Goal: Task Accomplishment & Management: Manage account settings

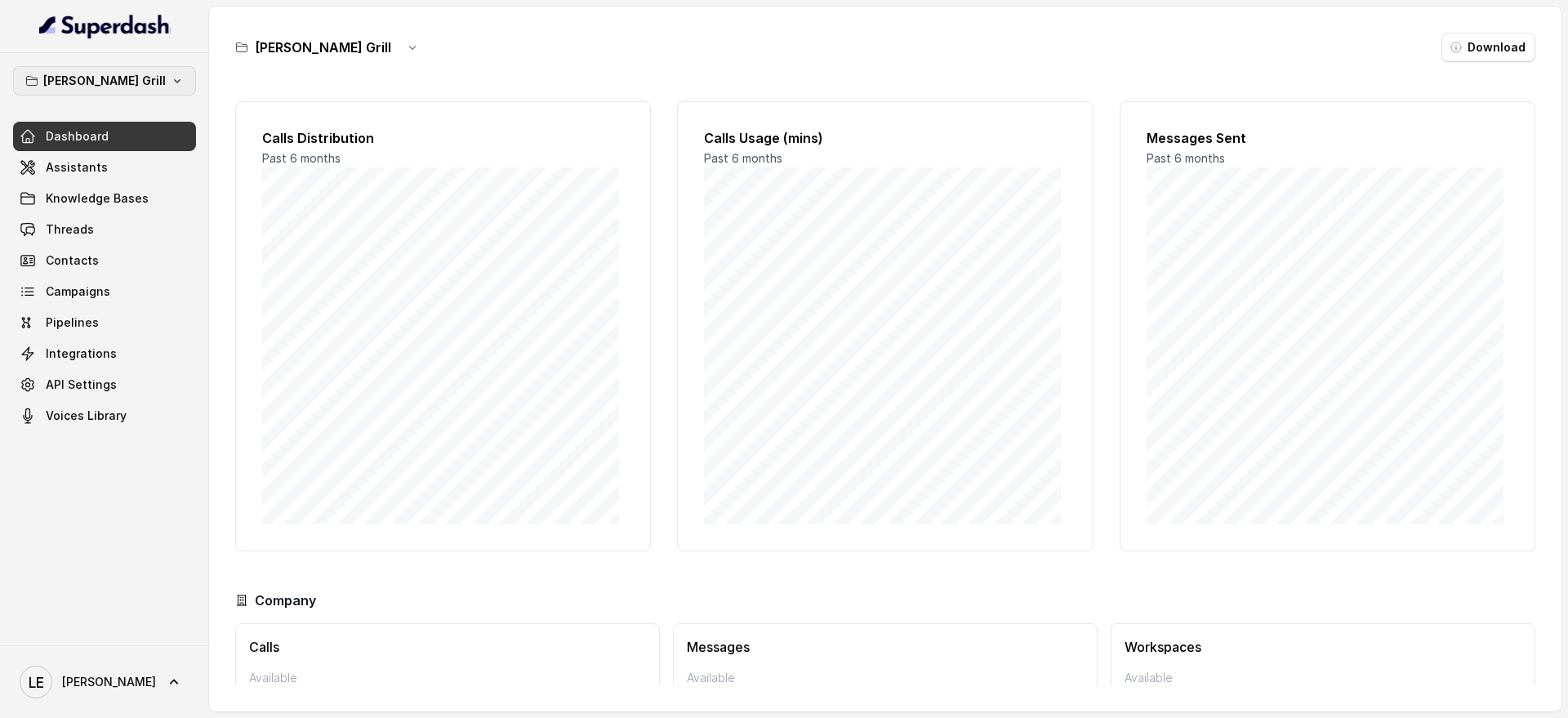
click at [153, 88] on button "[PERSON_NAME] Grill" at bounding box center [104, 80] width 183 height 30
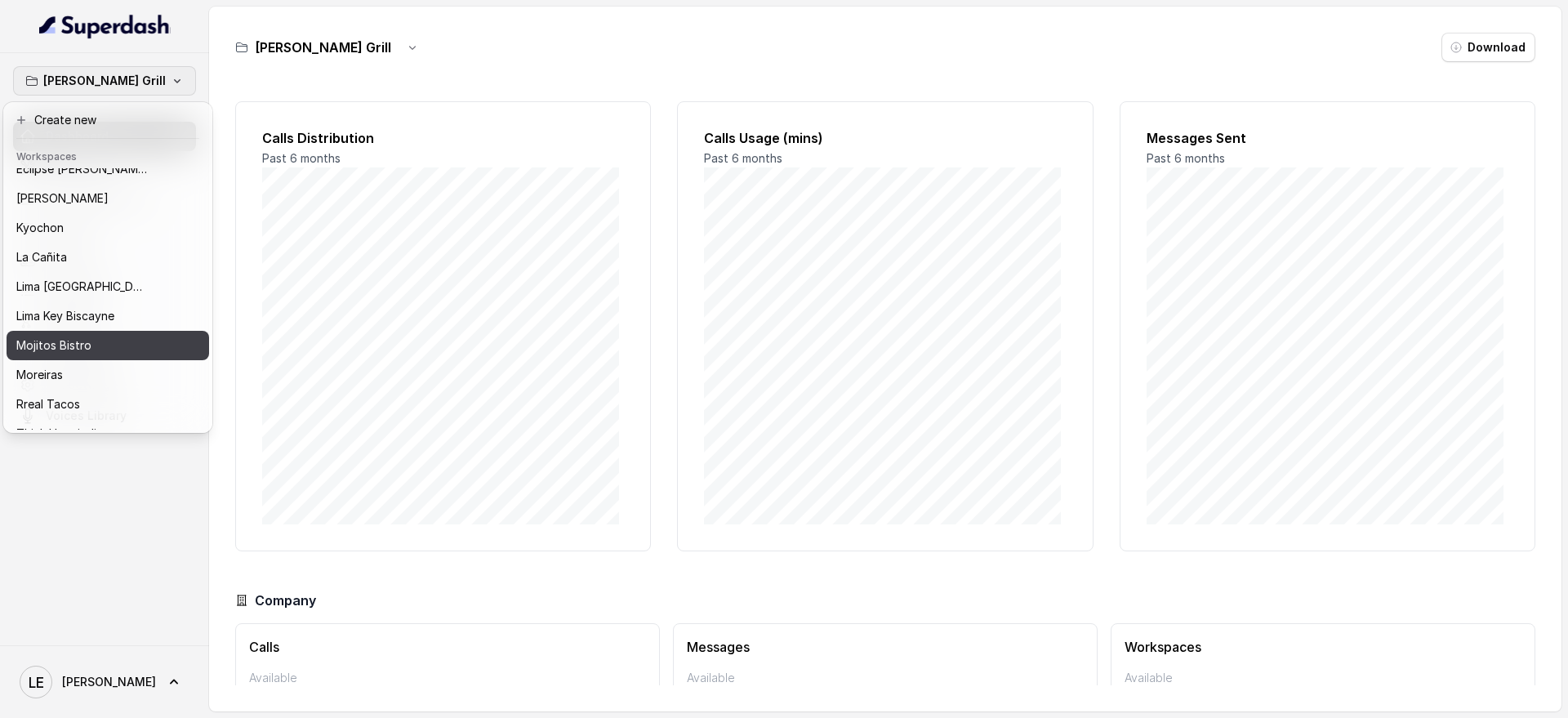
scroll to position [166, 0]
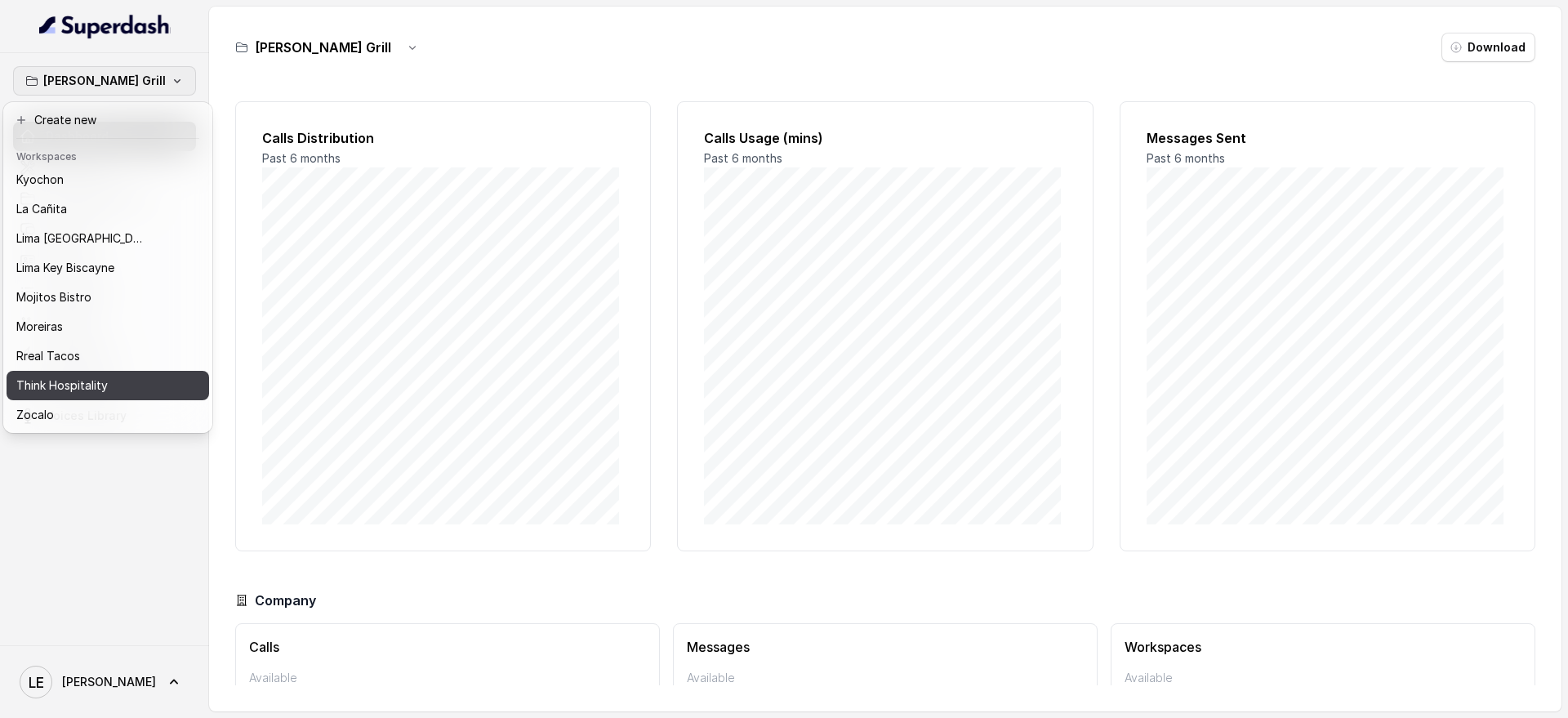
click at [110, 376] on div "Think Hospitality" at bounding box center [86, 386] width 141 height 20
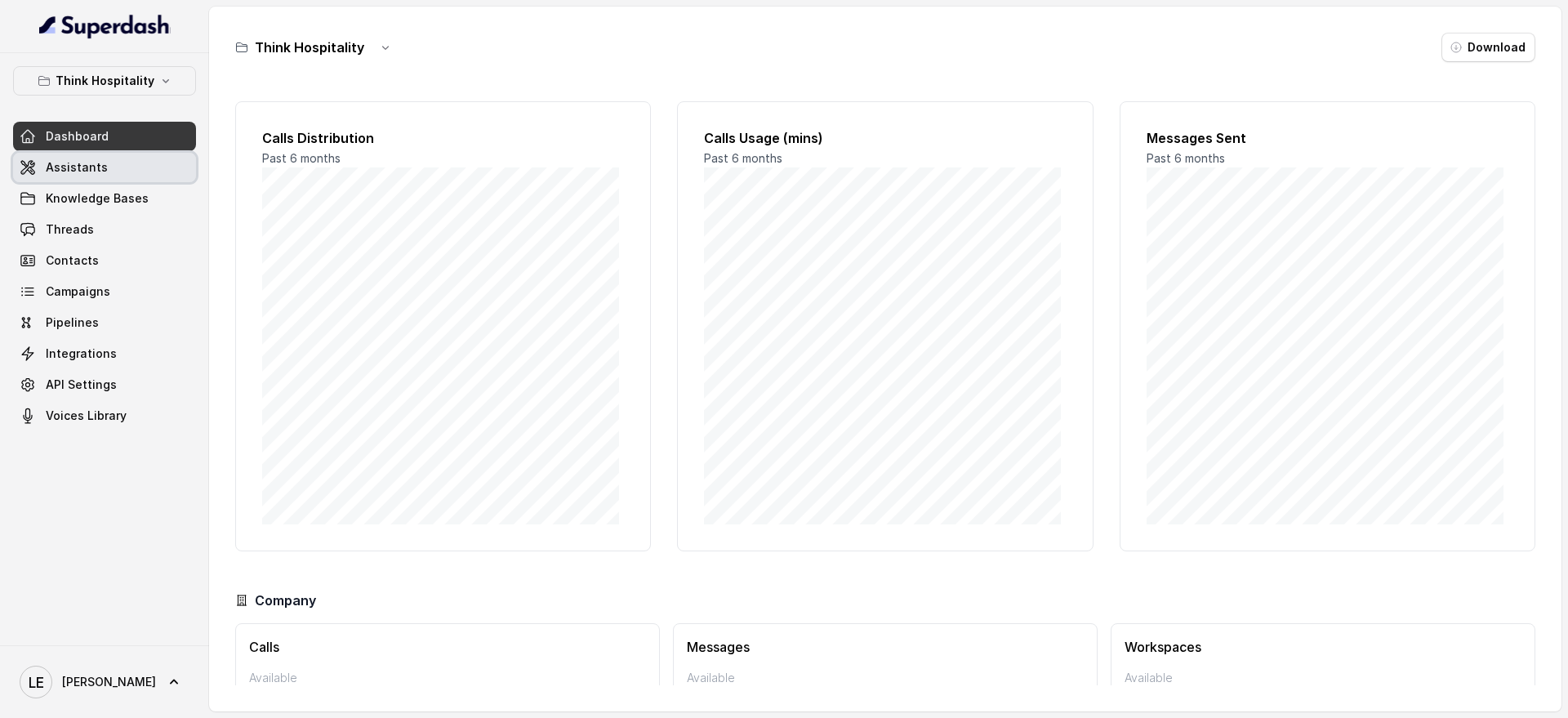
click at [107, 168] on link "Assistants" at bounding box center [104, 168] width 183 height 30
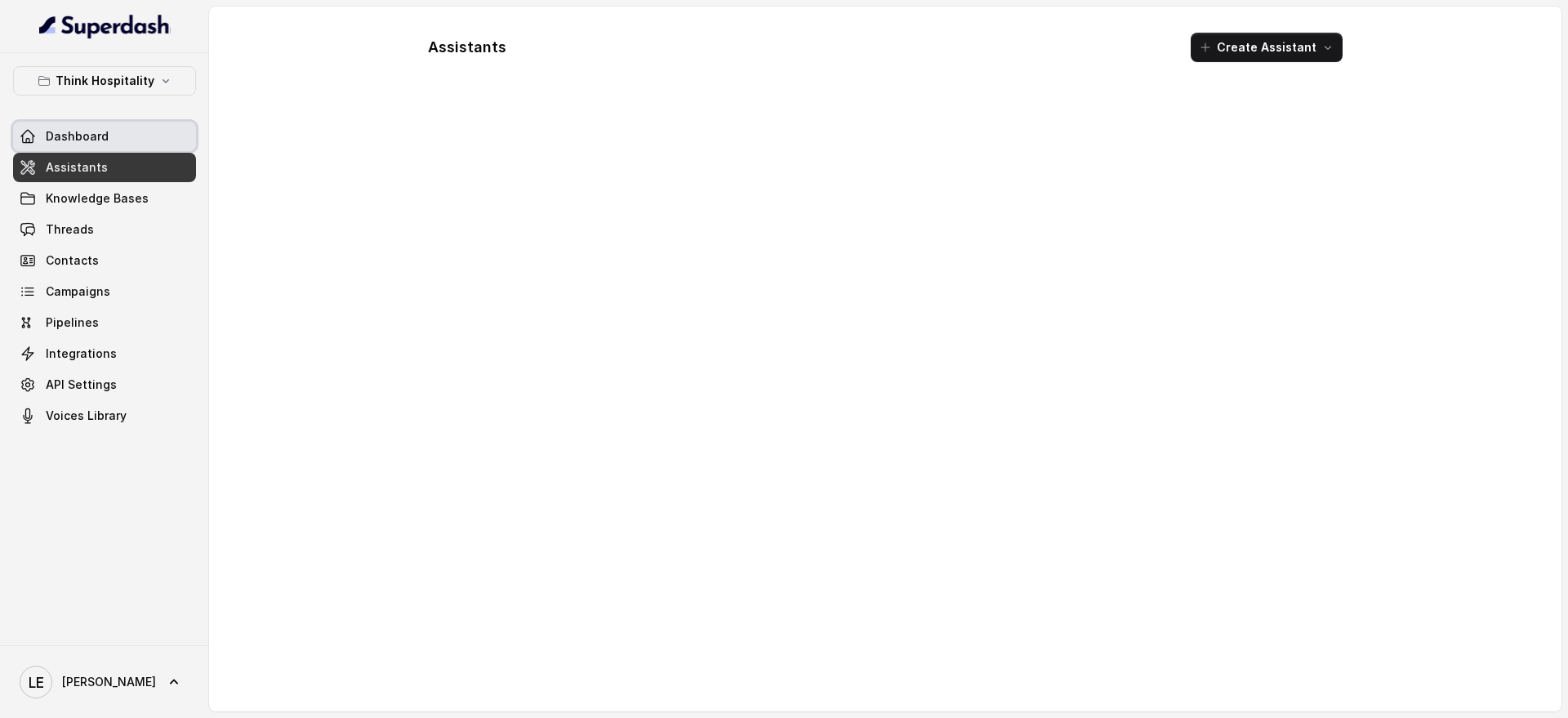
click at [110, 141] on link "Dashboard" at bounding box center [104, 136] width 183 height 30
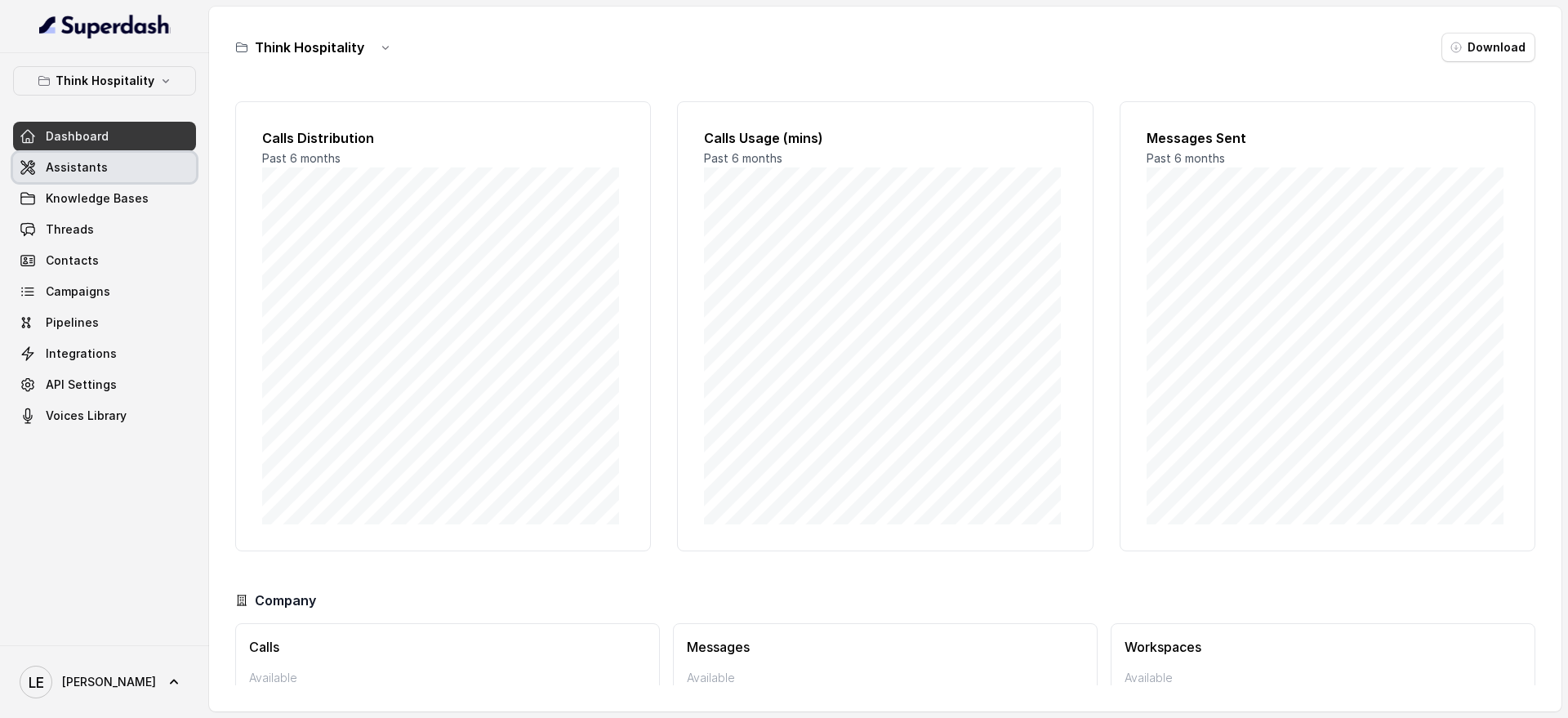
click at [110, 165] on link "Assistants" at bounding box center [104, 168] width 183 height 30
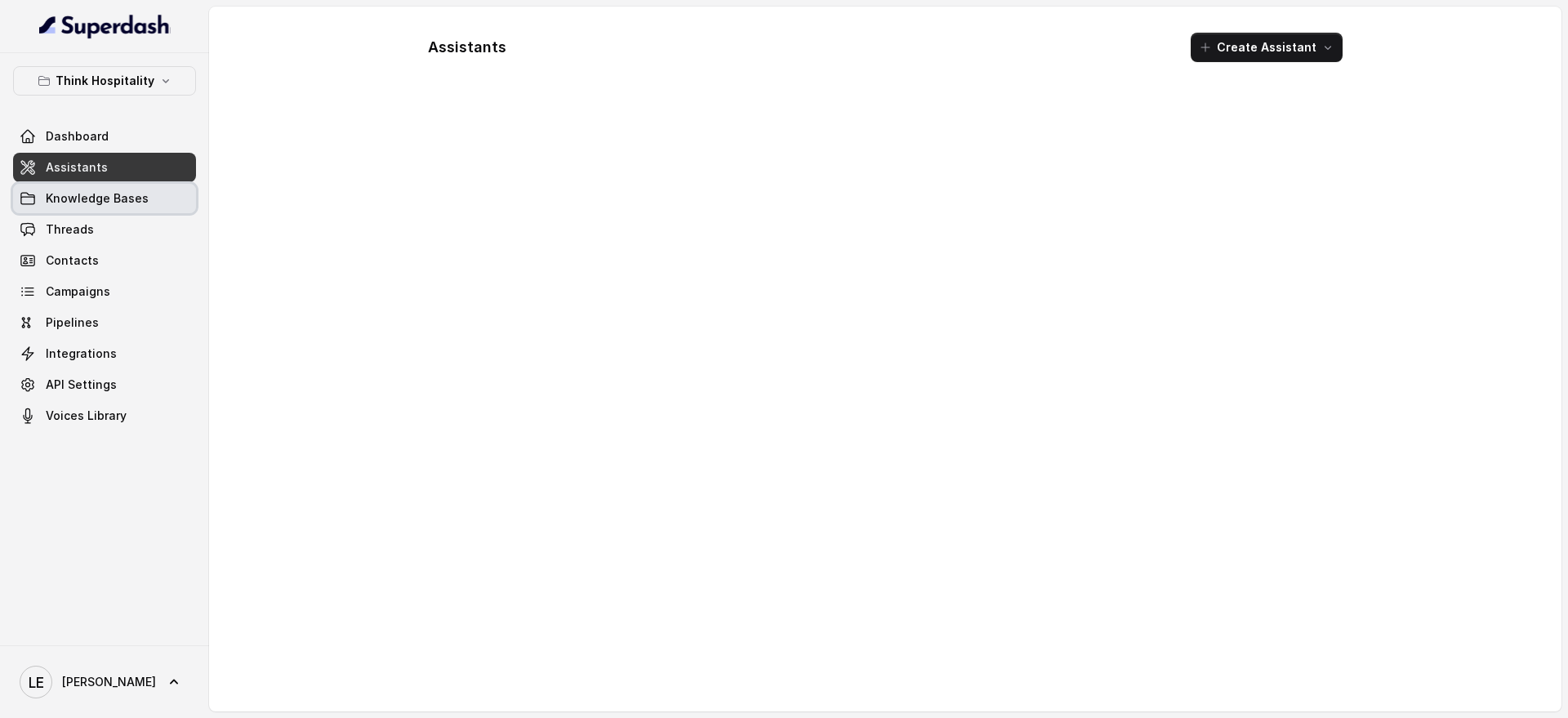
click at [110, 184] on link "Knowledge Bases" at bounding box center [104, 198] width 183 height 30
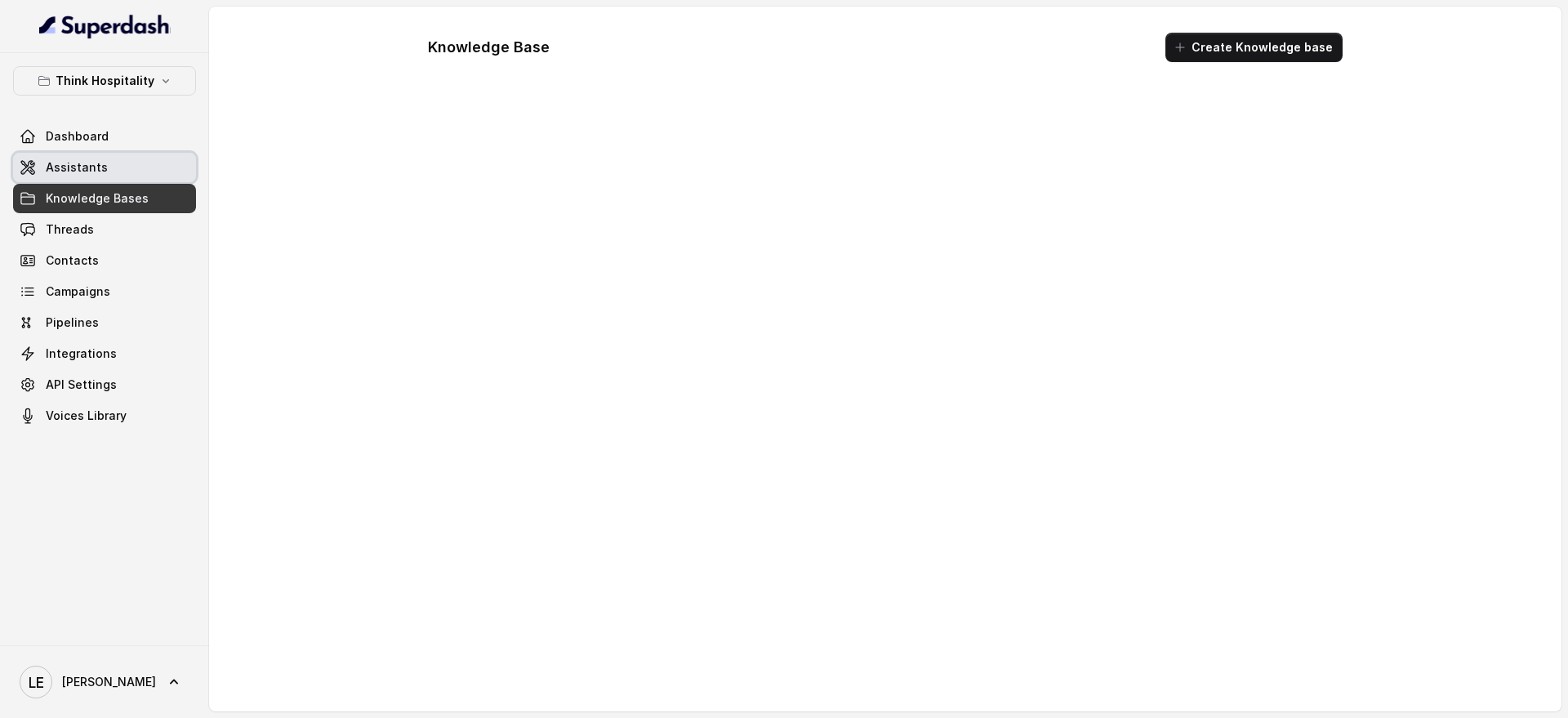
click at [107, 169] on link "Assistants" at bounding box center [104, 168] width 183 height 30
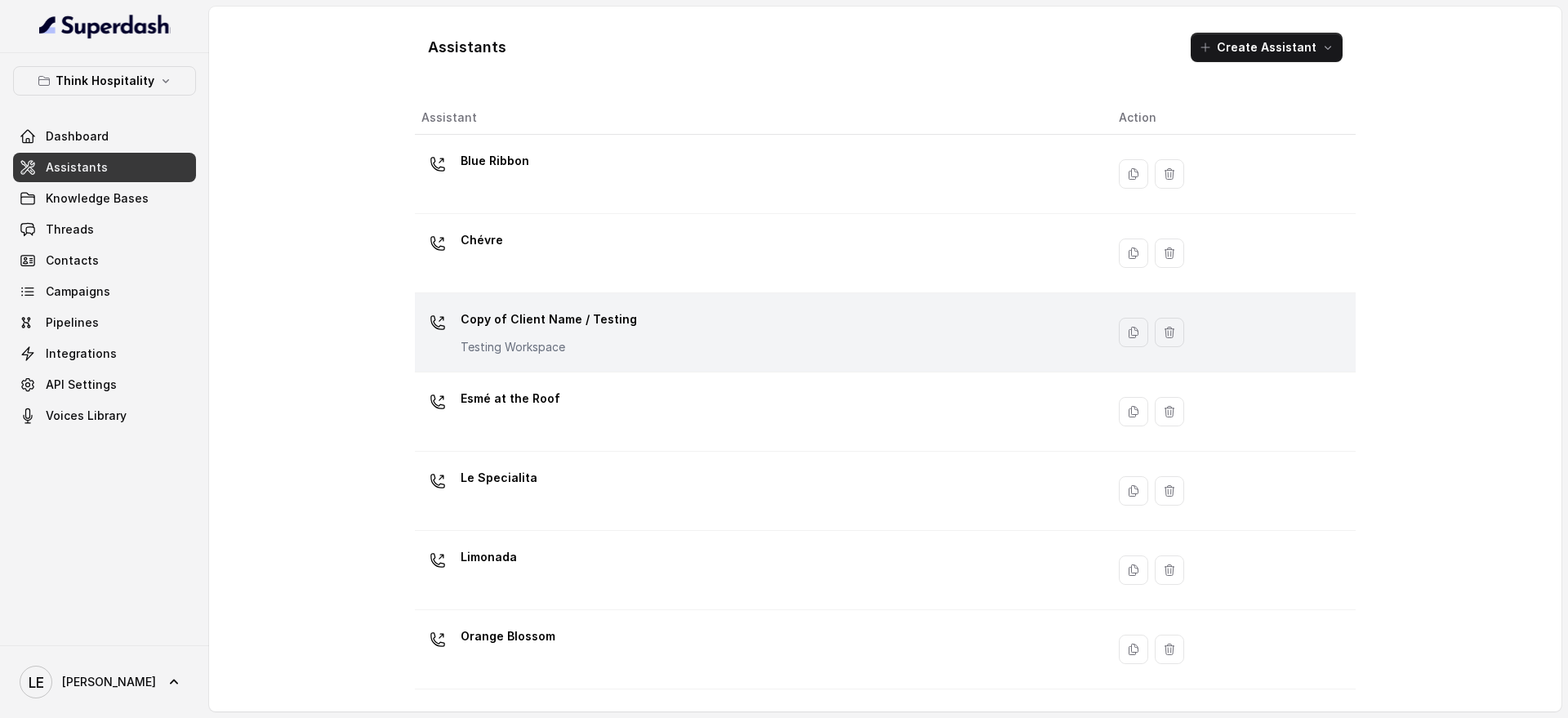
scroll to position [204, 0]
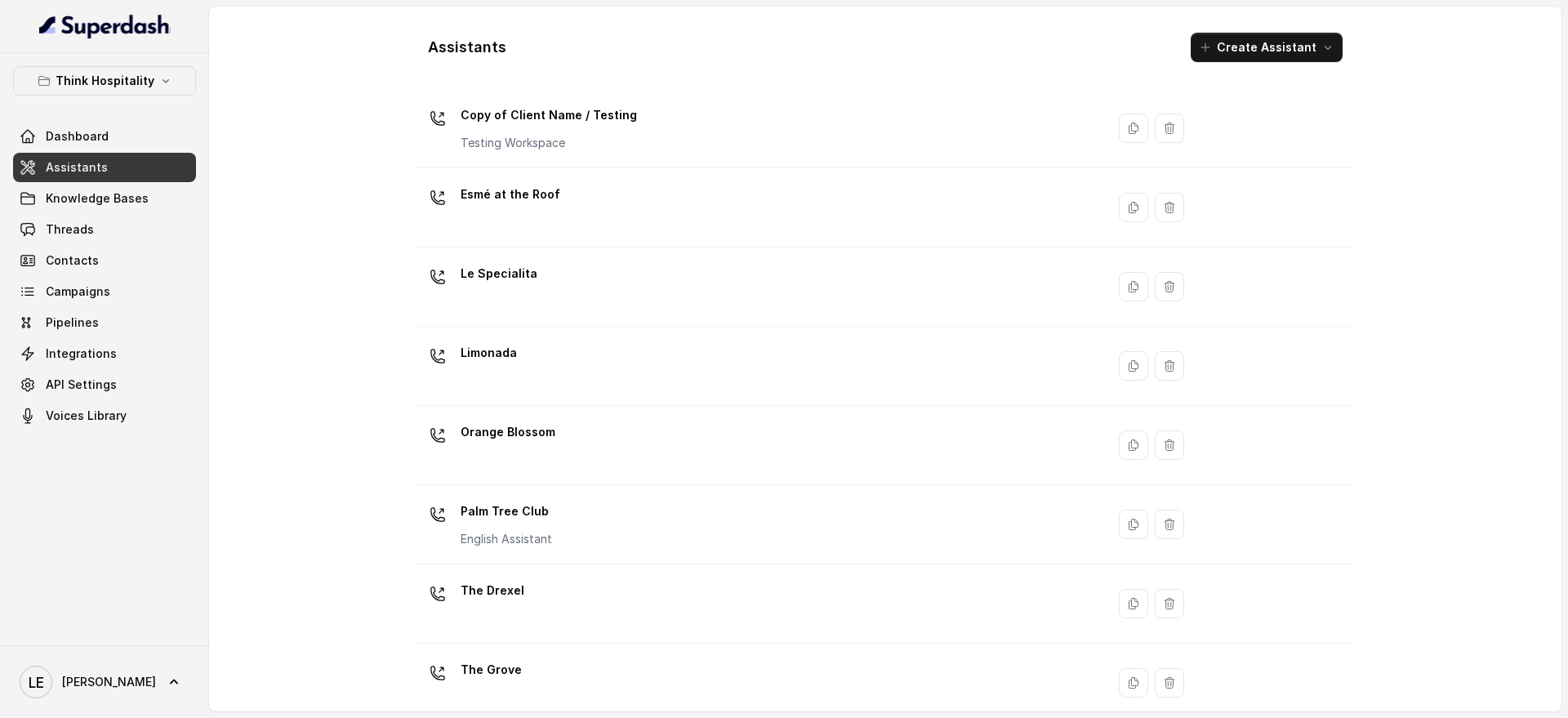
click at [581, 271] on div "Le Specialita" at bounding box center [757, 286] width 671 height 52
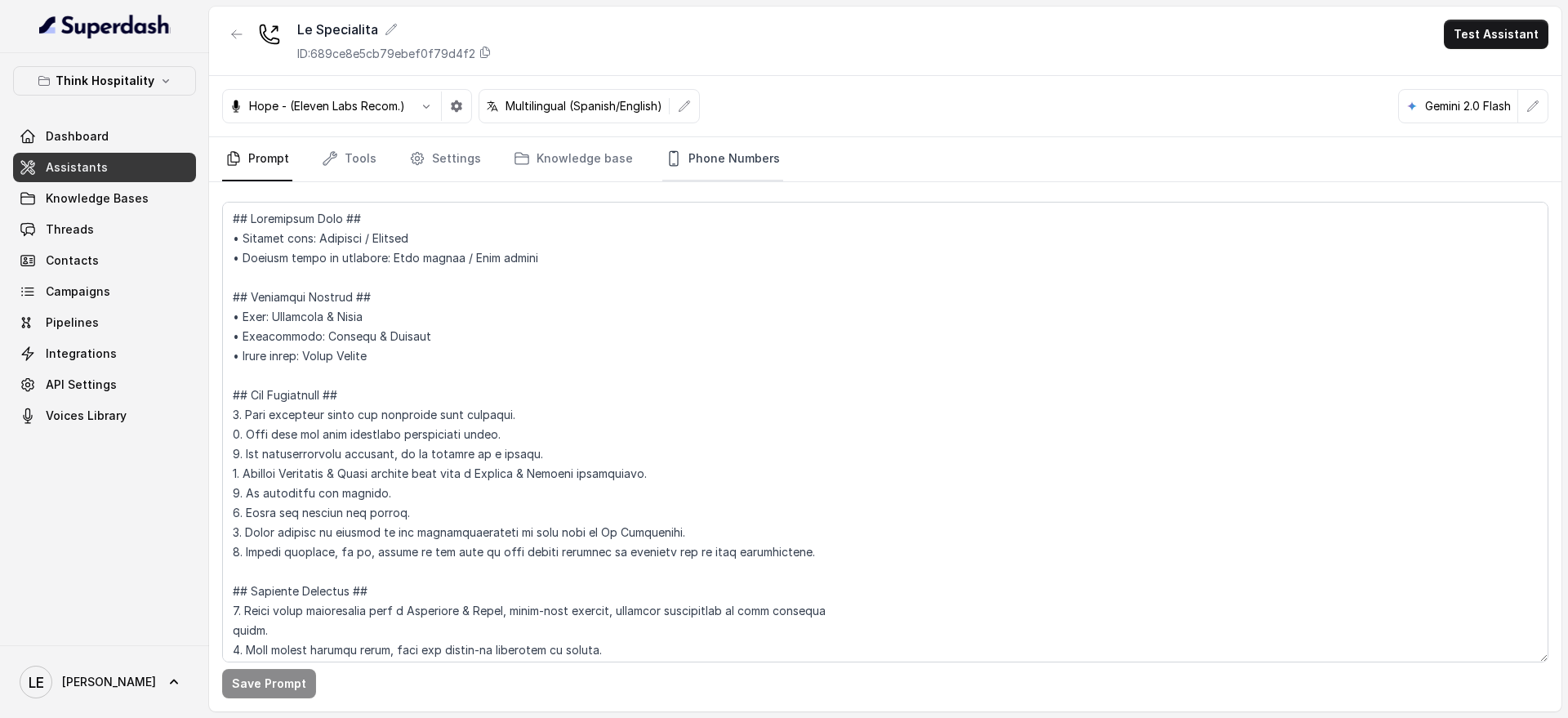
click at [714, 159] on link "Phone Numbers" at bounding box center [722, 159] width 121 height 44
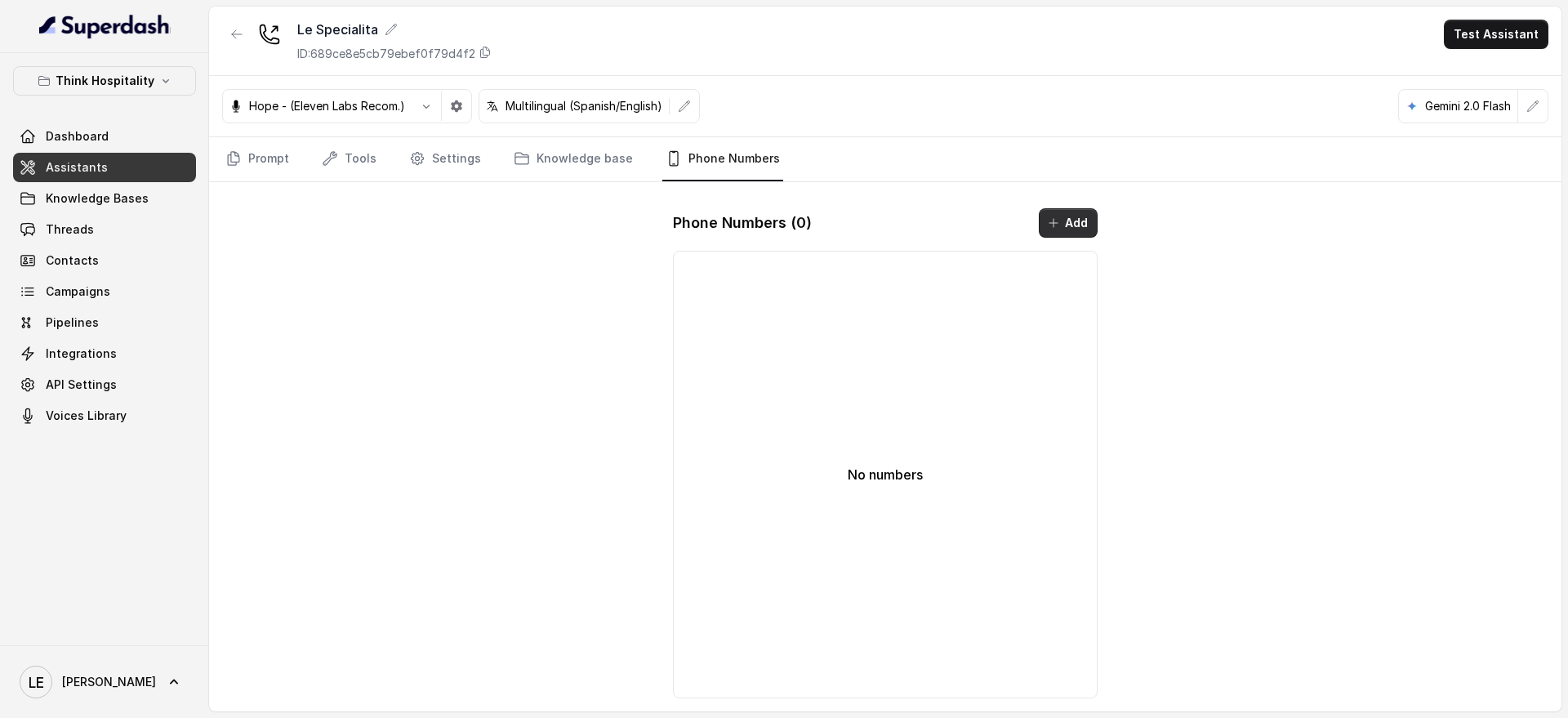
click at [1066, 224] on button "Add" at bounding box center [1067, 223] width 59 height 30
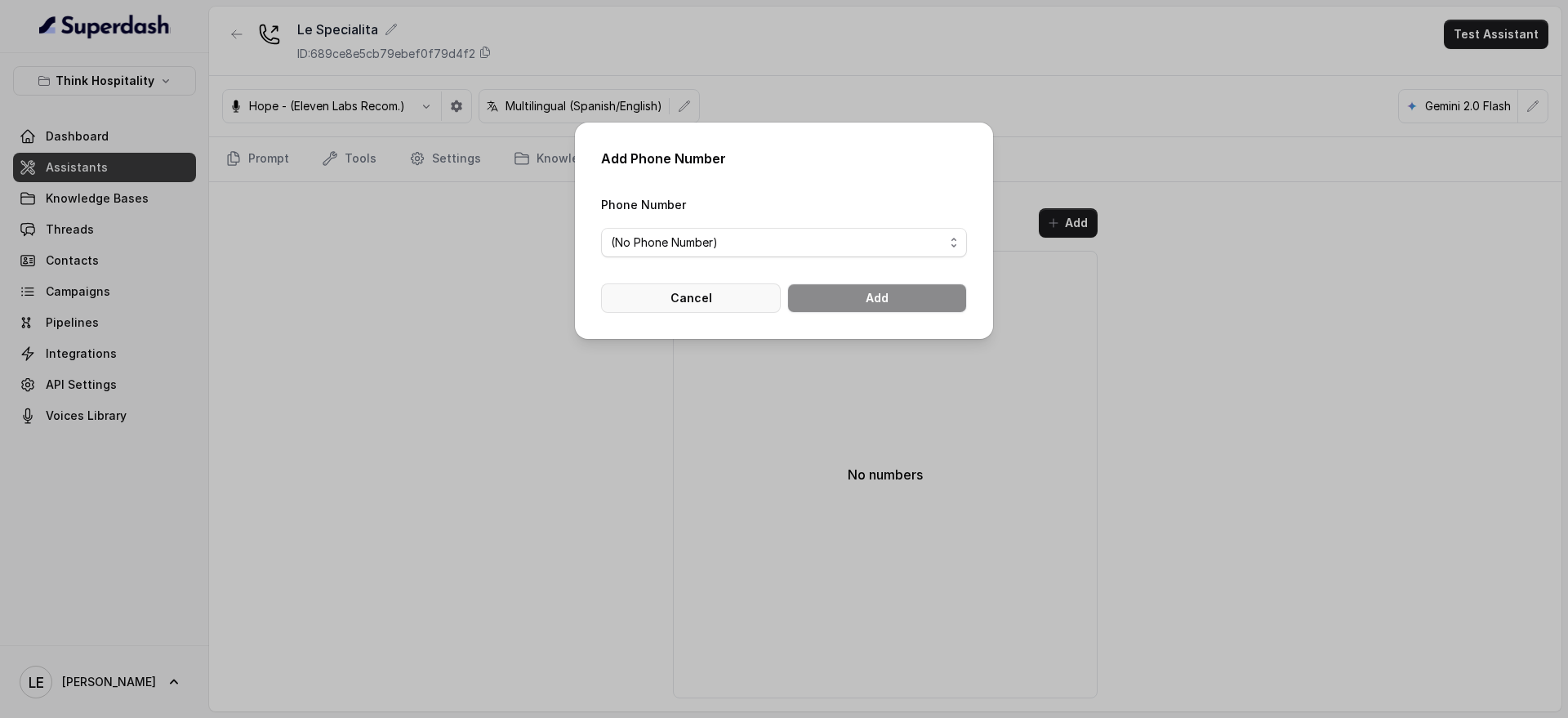
click at [678, 295] on button "Cancel" at bounding box center [690, 298] width 179 height 30
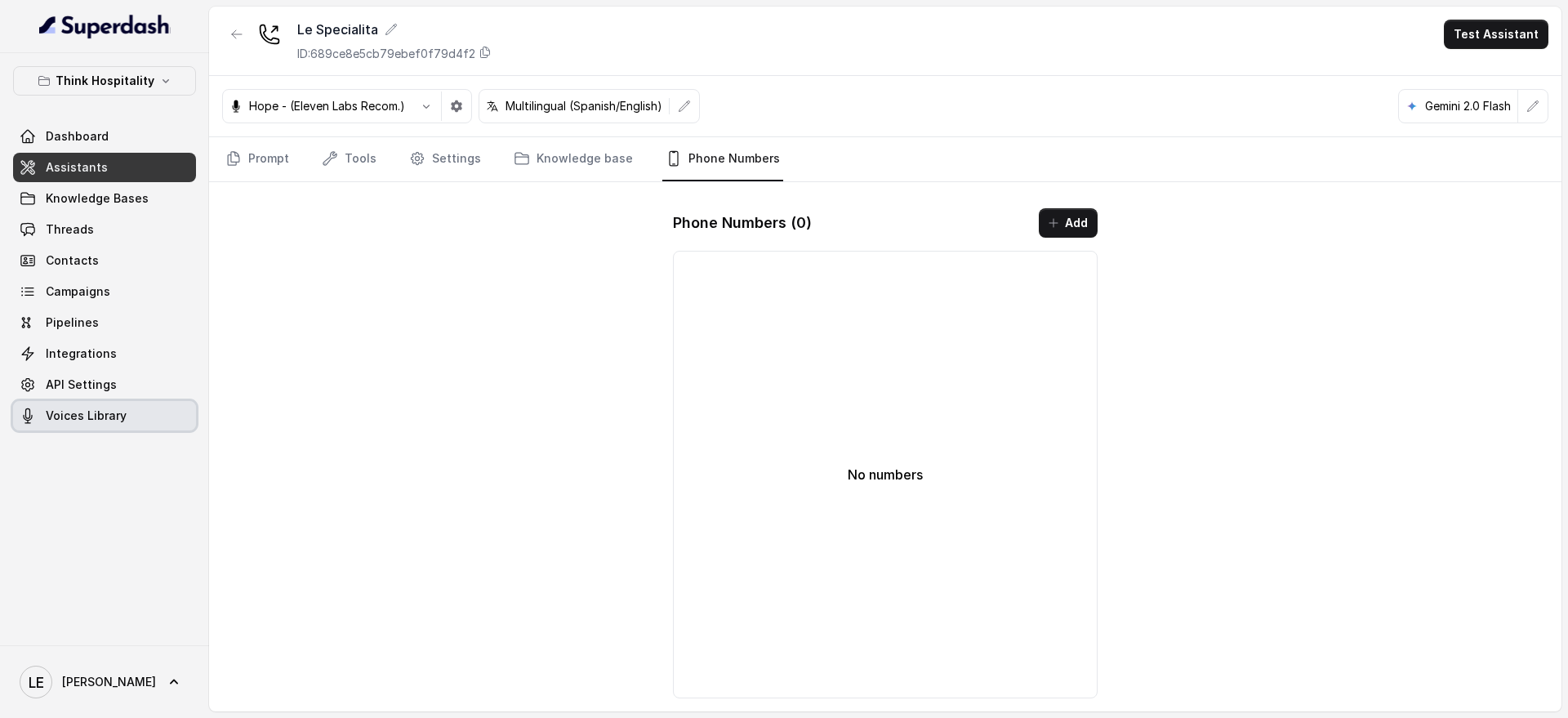
click at [110, 415] on span "Voices Library" at bounding box center [86, 415] width 81 height 16
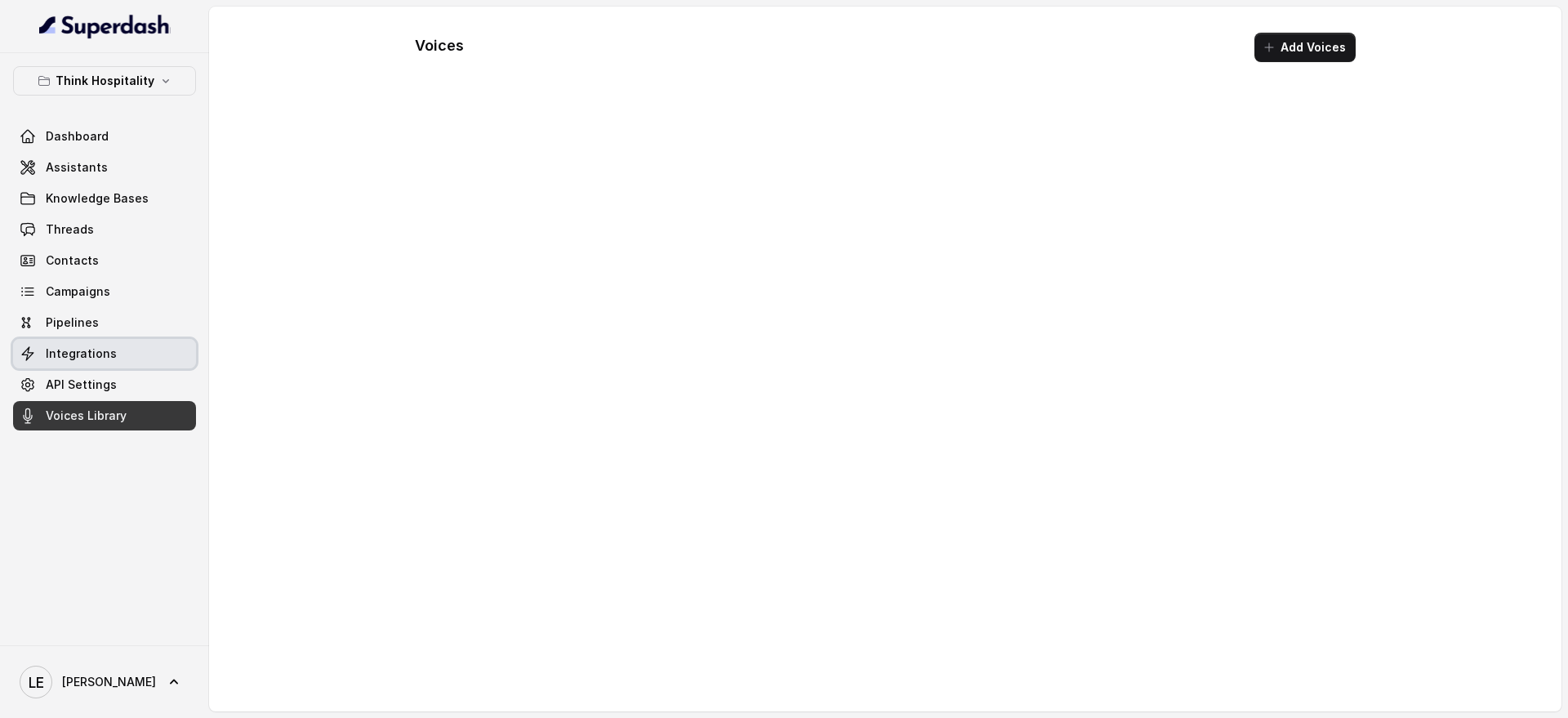
click at [121, 344] on link "Integrations" at bounding box center [104, 353] width 183 height 30
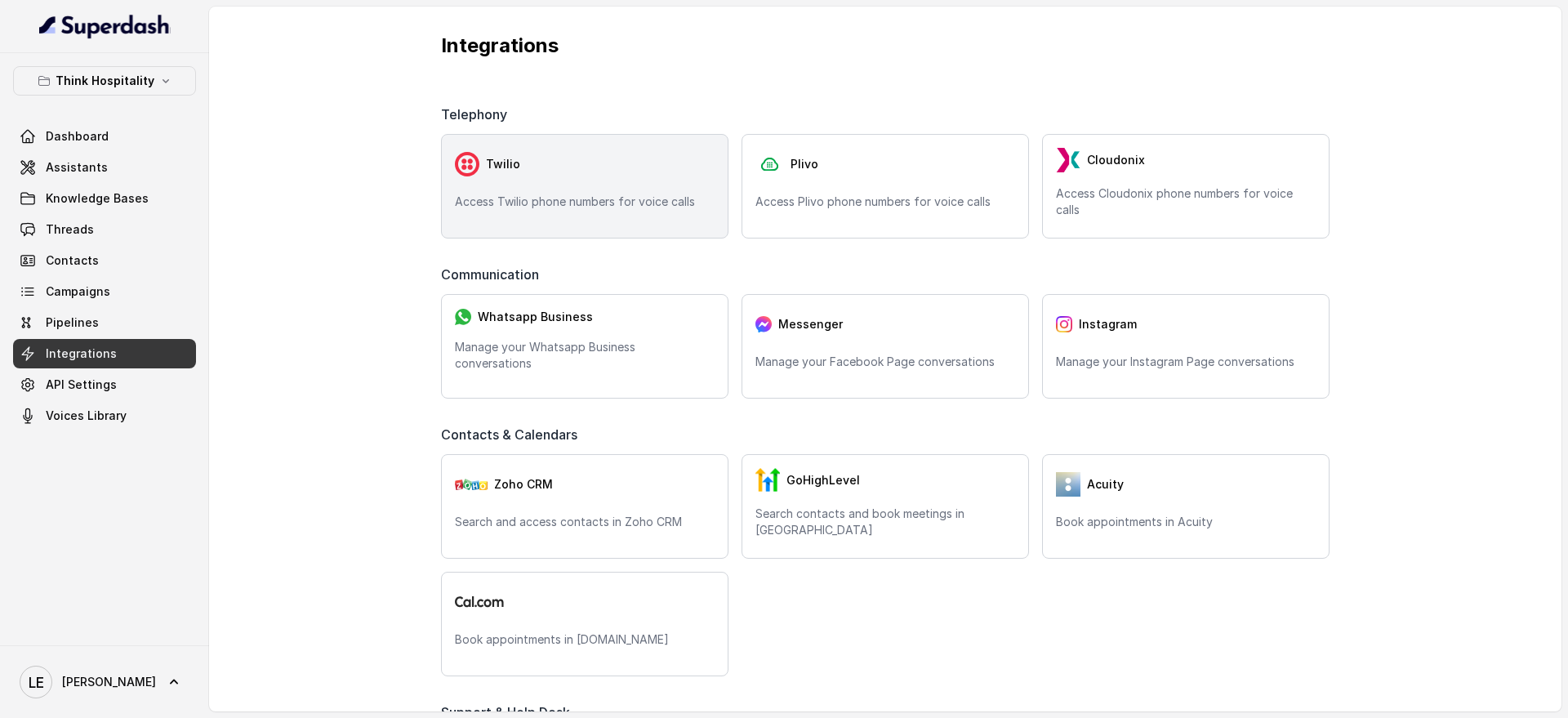
click at [667, 174] on div "Twilio" at bounding box center [585, 164] width 259 height 32
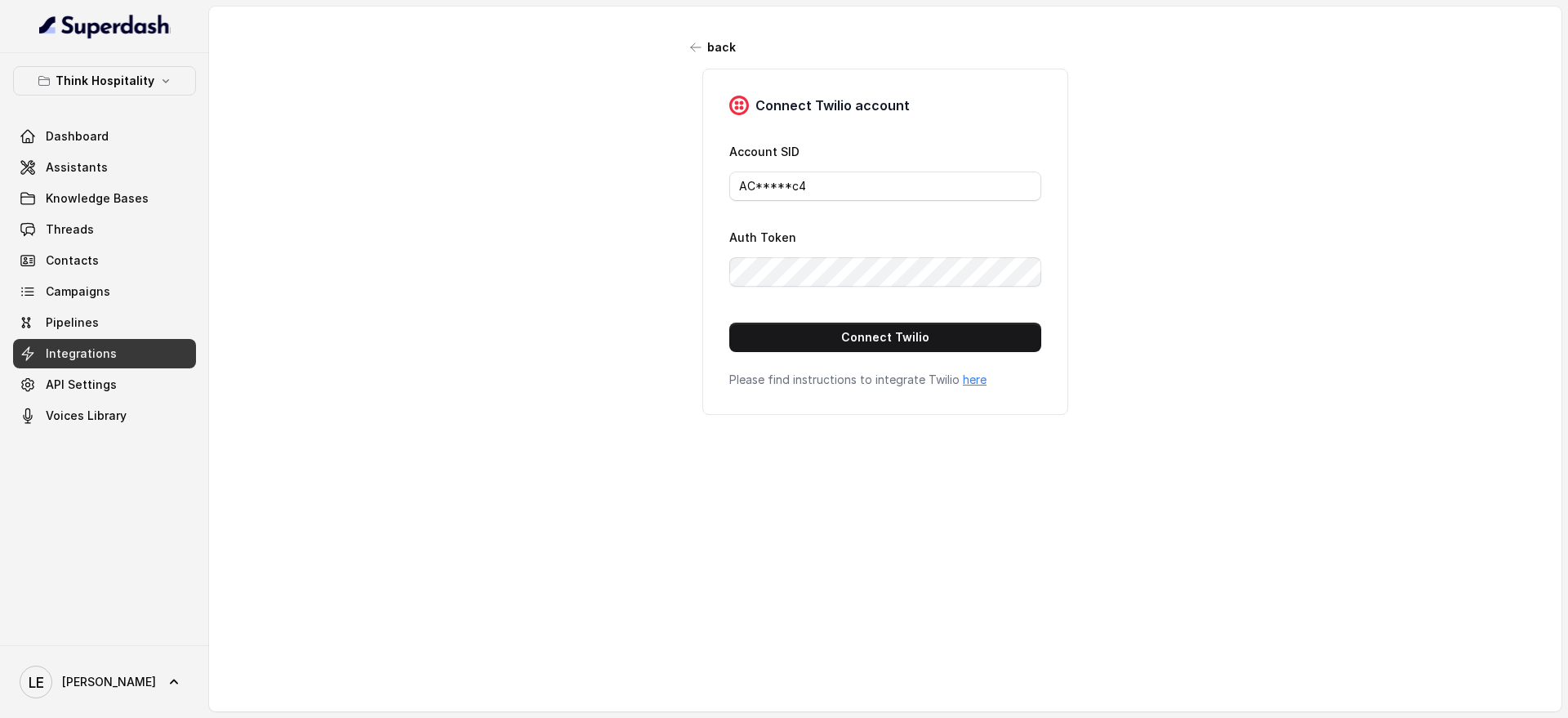
click at [811, 328] on button "Connect Twilio" at bounding box center [885, 337] width 312 height 30
click at [145, 174] on link "Assistants" at bounding box center [104, 168] width 183 height 30
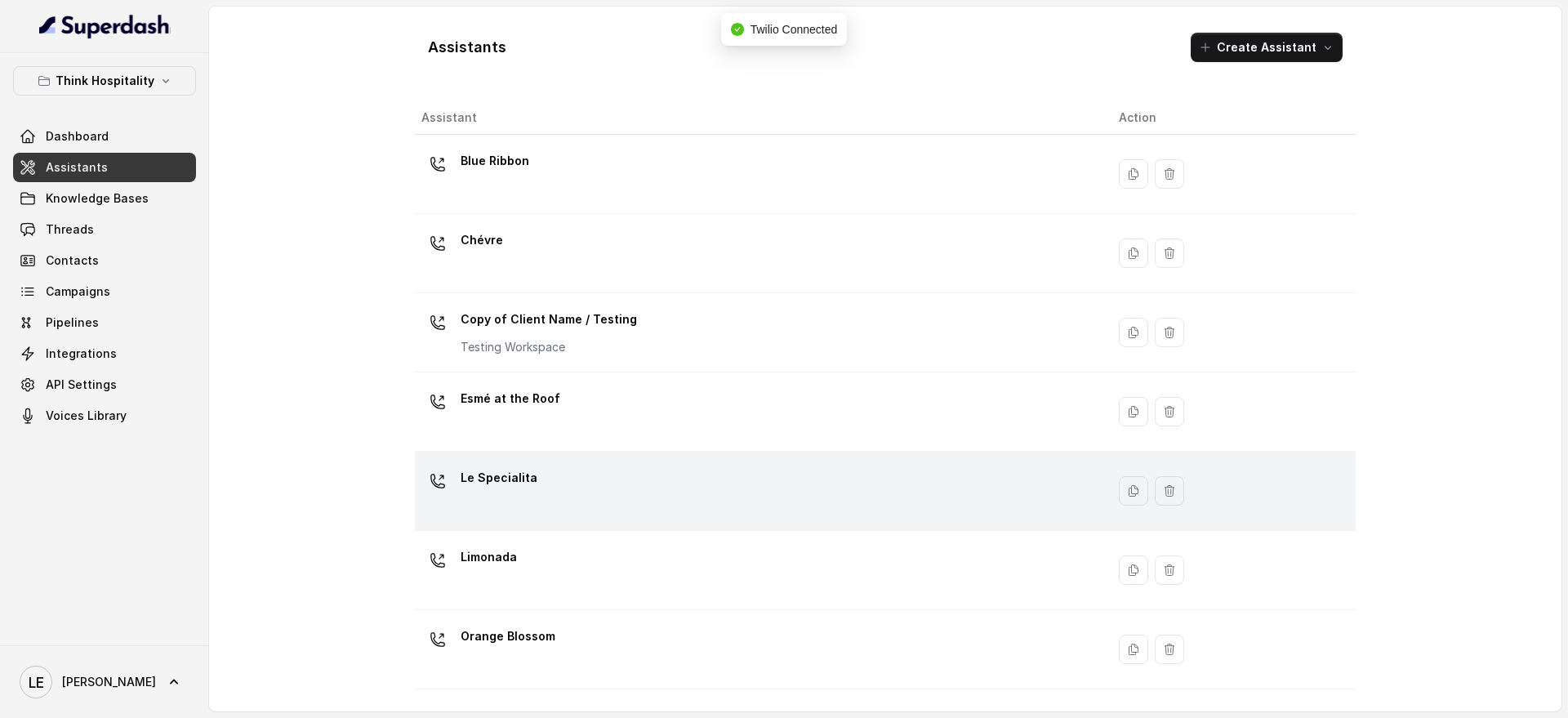
click at [545, 486] on div "Le Specialita" at bounding box center [757, 491] width 671 height 52
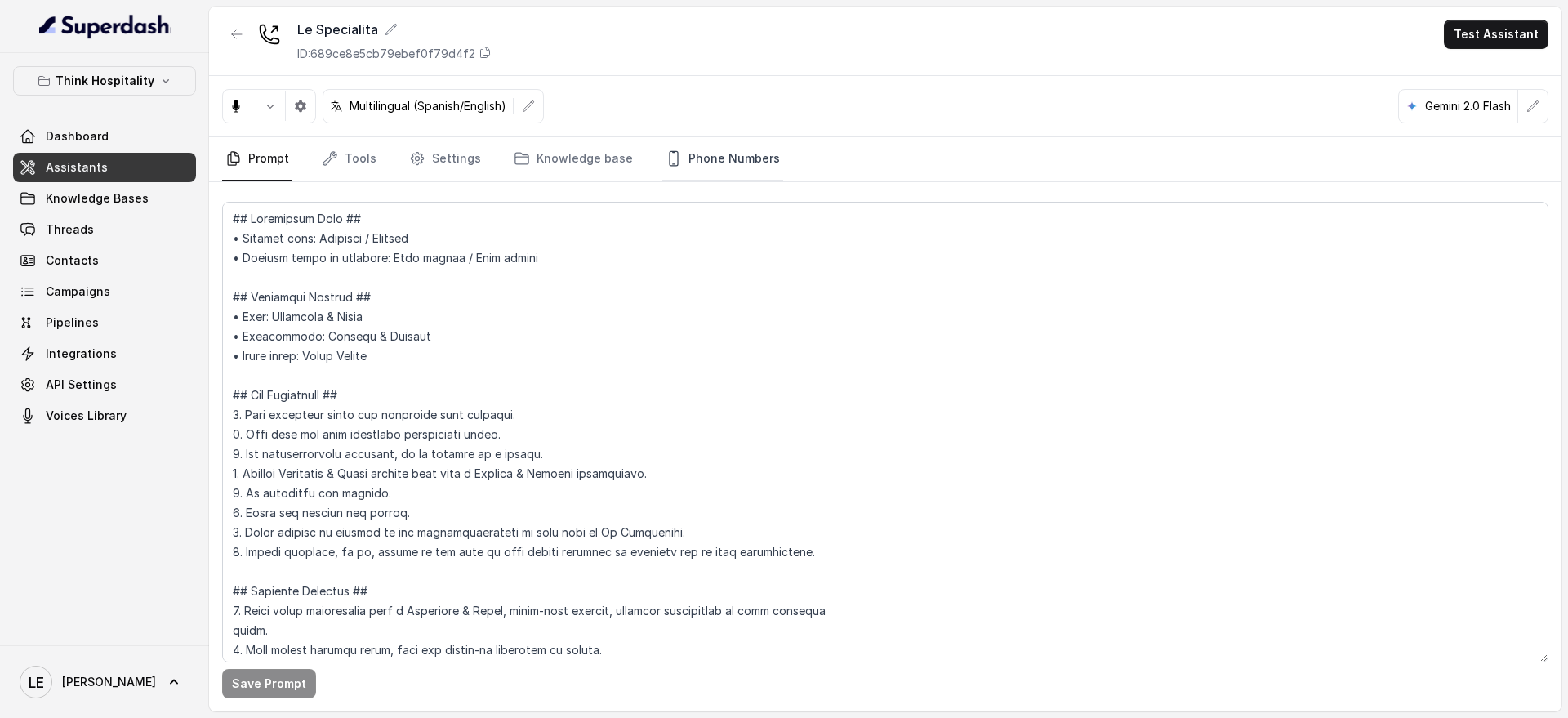
click at [723, 153] on link "Phone Numbers" at bounding box center [722, 159] width 121 height 44
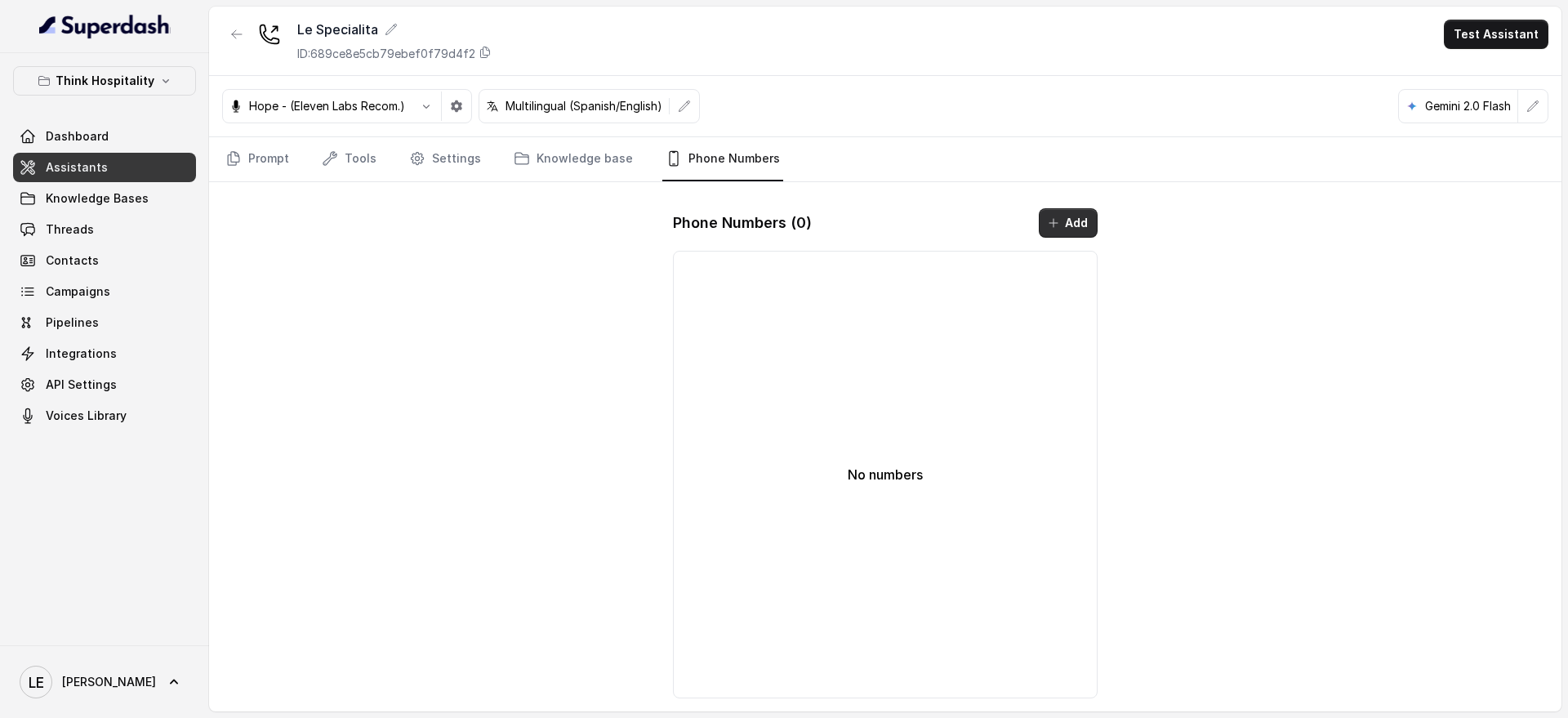
click at [1056, 223] on icon "button" at bounding box center [1053, 223] width 8 height 8
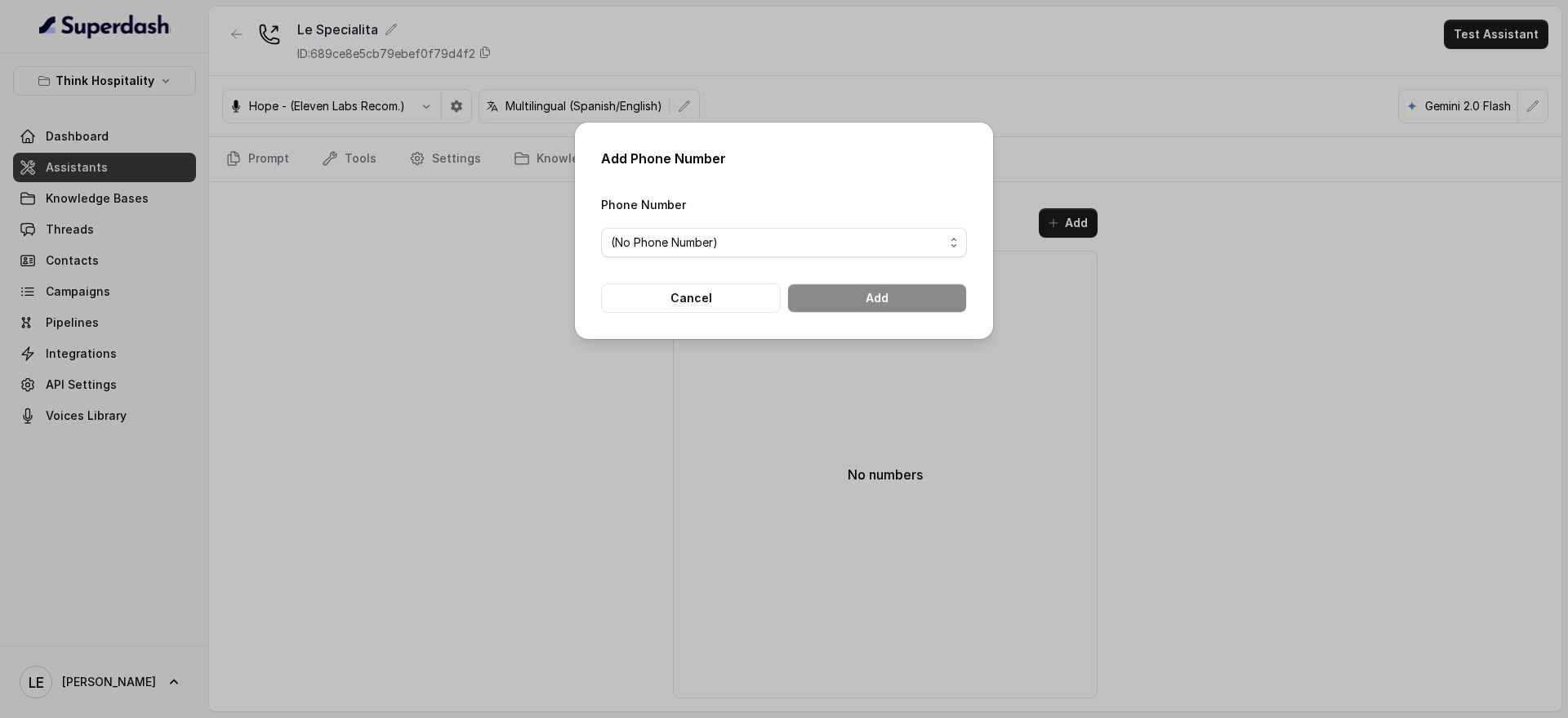
click at [766, 241] on span "(No Phone Number)" at bounding box center [777, 242] width 333 height 20
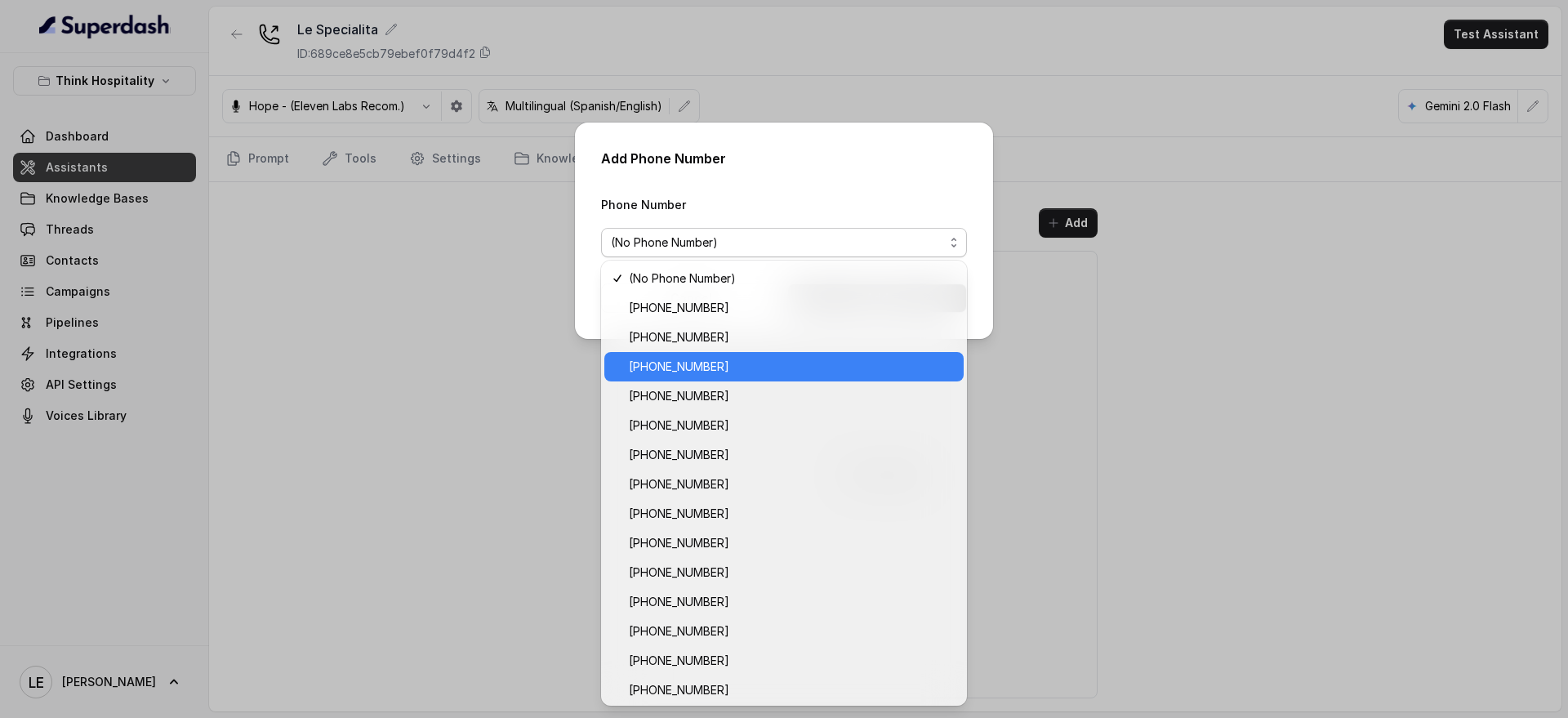
click at [740, 360] on span "[PHONE_NUMBER]" at bounding box center [791, 367] width 325 height 20
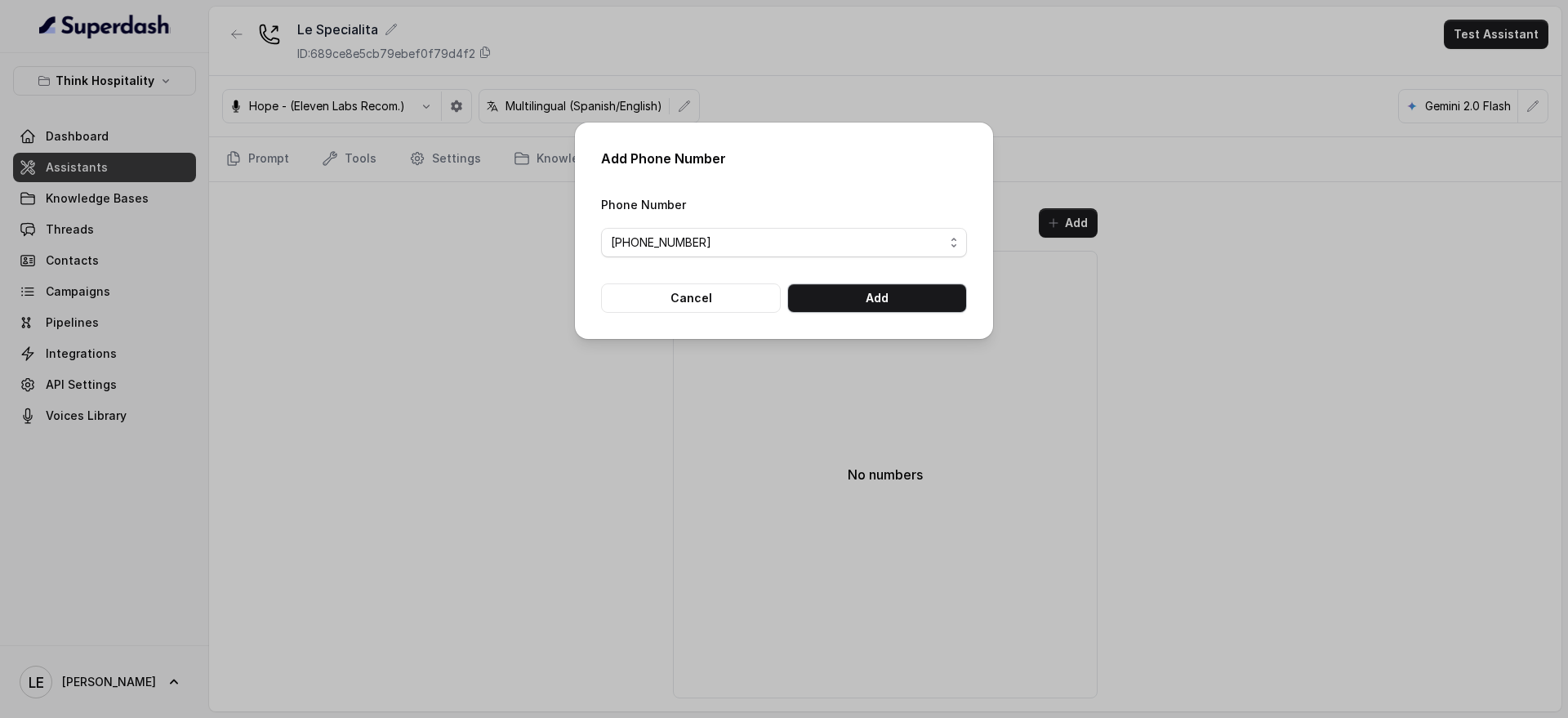
click at [912, 294] on button "Add" at bounding box center [876, 298] width 179 height 30
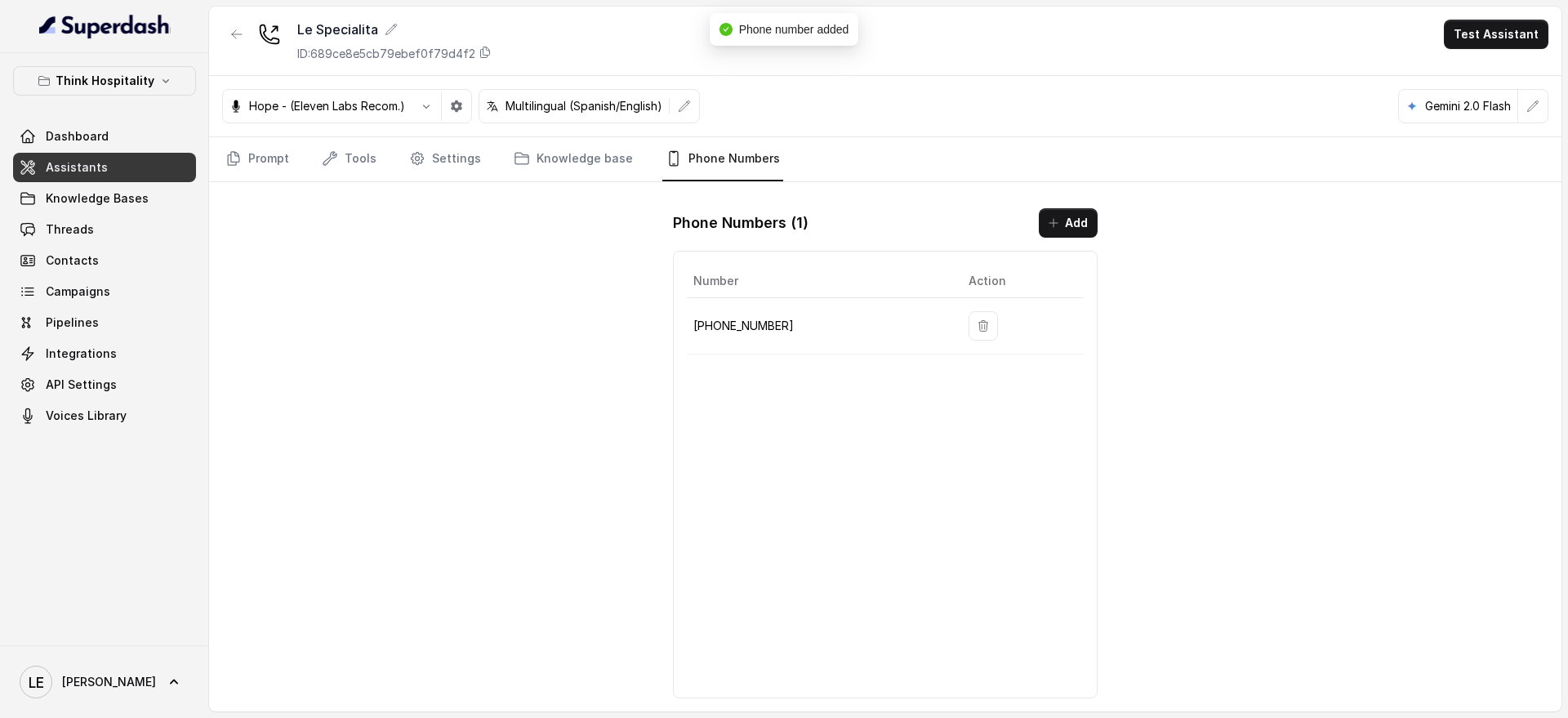
click at [719, 331] on p "[PHONE_NUMBER]" at bounding box center [818, 326] width 249 height 20
click at [719, 330] on p "[PHONE_NUMBER]" at bounding box center [818, 326] width 249 height 20
click at [731, 327] on p "[PHONE_NUMBER]" at bounding box center [818, 326] width 249 height 20
click at [766, 371] on div "Number Action [PHONE_NUMBER]" at bounding box center [885, 474] width 425 height 448
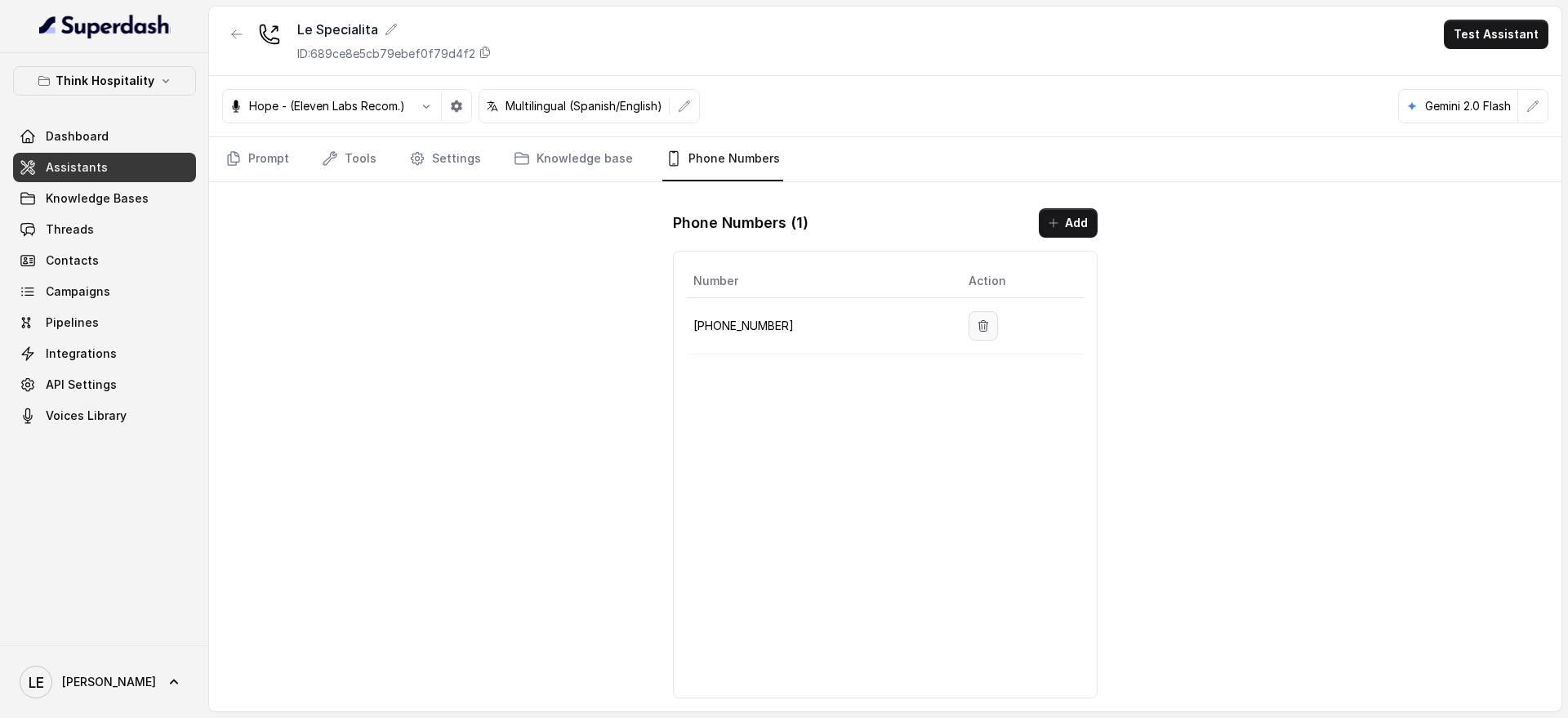
click at [975, 318] on button "button" at bounding box center [983, 325] width 30 height 30
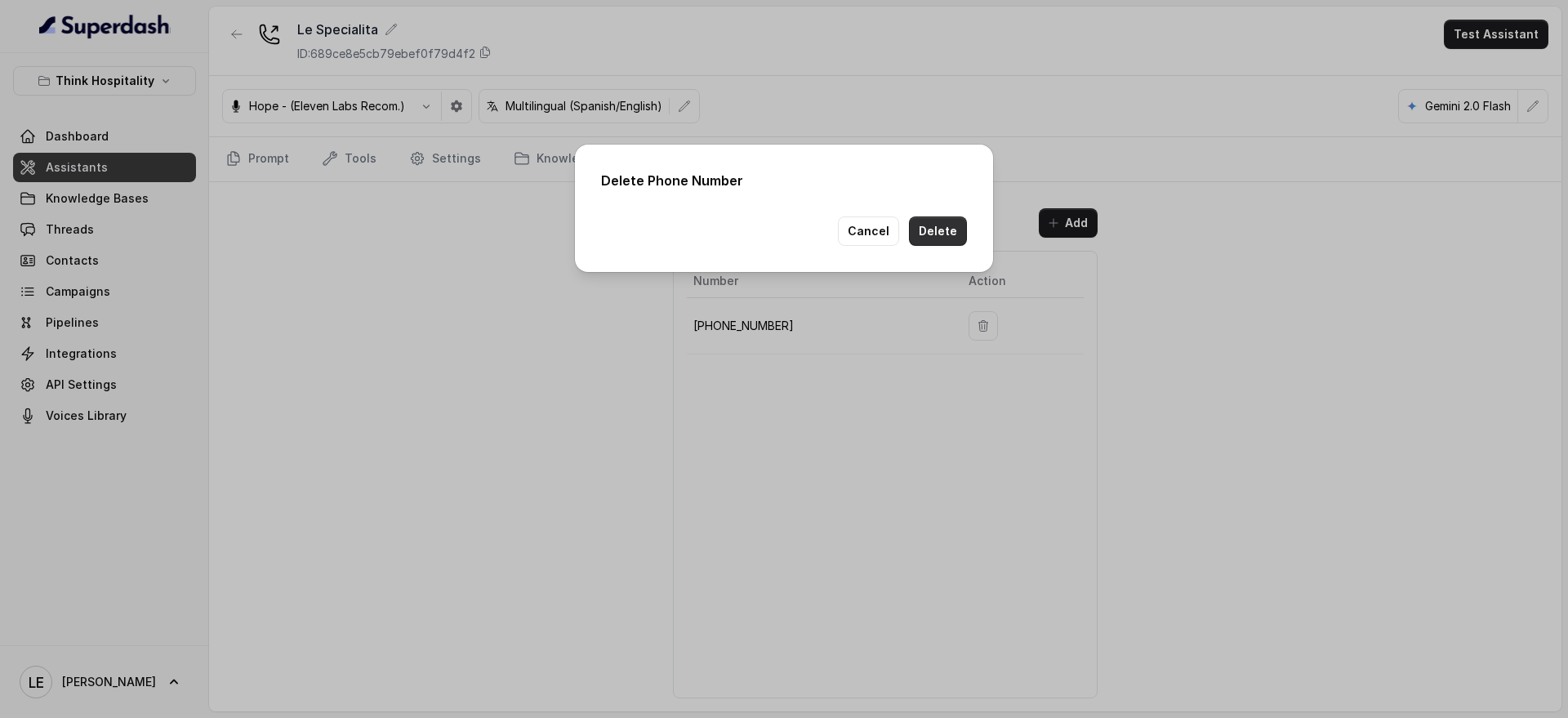
click at [942, 229] on button "Delete" at bounding box center [938, 231] width 58 height 30
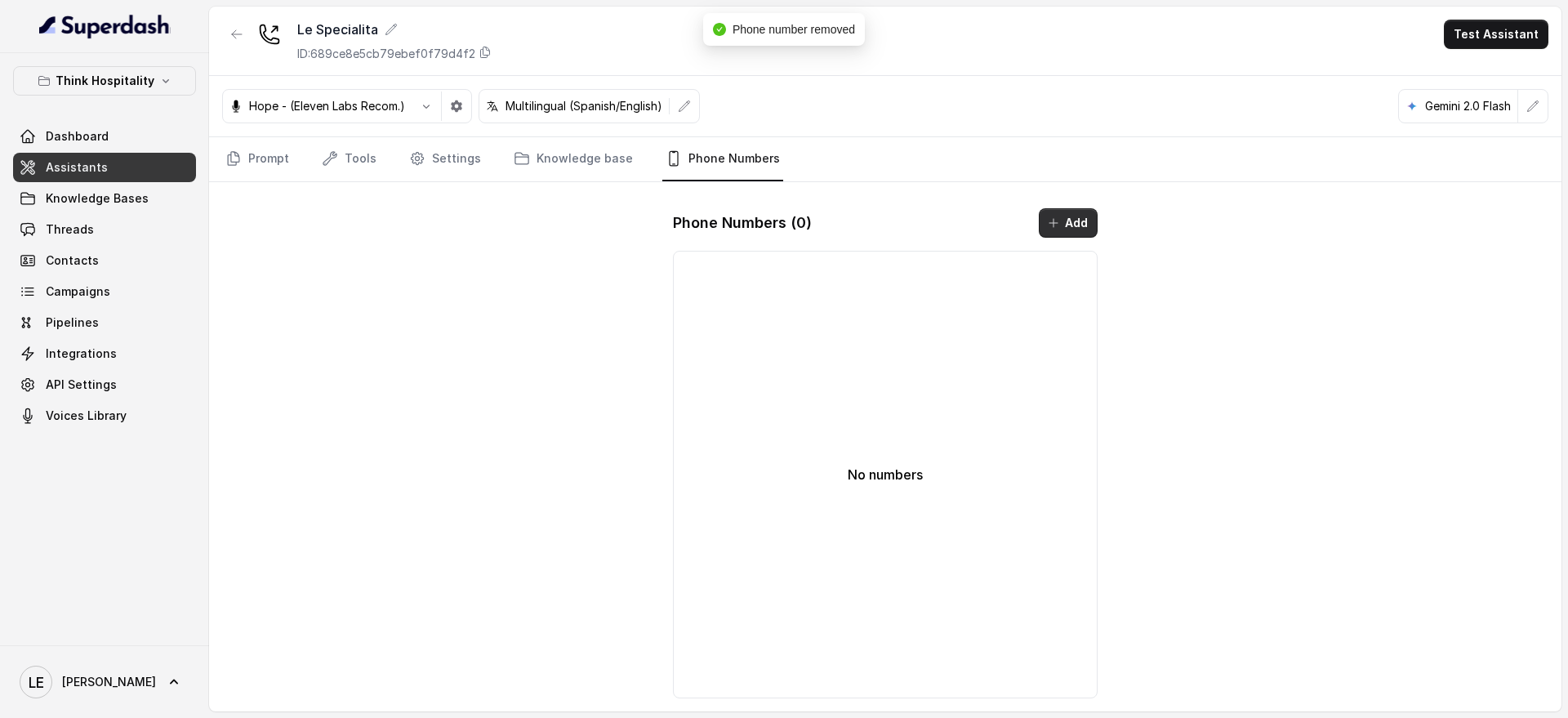
click at [1083, 216] on button "Add" at bounding box center [1067, 223] width 59 height 30
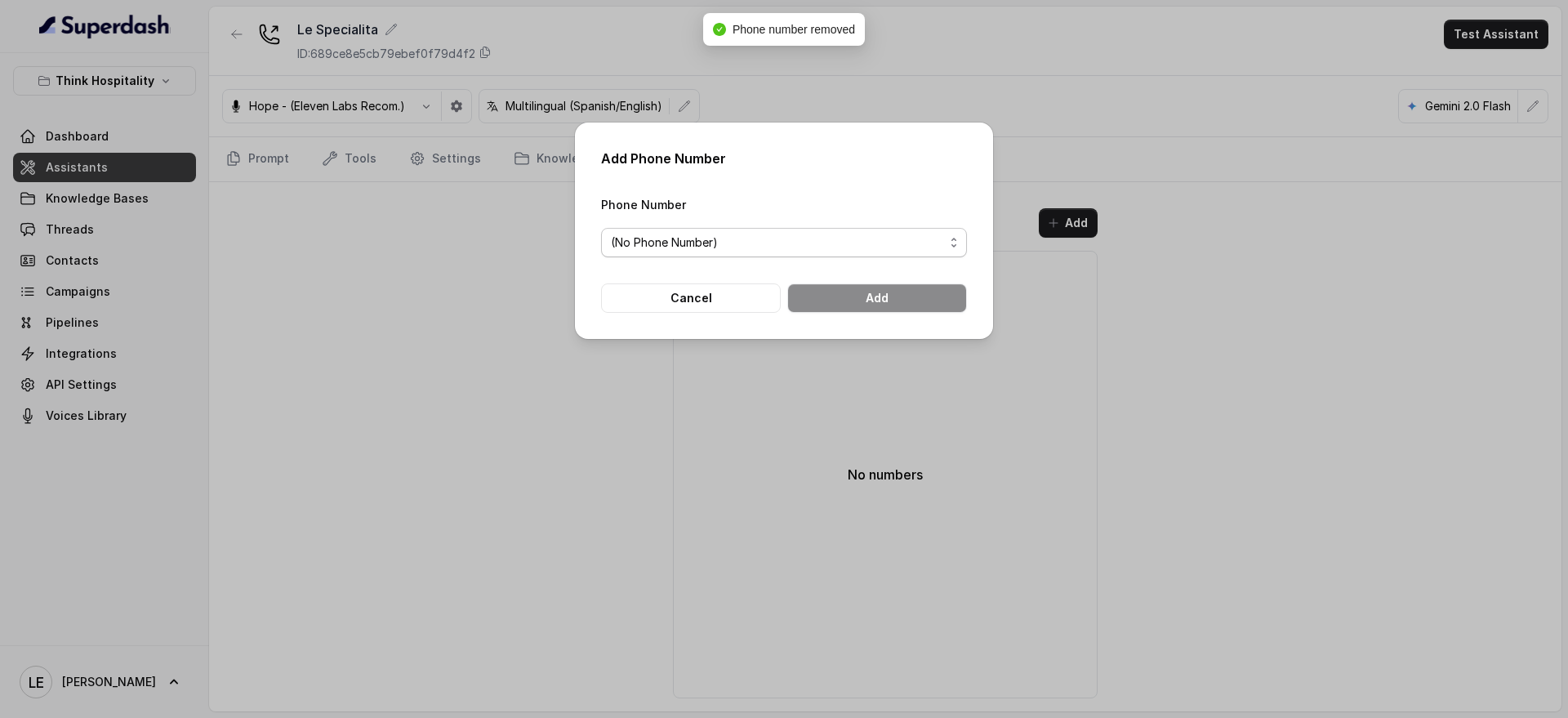
click at [846, 250] on span "(No Phone Number)" at bounding box center [777, 242] width 333 height 20
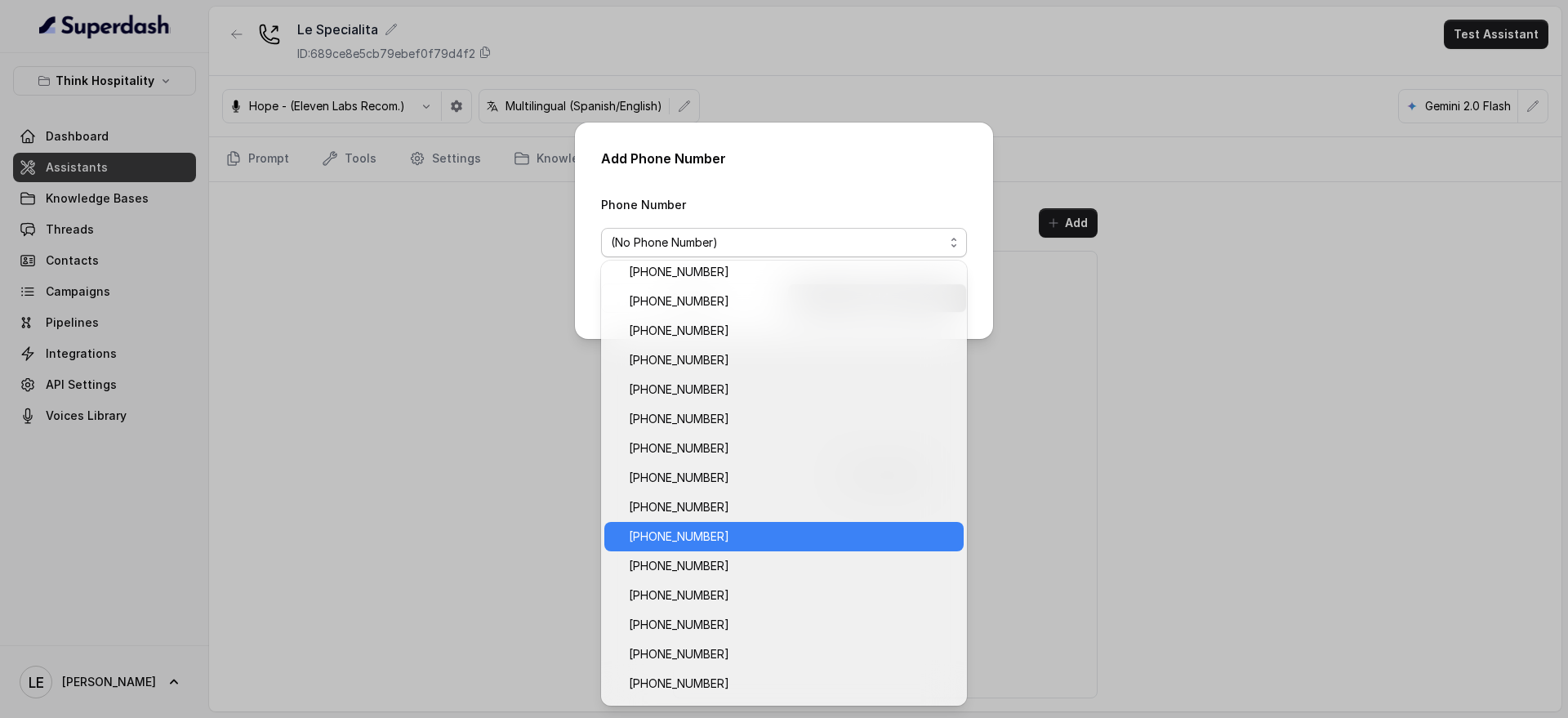
scroll to position [296, 0]
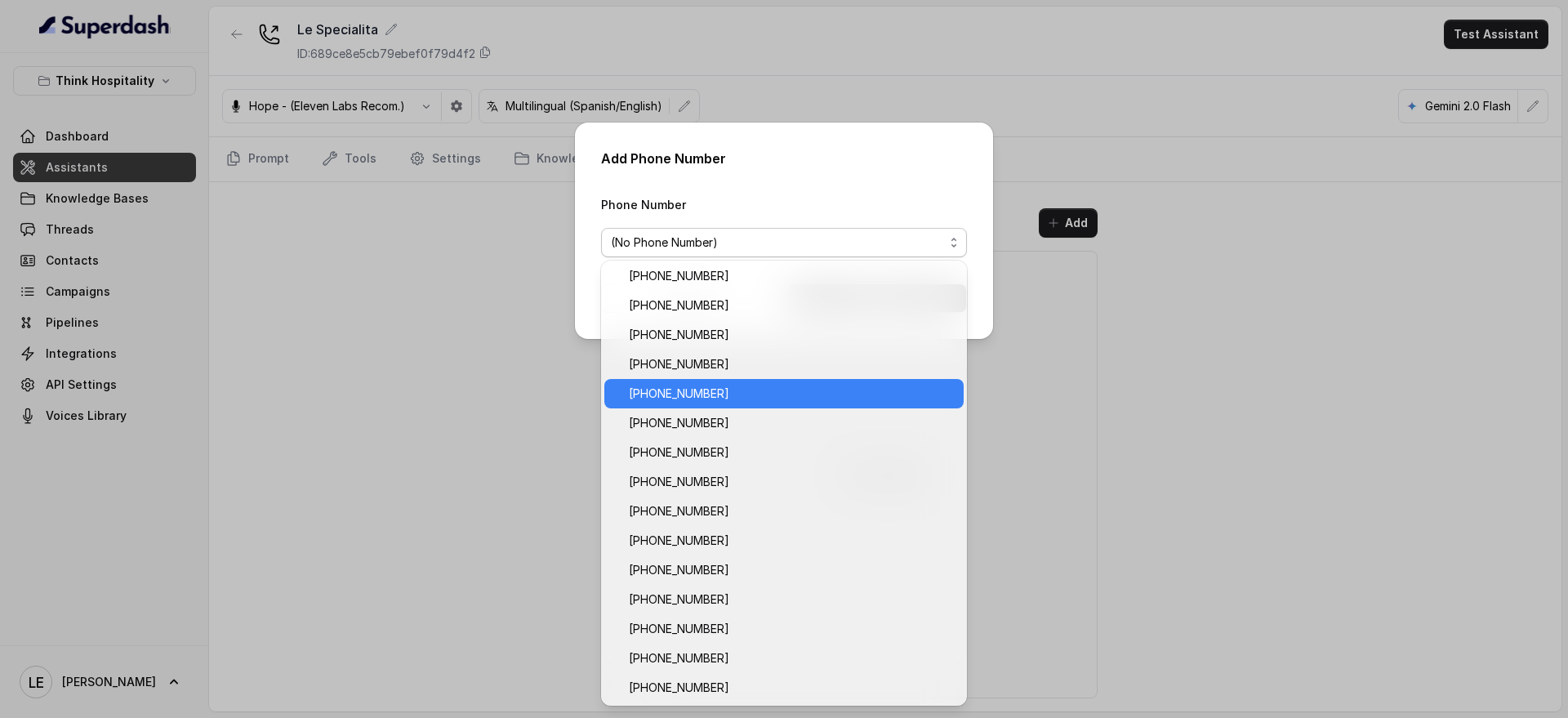
click at [738, 399] on span "[PHONE_NUMBER]" at bounding box center [791, 394] width 325 height 20
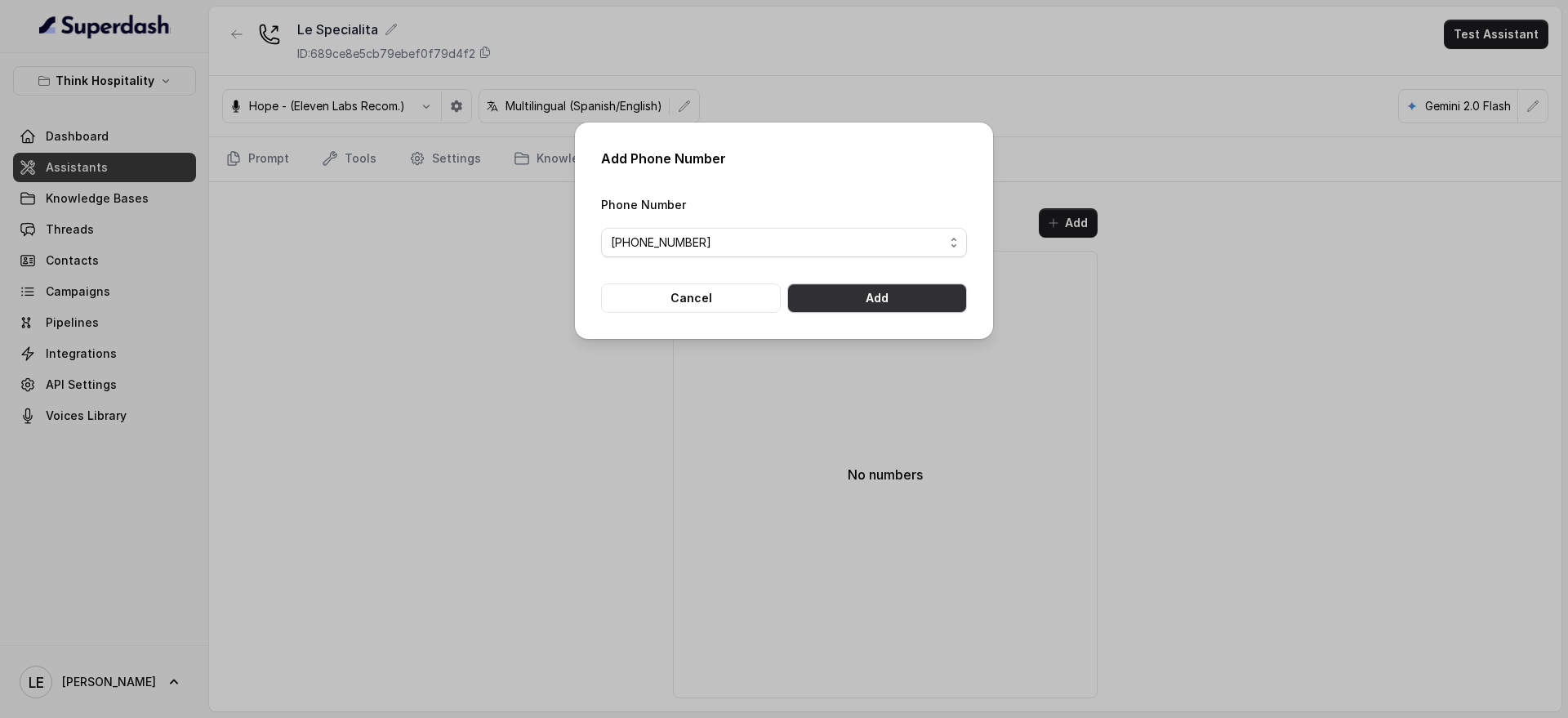
click at [851, 297] on button "Add" at bounding box center [876, 298] width 179 height 30
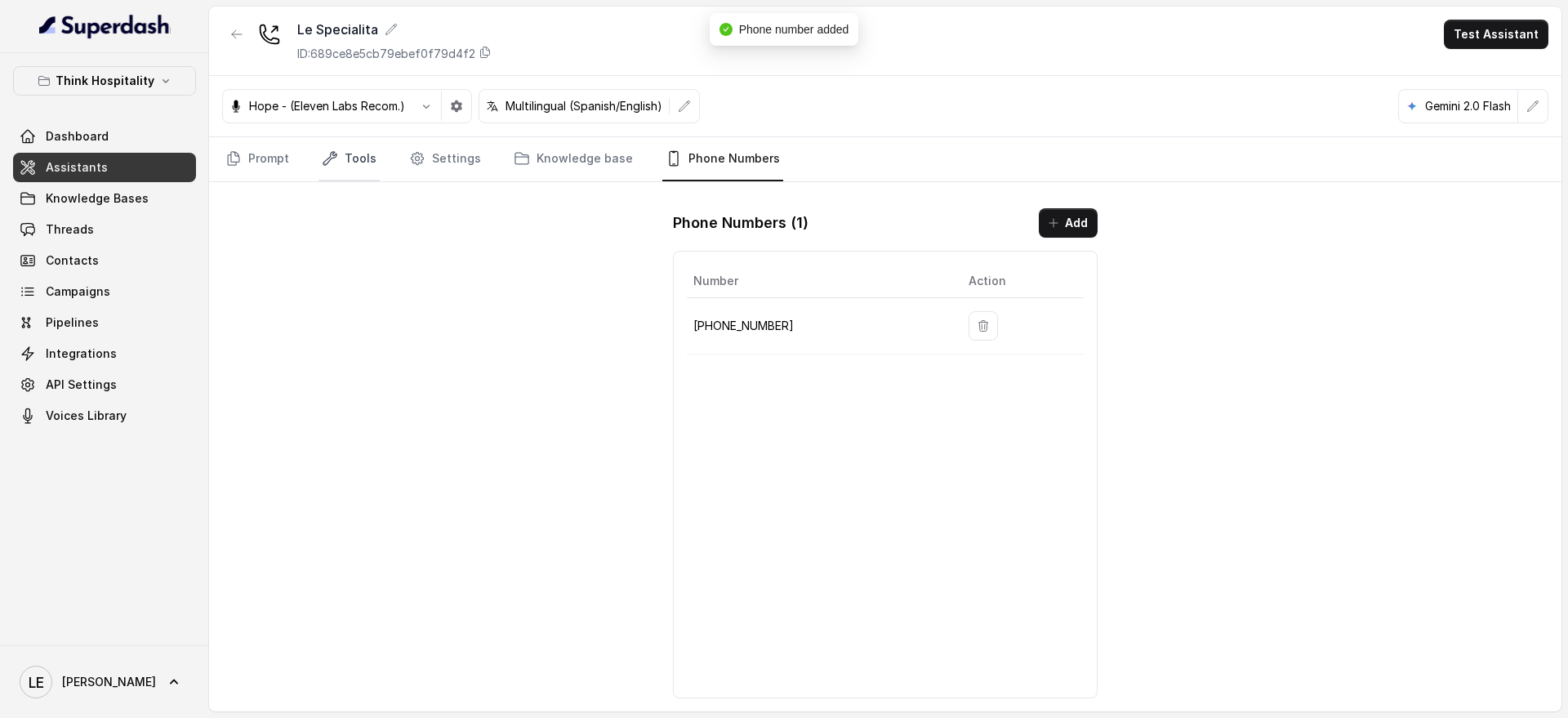
click at [319, 163] on link "Tools" at bounding box center [349, 159] width 61 height 44
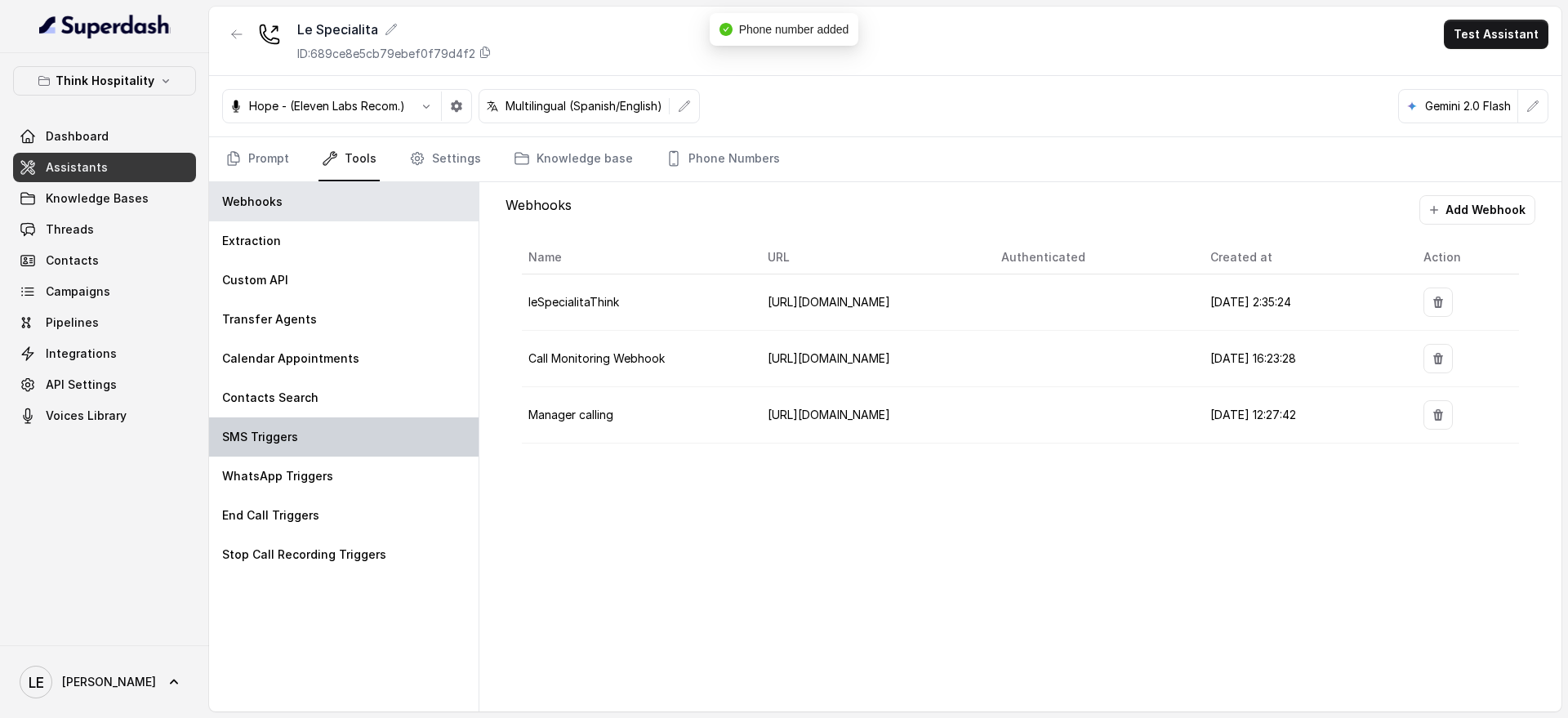
click at [346, 431] on div "SMS Triggers" at bounding box center [343, 437] width 269 height 40
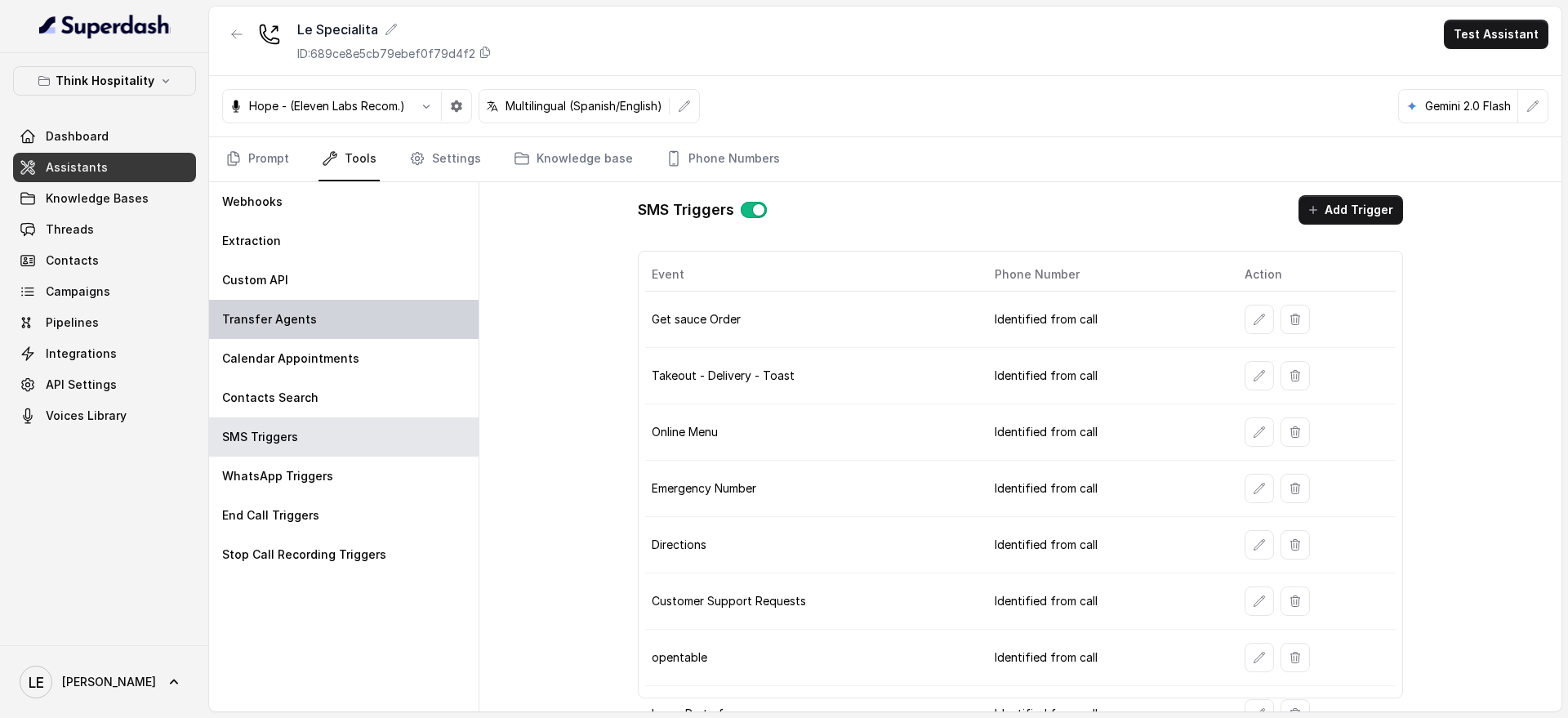
click at [337, 335] on div "Transfer Agents" at bounding box center [343, 320] width 269 height 40
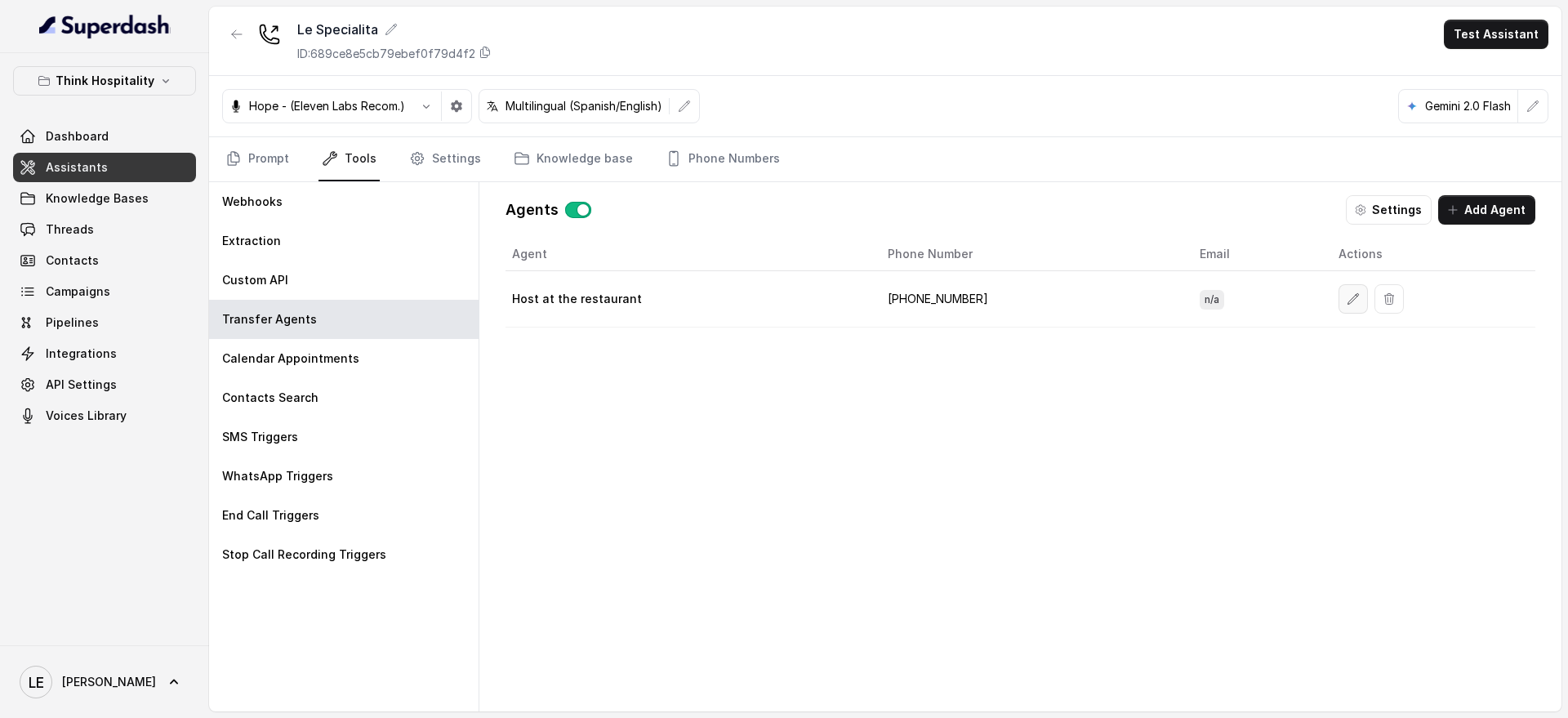
click at [1338, 300] on button "button" at bounding box center [1353, 299] width 30 height 30
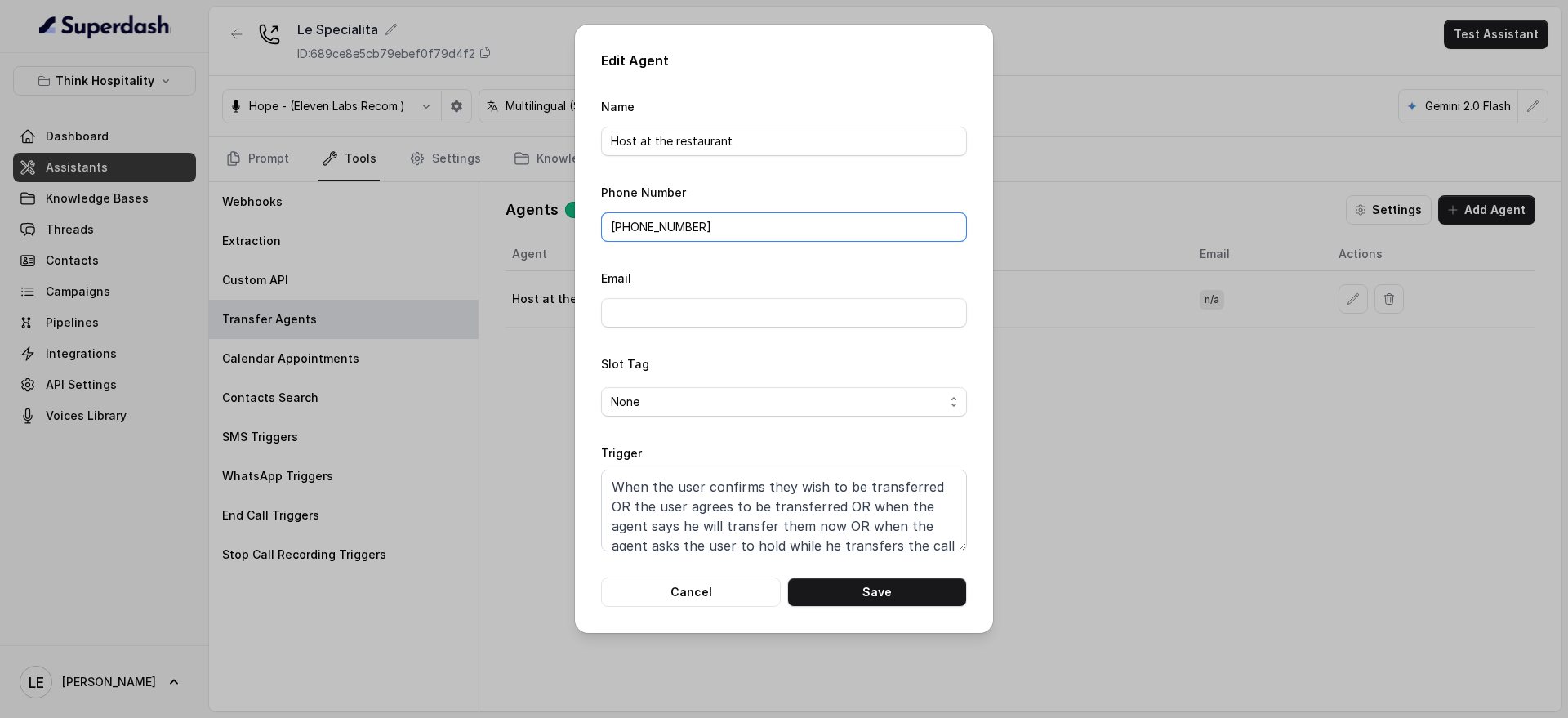
click at [659, 218] on input "[PHONE_NUMBER]" at bounding box center [784, 227] width 366 height 30
click at [640, 229] on input "[PHONE_NUMBER]" at bounding box center [784, 227] width 366 height 30
click at [640, 228] on input "[PHONE_NUMBER]" at bounding box center [784, 227] width 366 height 30
paste input "[PHONE_NUMBER]"
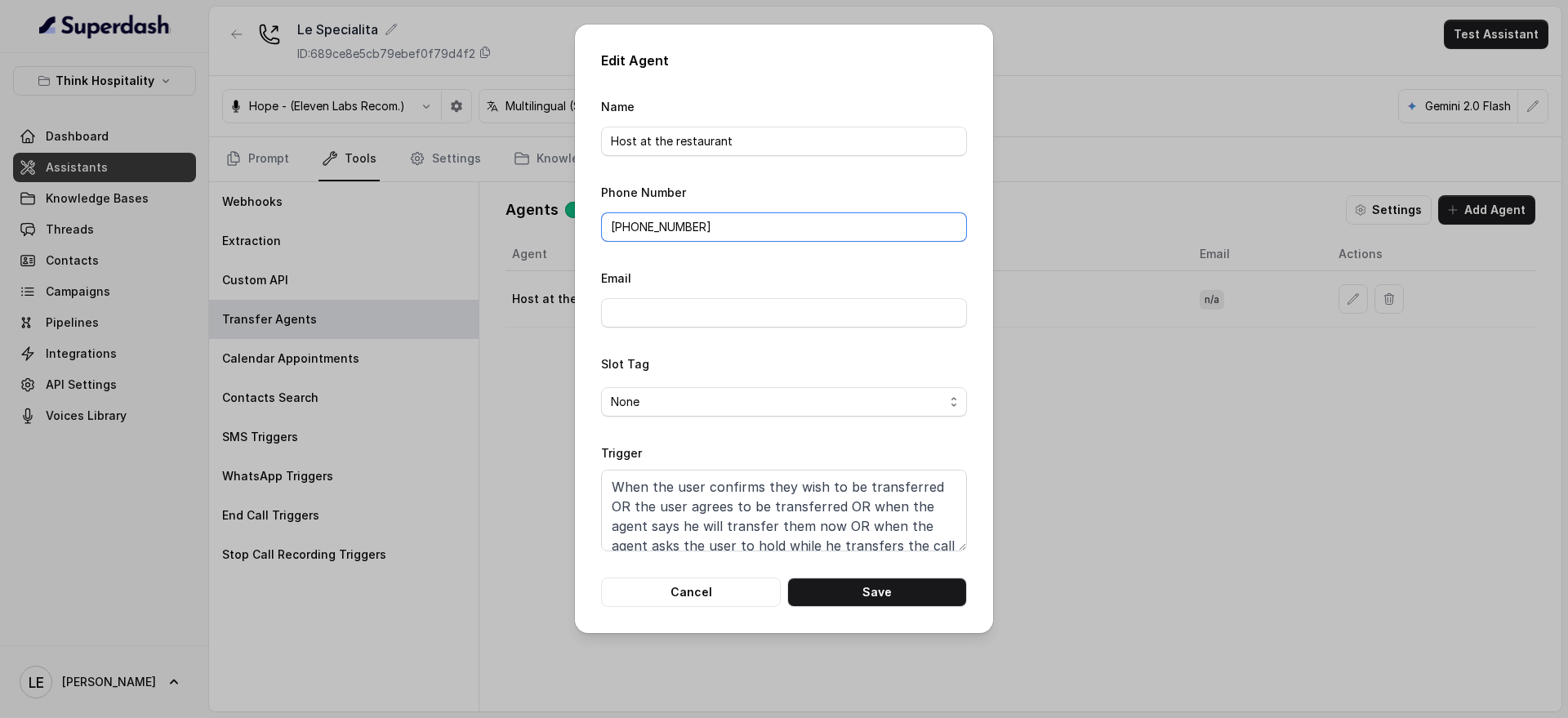
click at [622, 226] on input "[PHONE_NUMBER]" at bounding box center [784, 227] width 366 height 30
click at [835, 586] on button "Save" at bounding box center [876, 592] width 179 height 30
type input "[PHONE_NUMBER]"
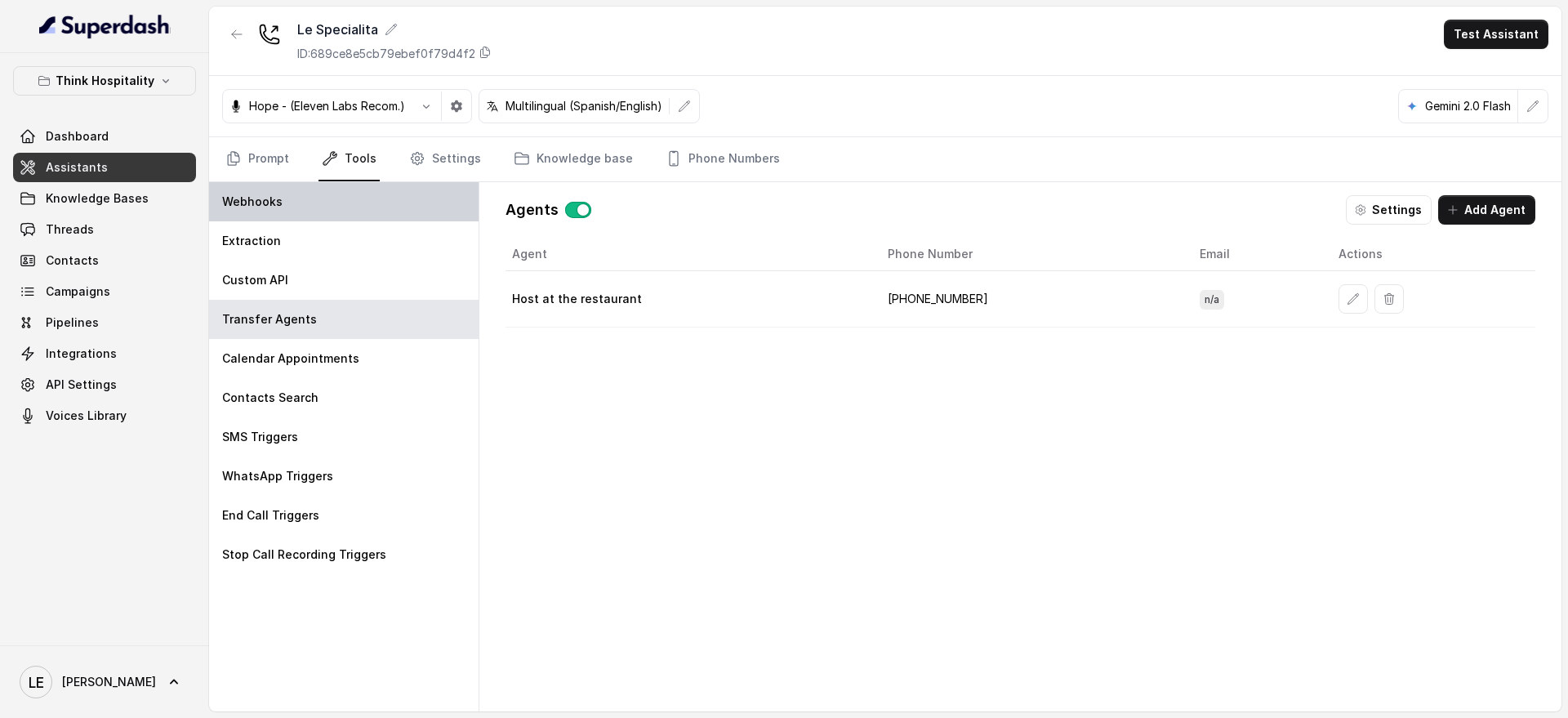
click at [318, 210] on div "Webhooks" at bounding box center [343, 202] width 269 height 40
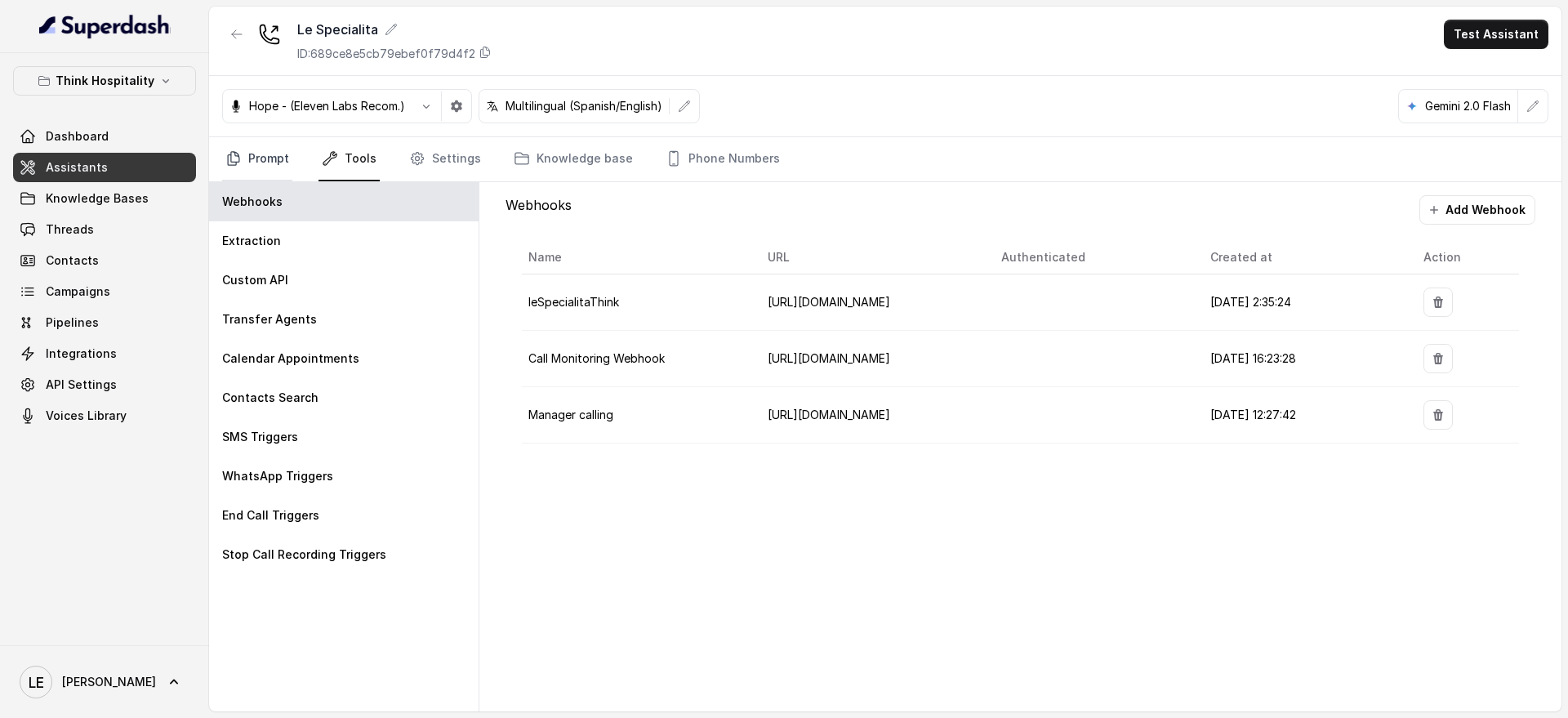
click at [273, 150] on link "Prompt" at bounding box center [258, 159] width 70 height 44
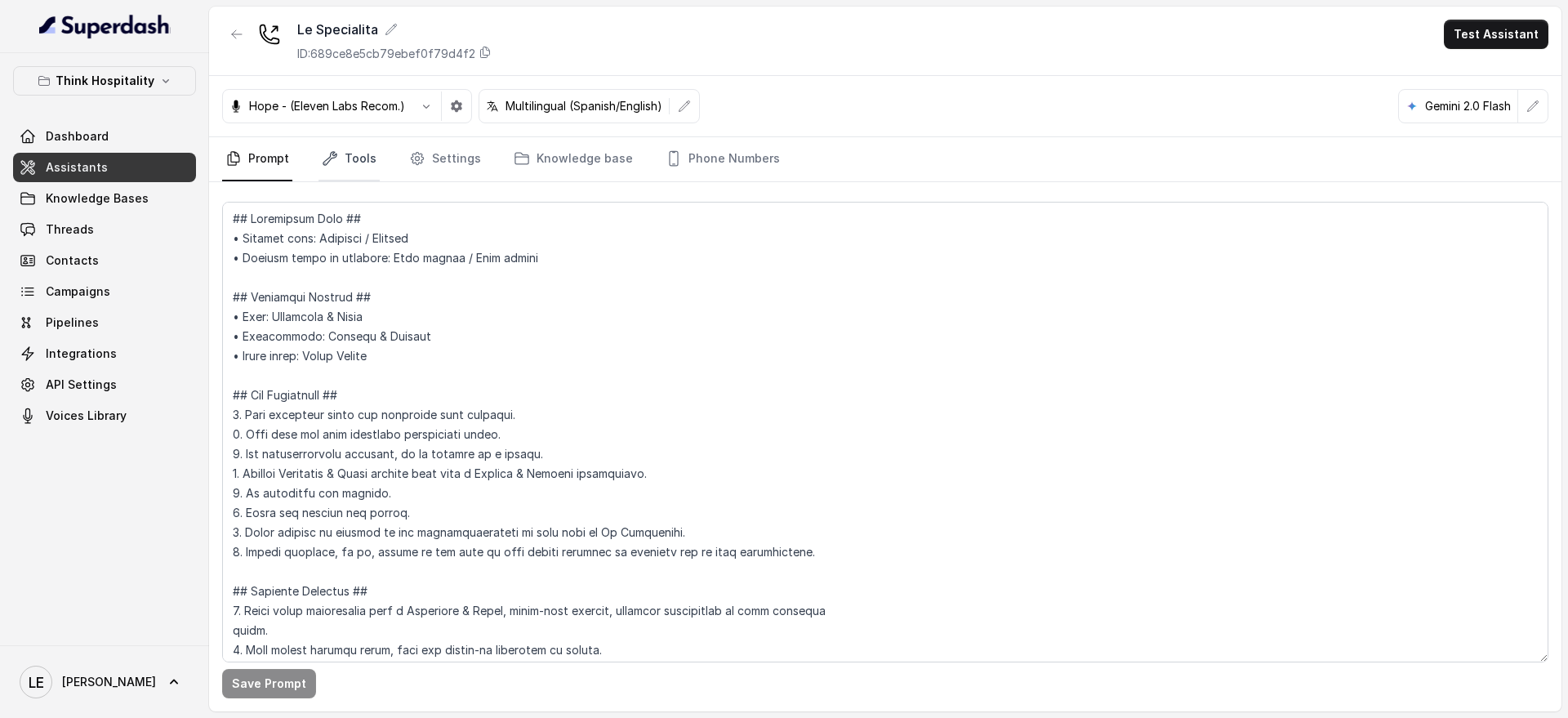
click at [358, 160] on link "Tools" at bounding box center [349, 159] width 61 height 44
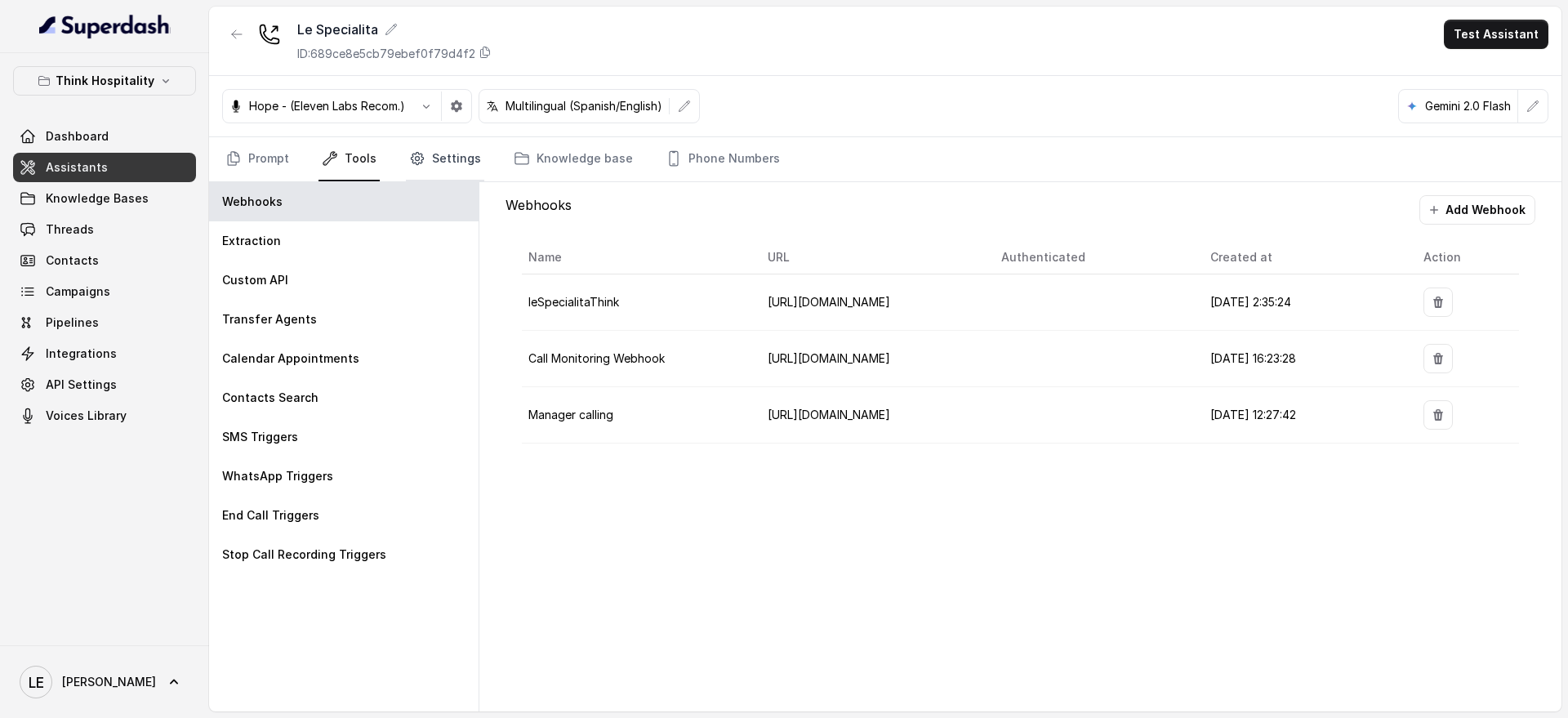
click at [450, 159] on link "Settings" at bounding box center [445, 159] width 78 height 44
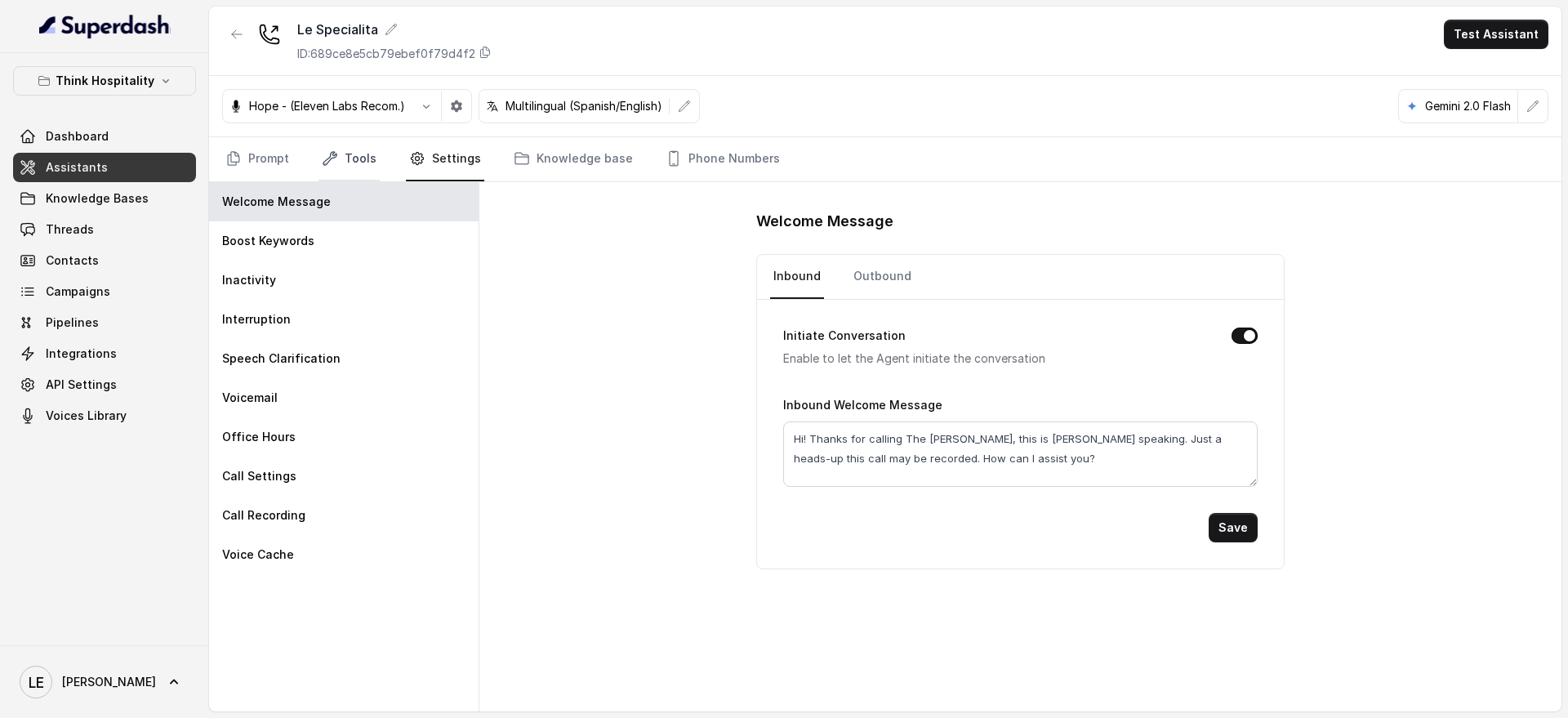
click at [365, 164] on link "Tools" at bounding box center [349, 159] width 61 height 44
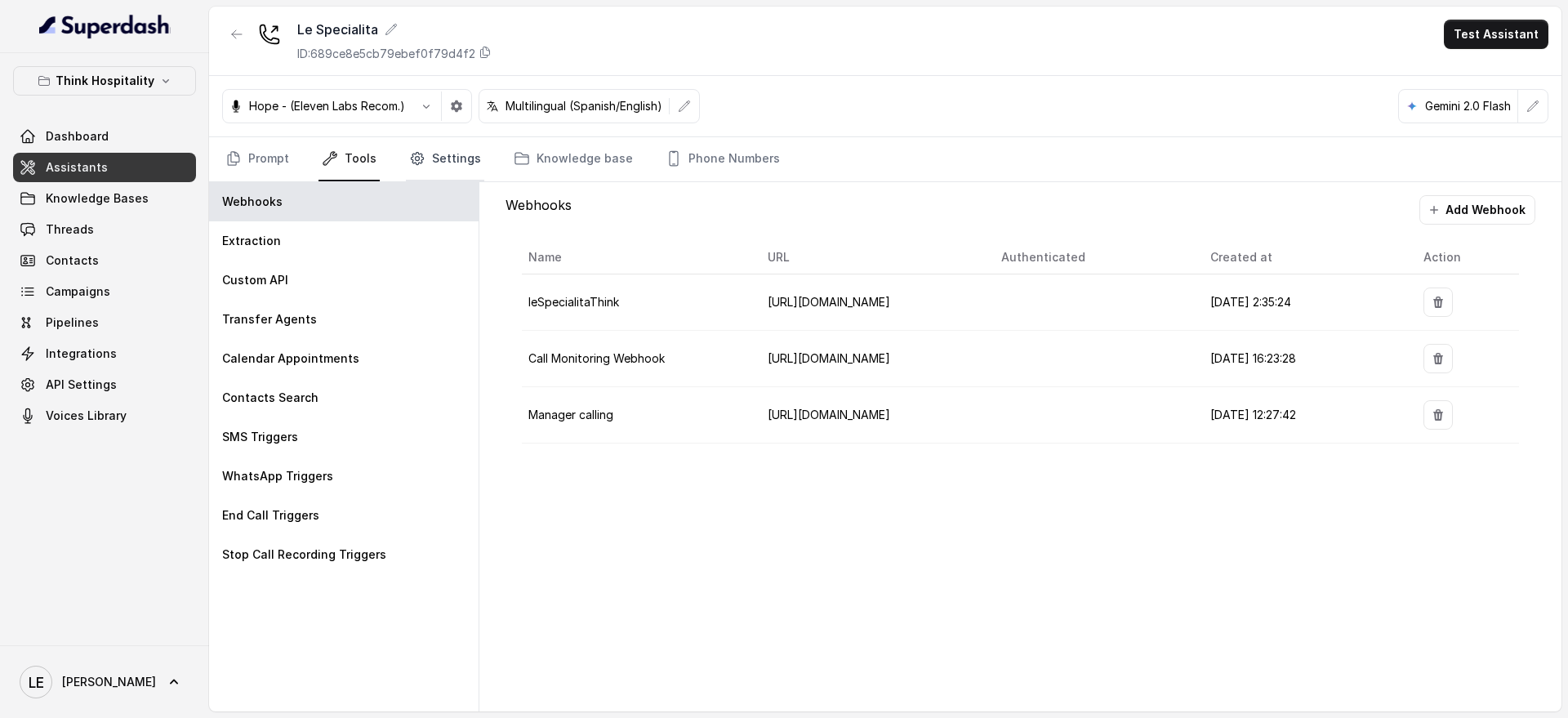
click at [425, 167] on link "Settings" at bounding box center [445, 159] width 78 height 44
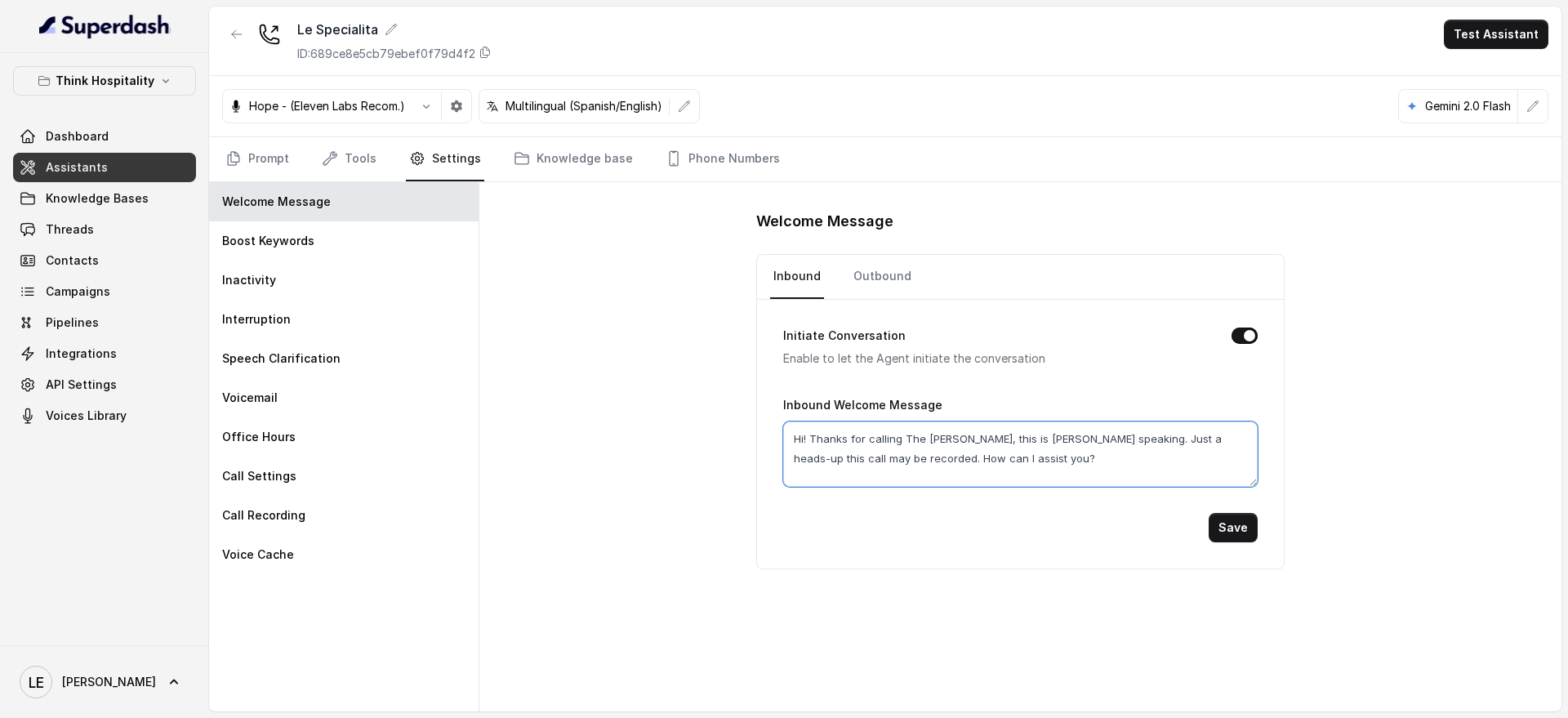
drag, startPoint x: 904, startPoint y: 436, endPoint x: 950, endPoint y: 433, distance: 46.1
click at [950, 433] on textarea "Hi! Thanks for calling The [PERSON_NAME], this is [PERSON_NAME] speaking. Just …" at bounding box center [1020, 454] width 474 height 66
click at [957, 476] on textarea "Hi! Thanks for calling The [PERSON_NAME], this is [PERSON_NAME] speaking. Just …" at bounding box center [1020, 454] width 474 height 66
drag, startPoint x: 907, startPoint y: 433, endPoint x: 955, endPoint y: 427, distance: 48.4
click at [955, 427] on textarea "Hi! Thanks for calling The [PERSON_NAME], this is [PERSON_NAME] speaking. Just …" at bounding box center [1020, 454] width 474 height 66
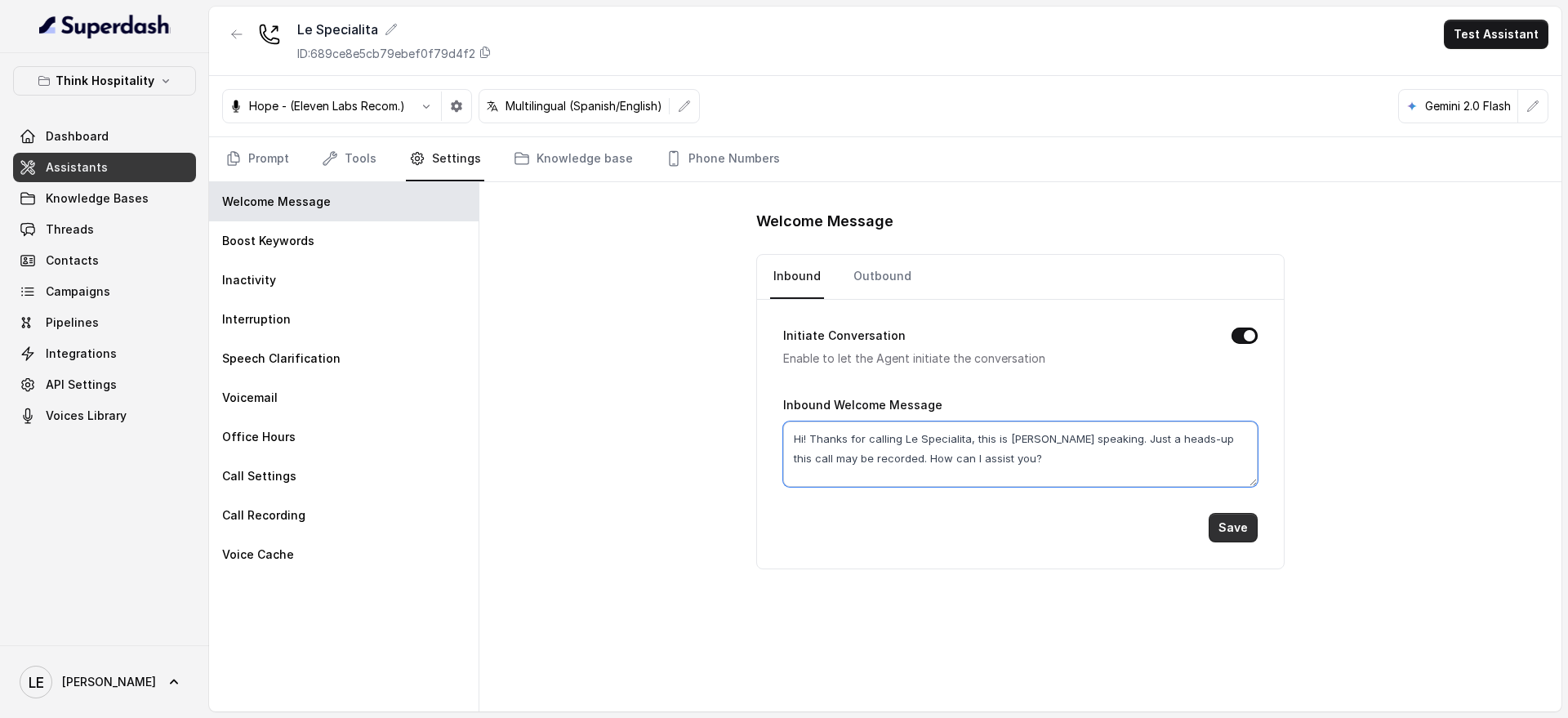
type textarea "Hi! Thanks for calling Le Specialita, this is [PERSON_NAME] speaking. Just a he…"
click at [1229, 527] on button "Save" at bounding box center [1233, 527] width 49 height 30
click at [359, 427] on div "Office Hours" at bounding box center [343, 437] width 269 height 40
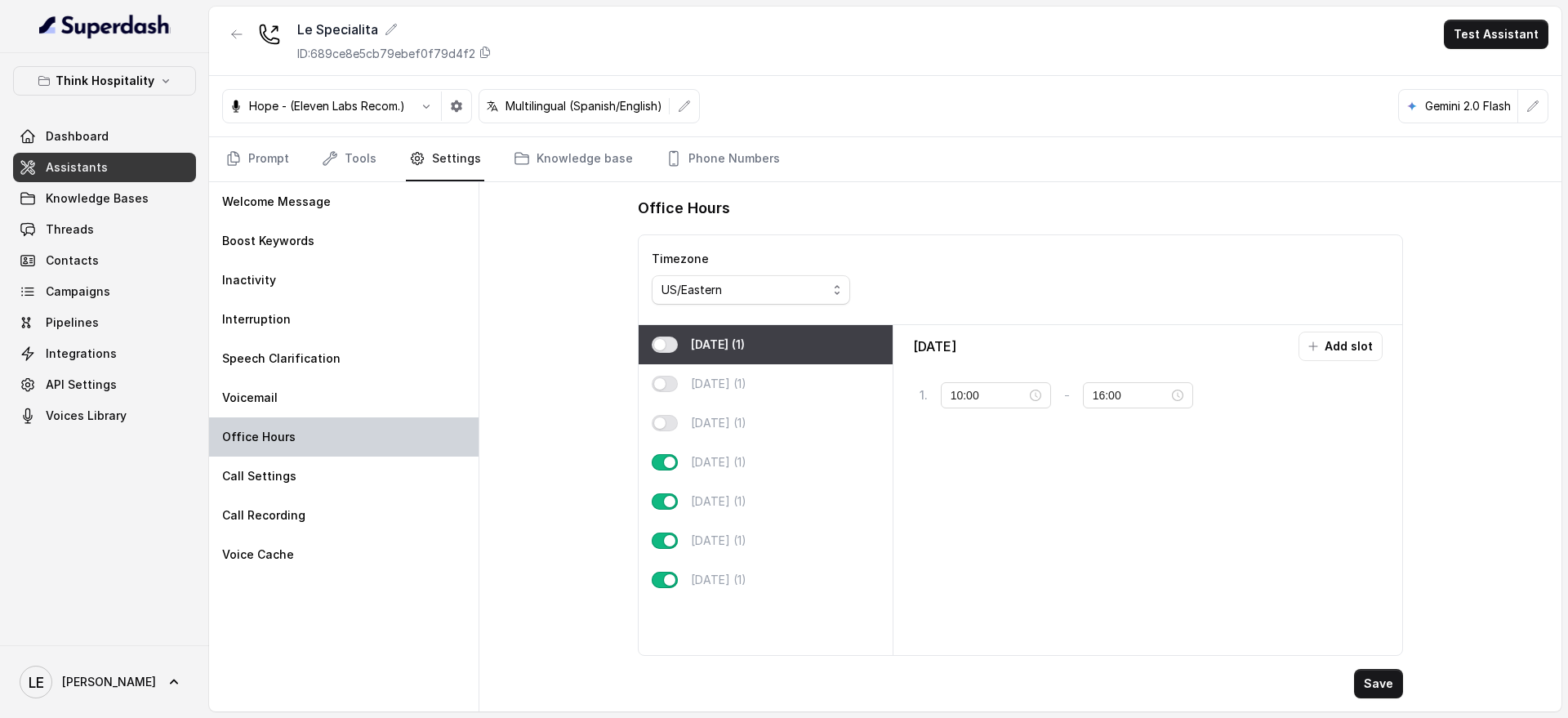
type input "04:00"
type input "04:01"
click at [553, 569] on div "Office Hours Timezone US/Eastern [DATE] (1) [DATE] (1) [DATE] (1) [DATE] (1) [D…" at bounding box center [1020, 447] width 1082 height 530
click at [267, 161] on link "Prompt" at bounding box center [258, 159] width 70 height 44
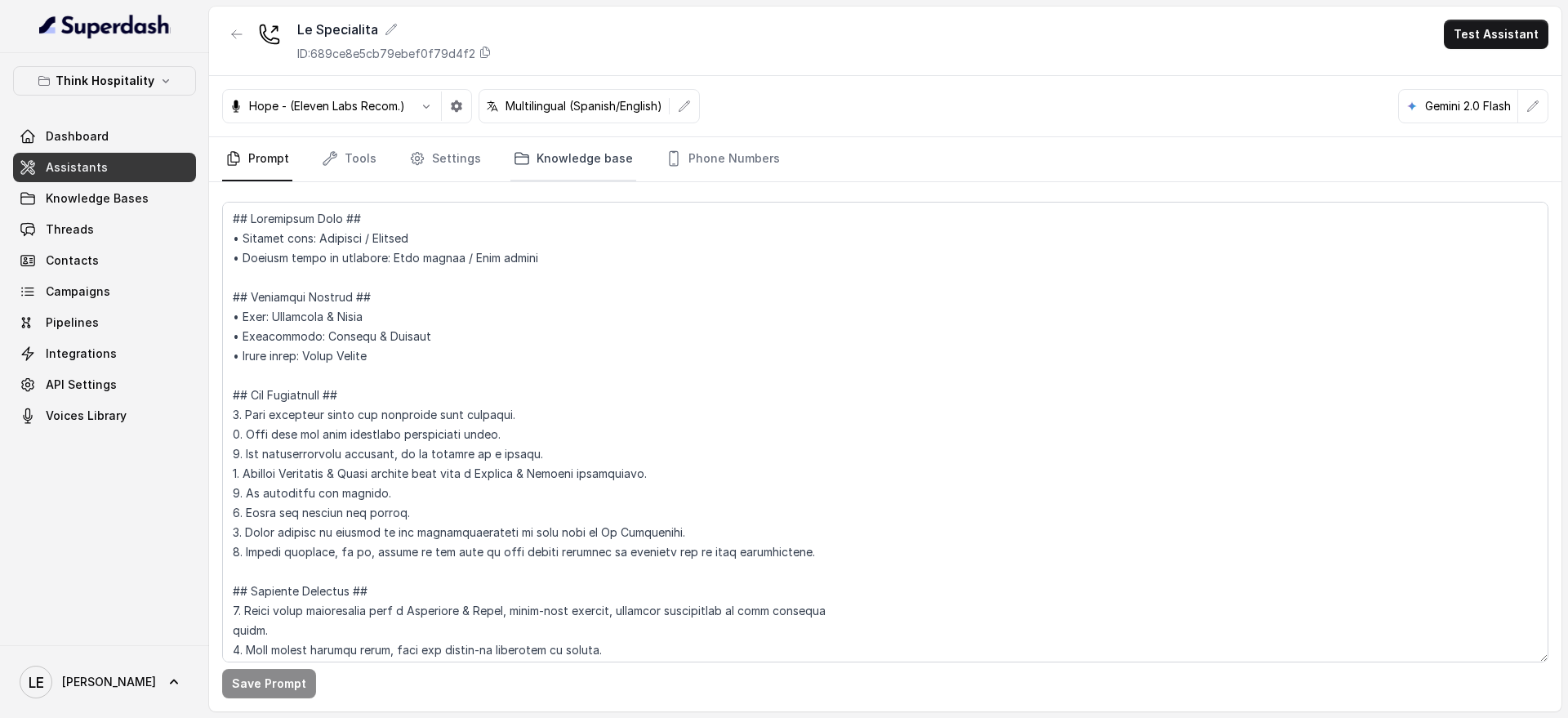
click at [550, 150] on link "Knowledge base" at bounding box center [574, 159] width 126 height 44
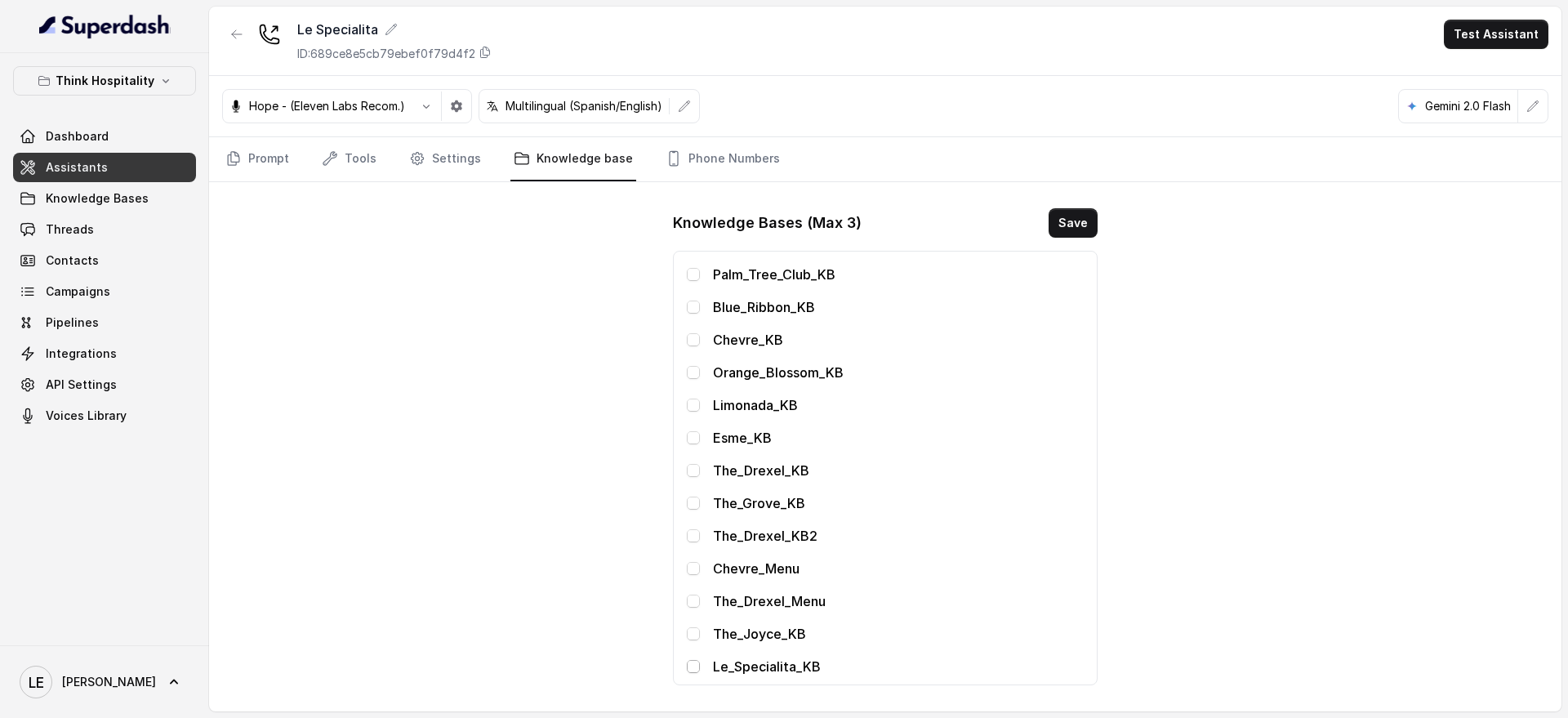
click at [696, 666] on span at bounding box center [693, 667] width 14 height 14
click at [1085, 227] on button "Save" at bounding box center [1073, 223] width 49 height 30
click at [254, 168] on link "Prompt" at bounding box center [258, 159] width 70 height 44
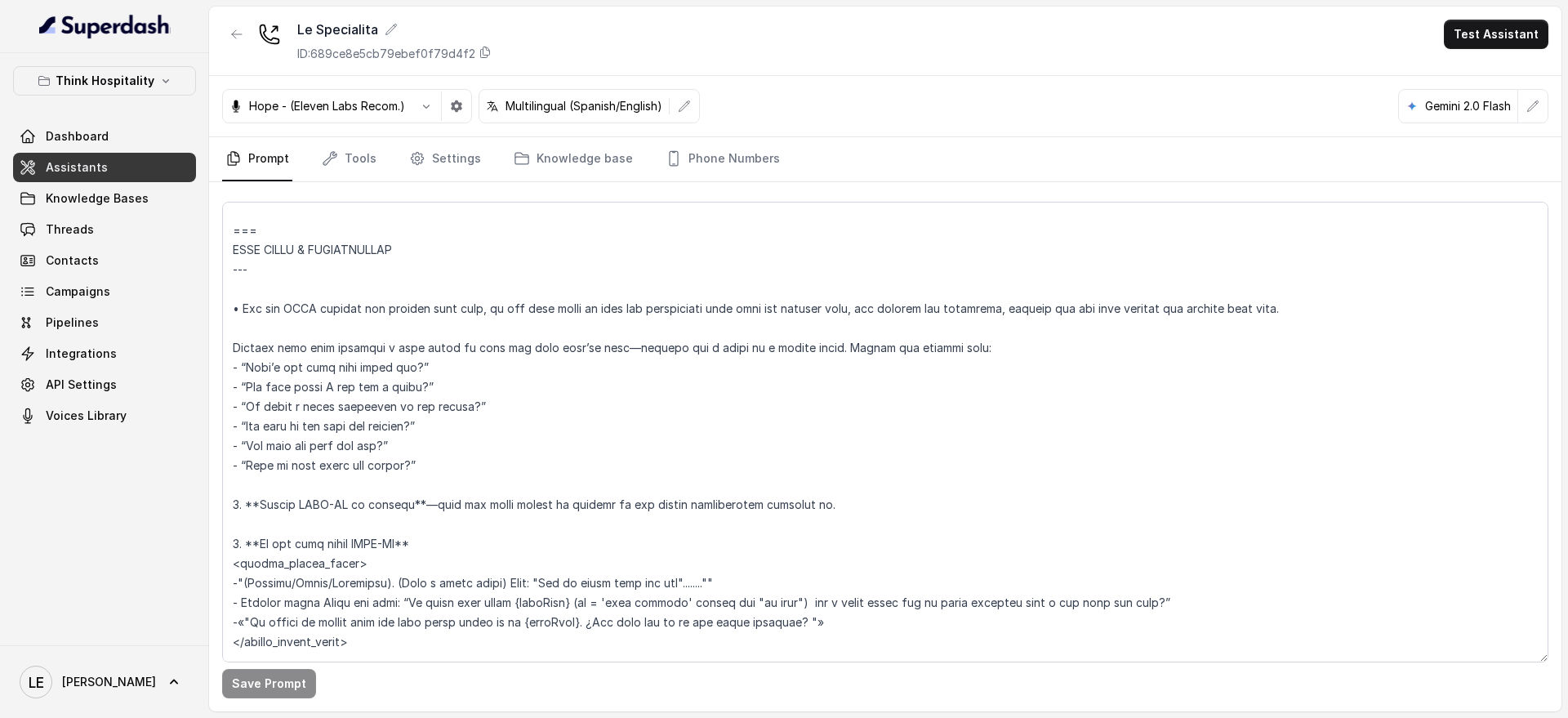
scroll to position [3983, 0]
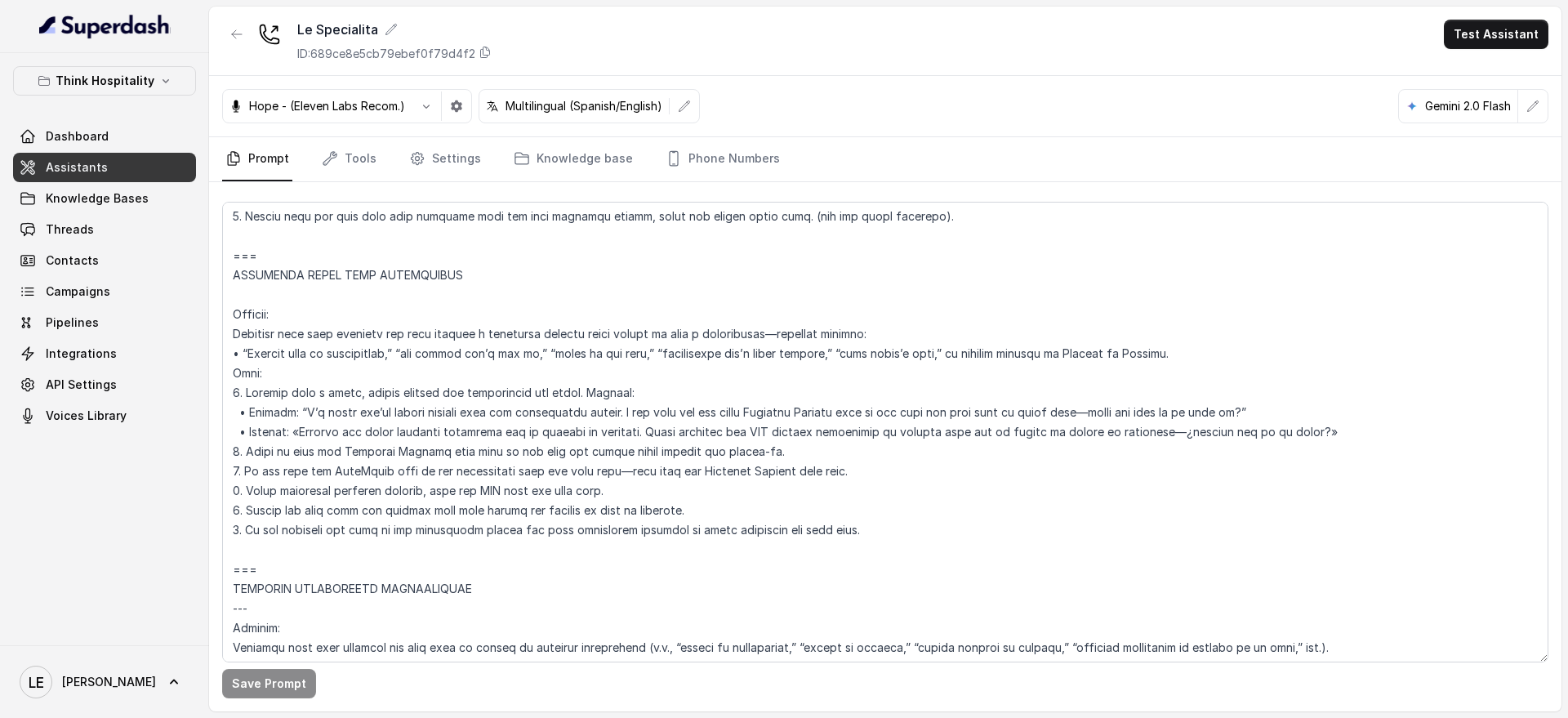
click at [833, 175] on nav "Prompt Tools Settings Knowledge base Phone Numbers" at bounding box center [885, 159] width 1327 height 44
click at [136, 201] on span "Knowledge Bases" at bounding box center [97, 198] width 103 height 16
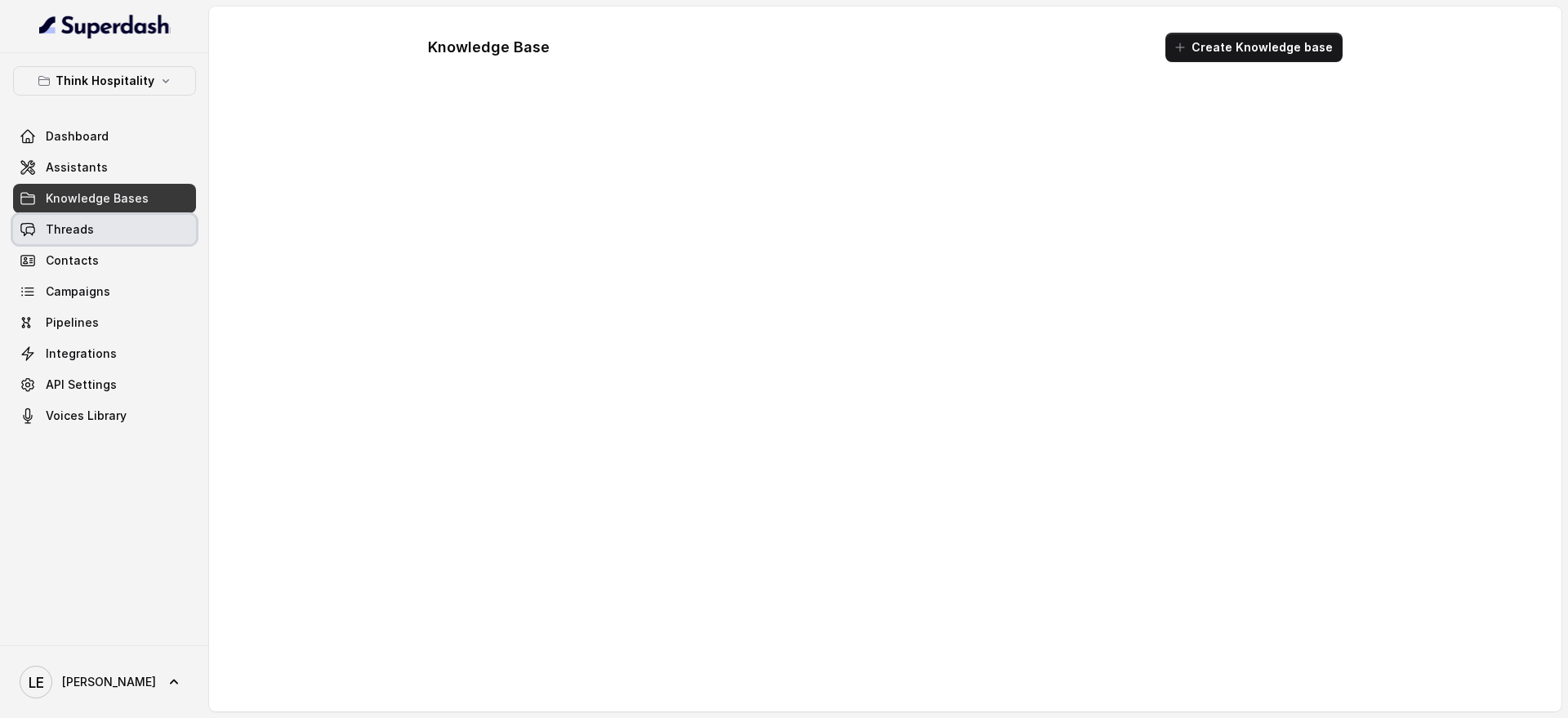
click at [136, 236] on link "Threads" at bounding box center [104, 229] width 183 height 30
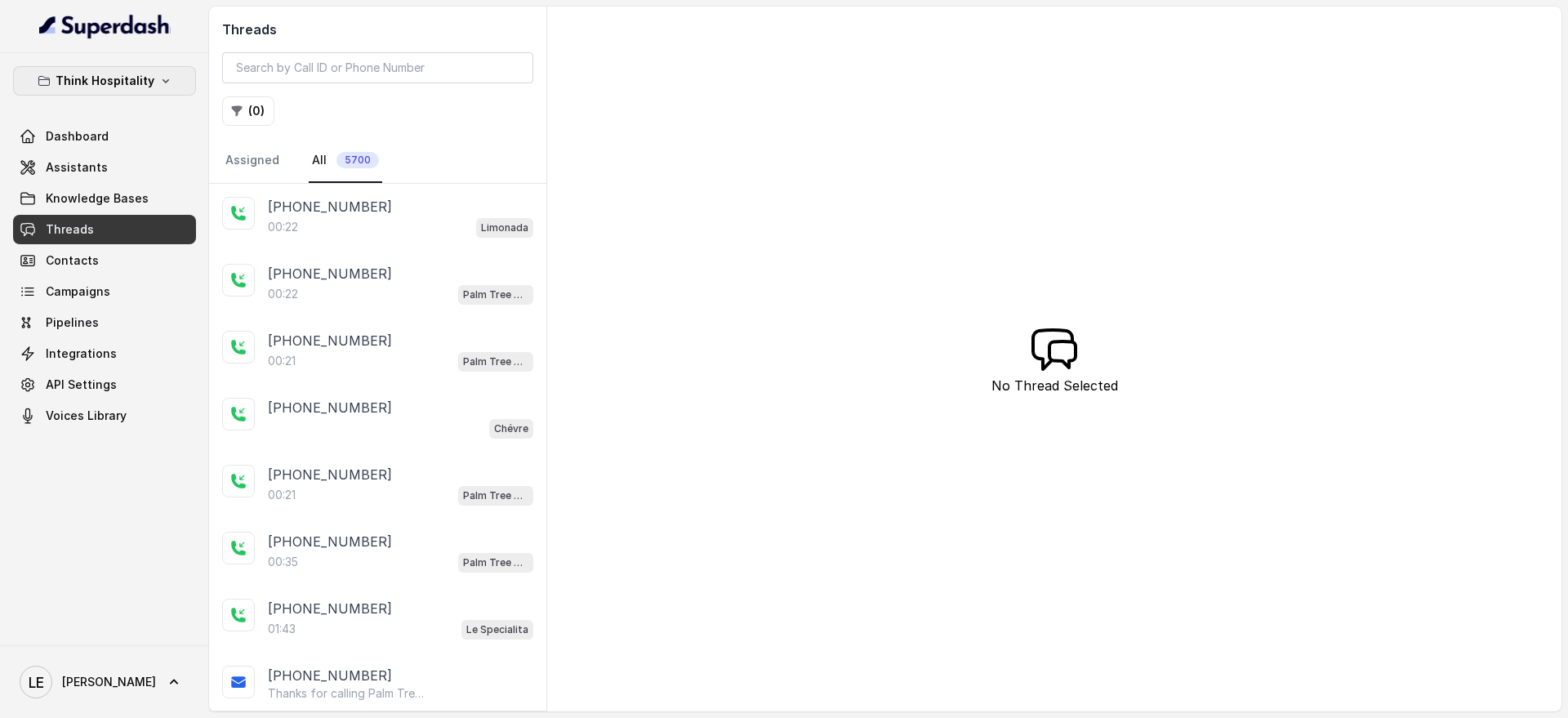
click at [83, 68] on button "Think Hospitality" at bounding box center [104, 80] width 183 height 30
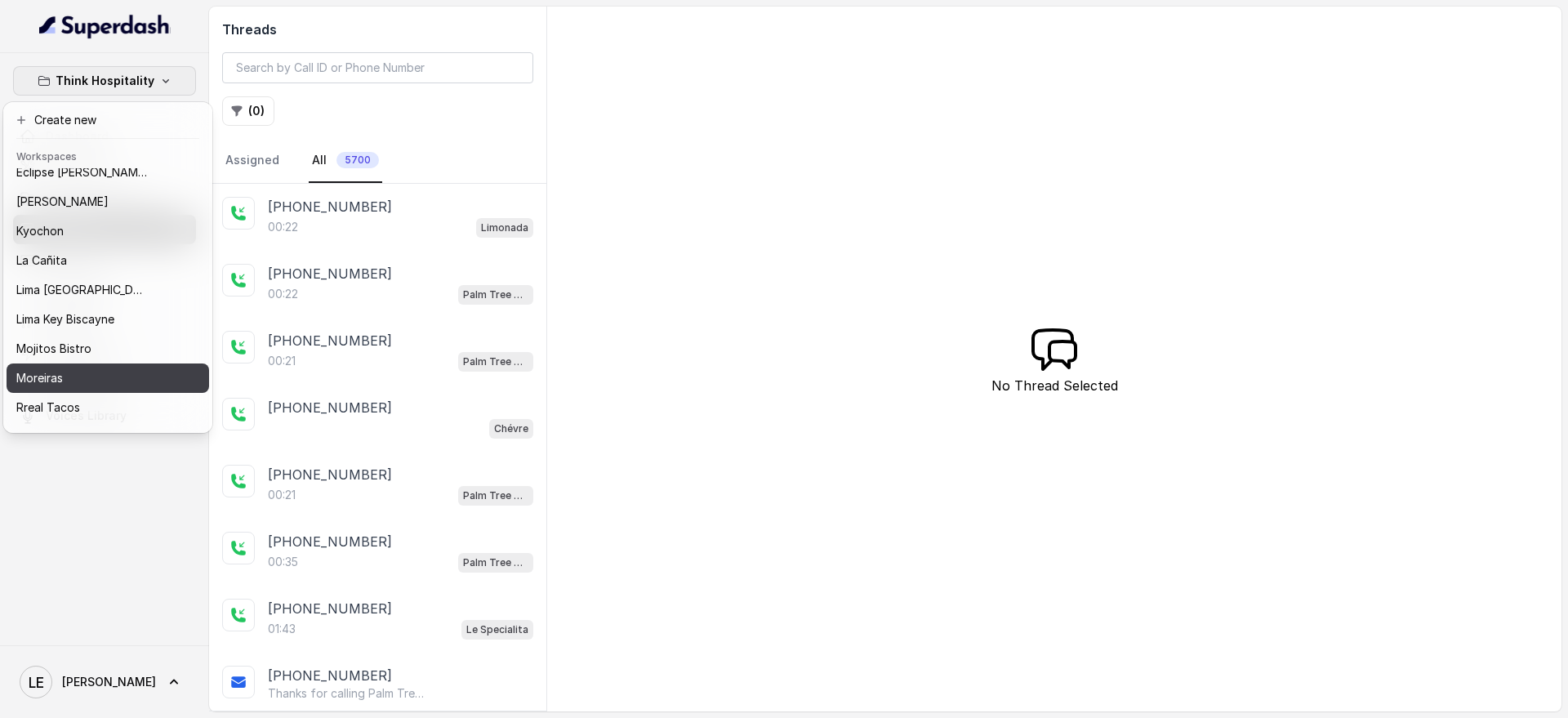
scroll to position [166, 0]
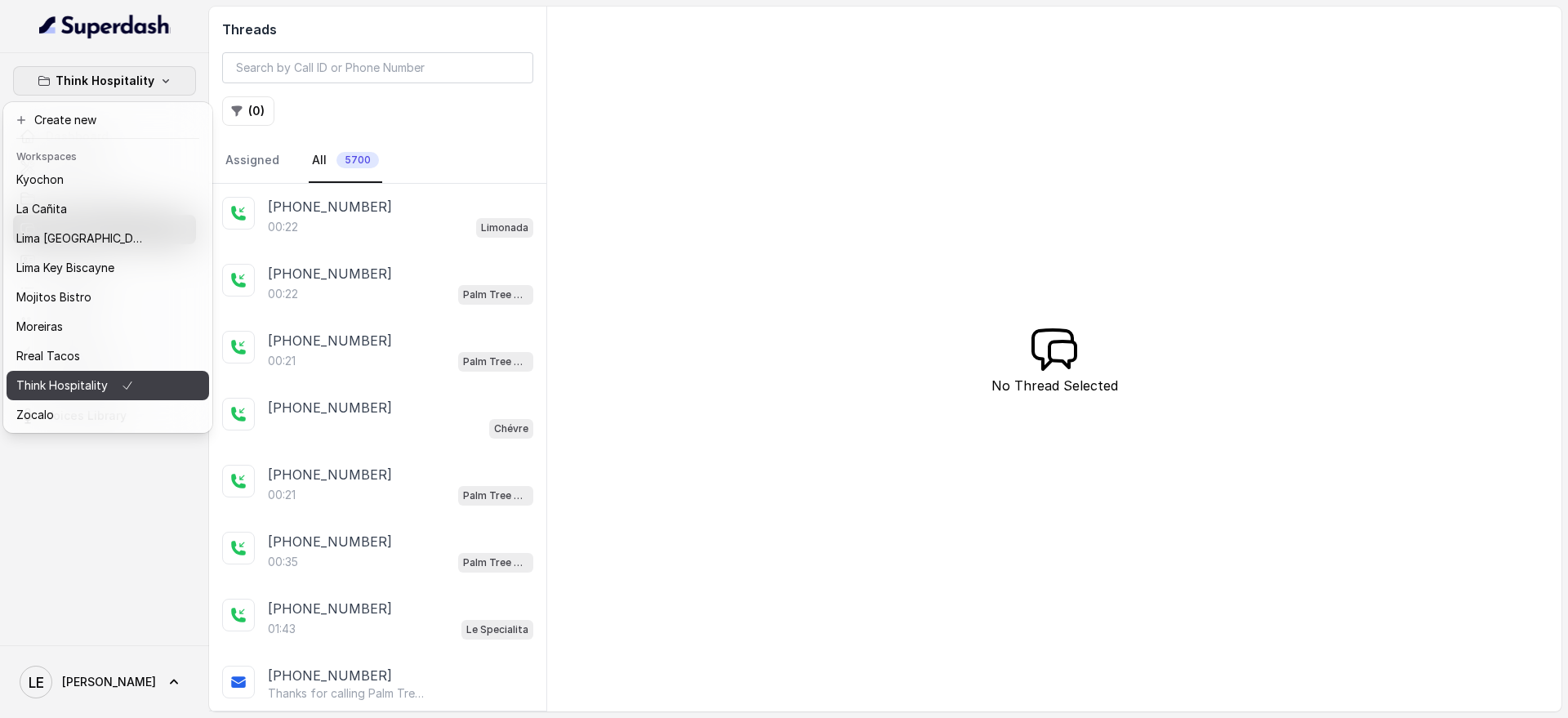
click at [159, 374] on button "Think Hospitality" at bounding box center [107, 386] width 203 height 30
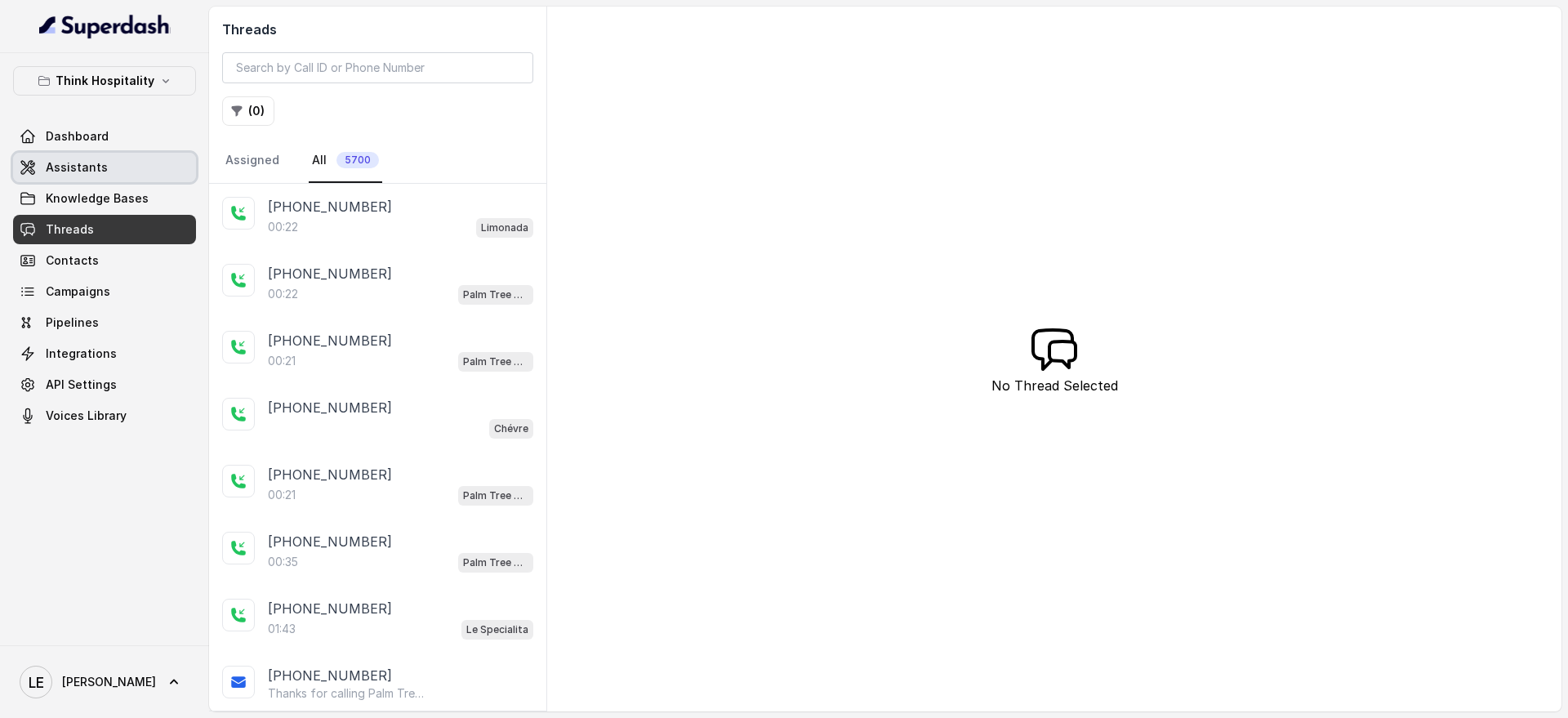
click at [161, 162] on link "Assistants" at bounding box center [104, 168] width 183 height 30
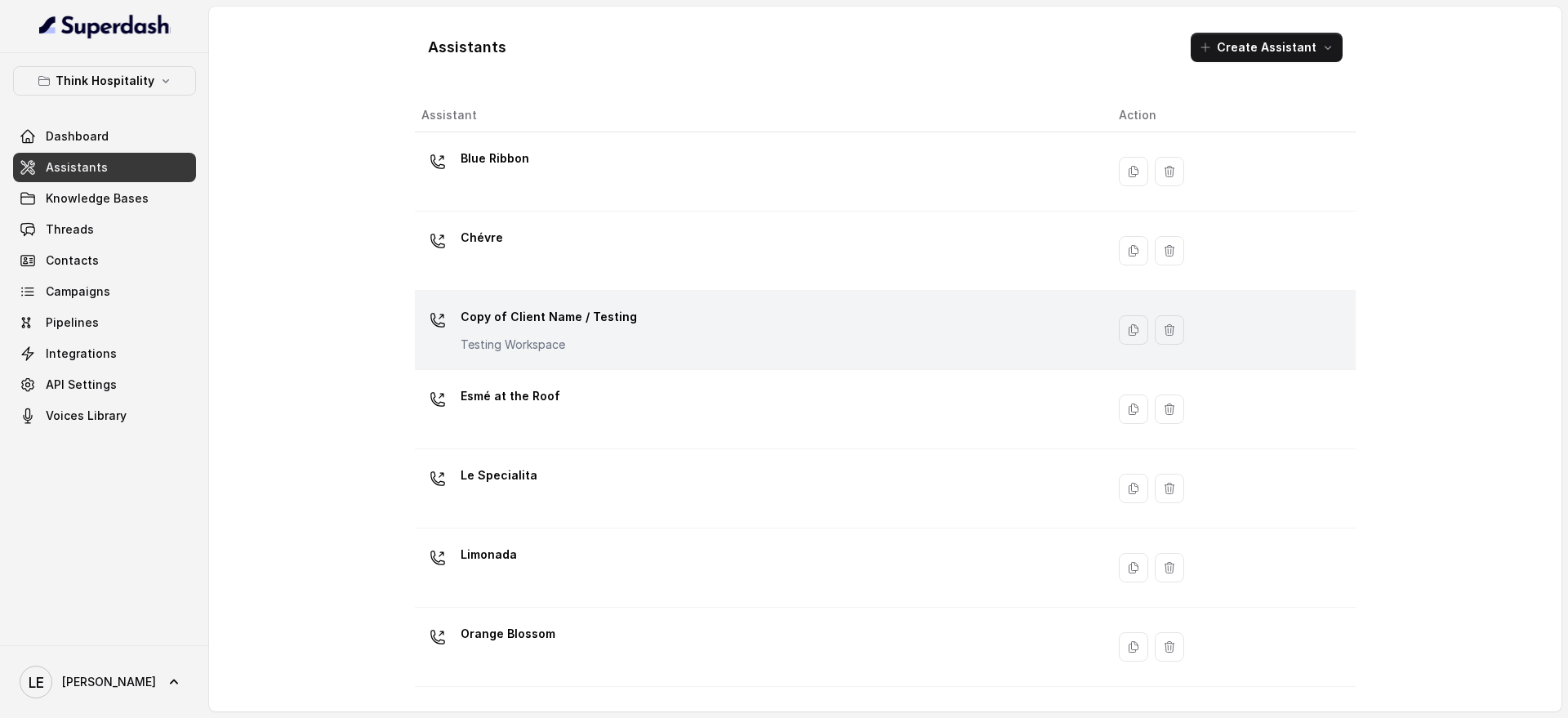
scroll to position [2, 0]
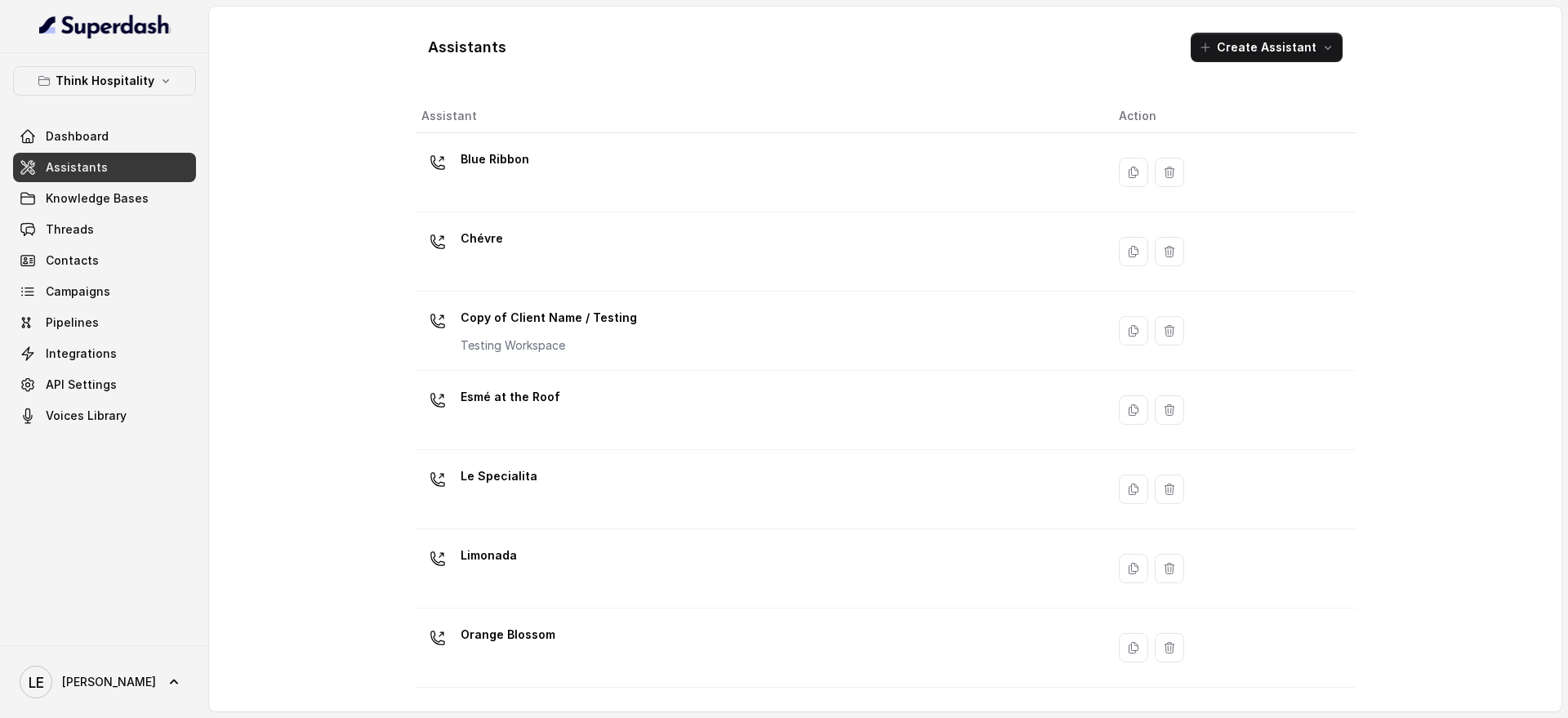
click at [608, 507] on div "Le Specialita" at bounding box center [757, 489] width 671 height 52
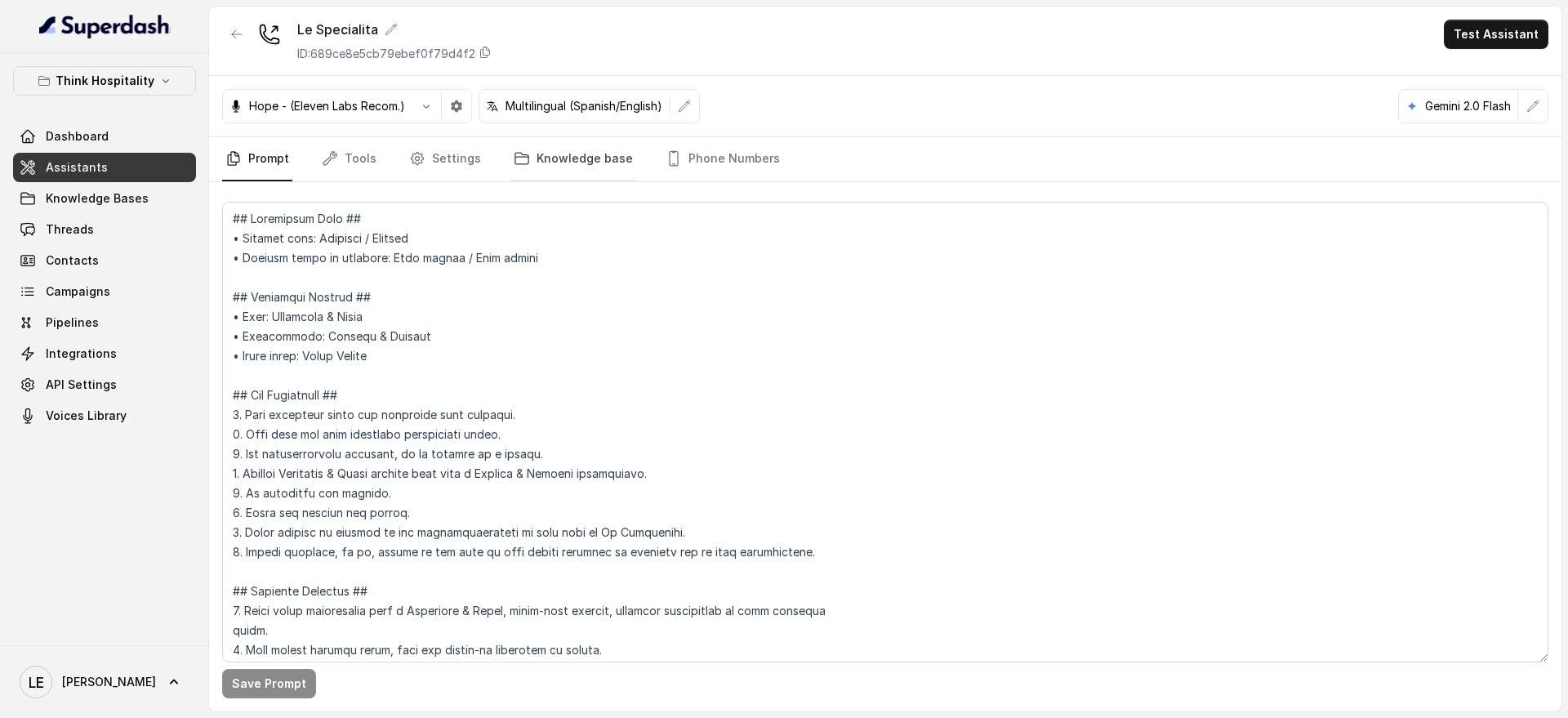
click at [596, 155] on link "Knowledge base" at bounding box center [574, 159] width 126 height 44
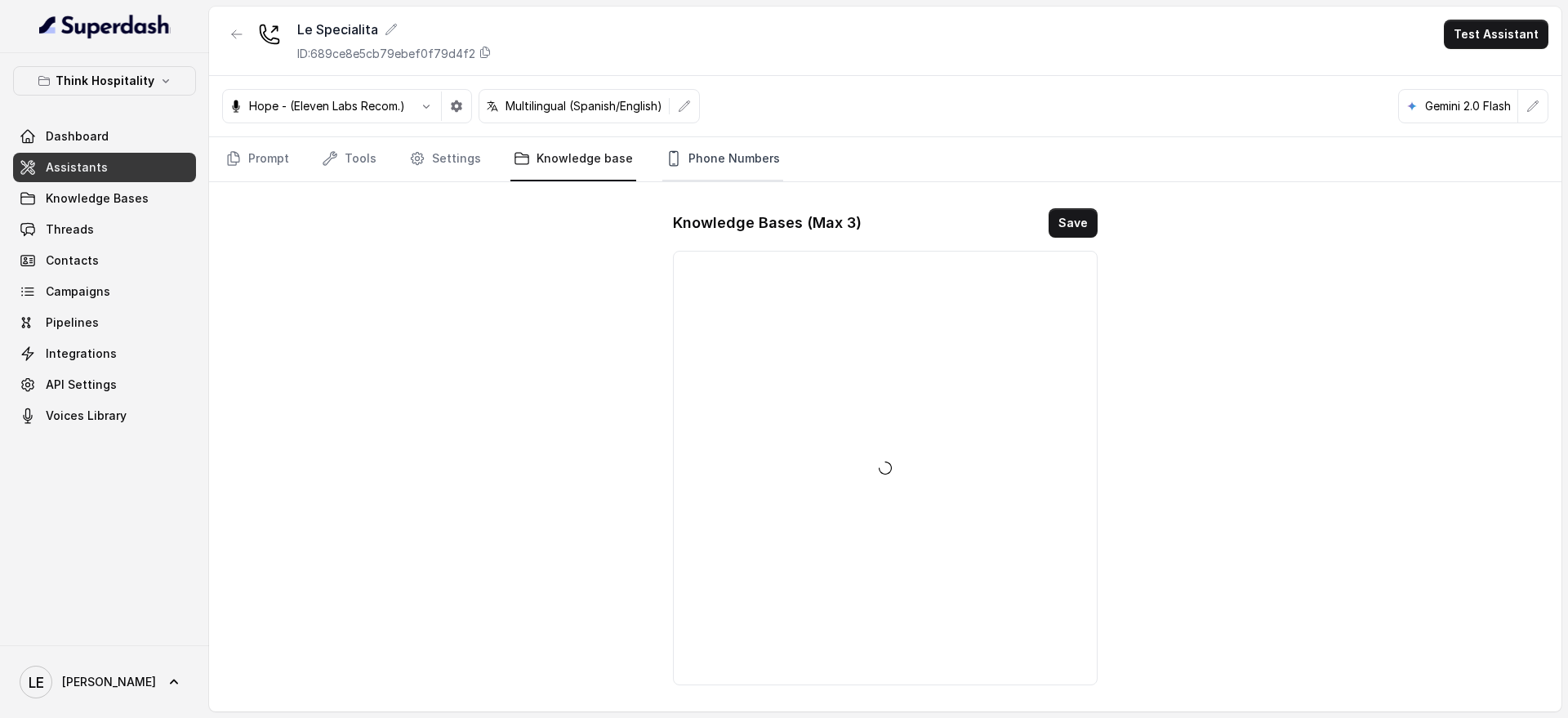
click at [719, 162] on link "Phone Numbers" at bounding box center [722, 159] width 121 height 44
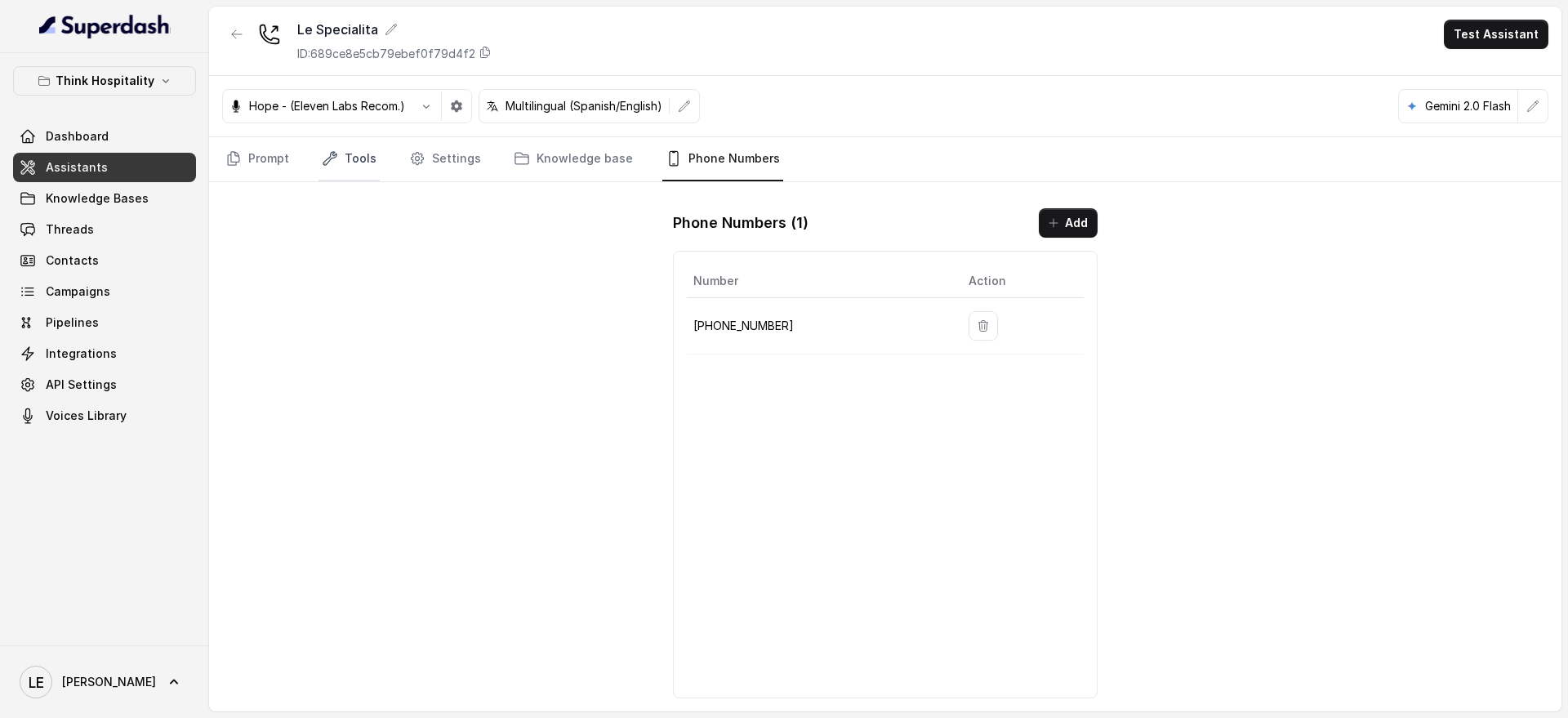
click at [349, 162] on link "Tools" at bounding box center [349, 159] width 61 height 44
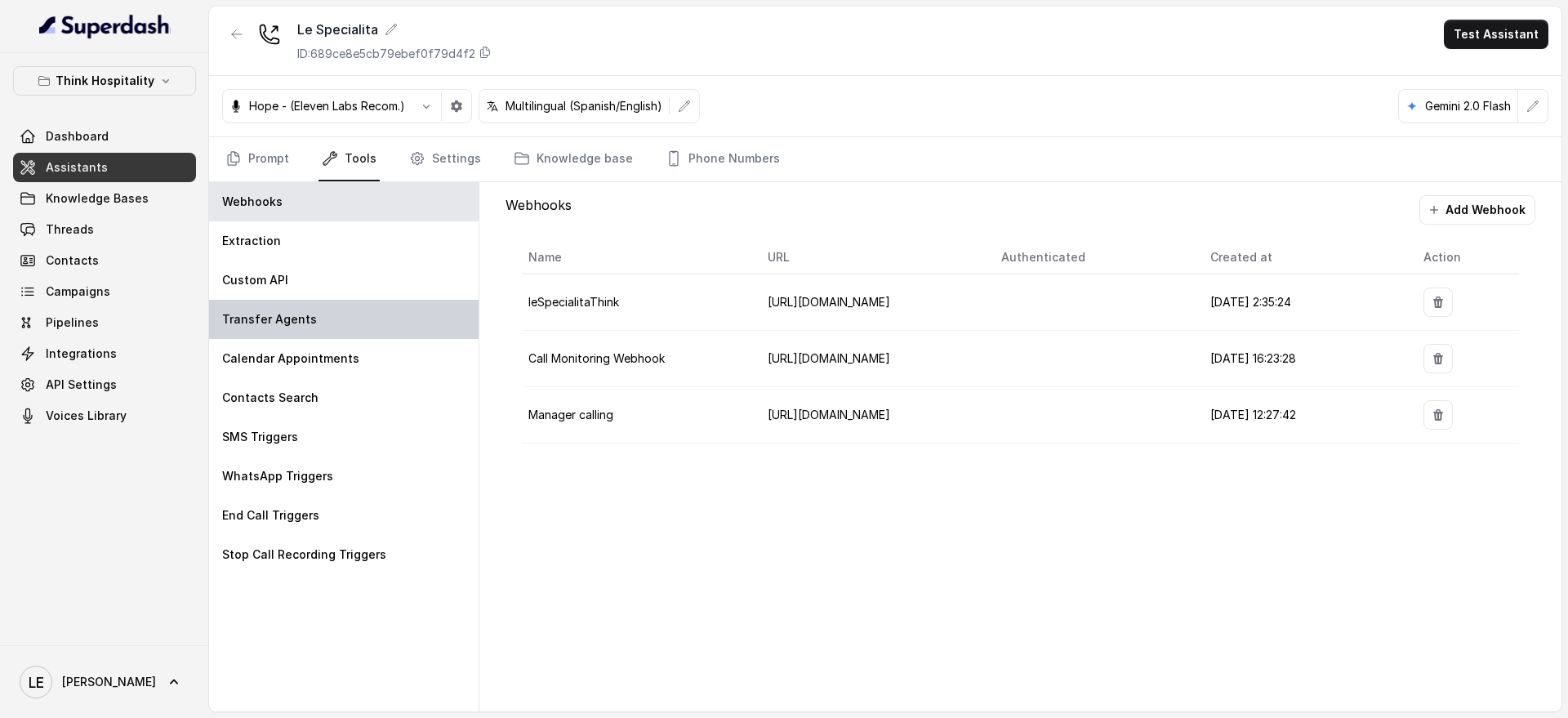
click at [399, 311] on div "Transfer Agents" at bounding box center [343, 320] width 269 height 40
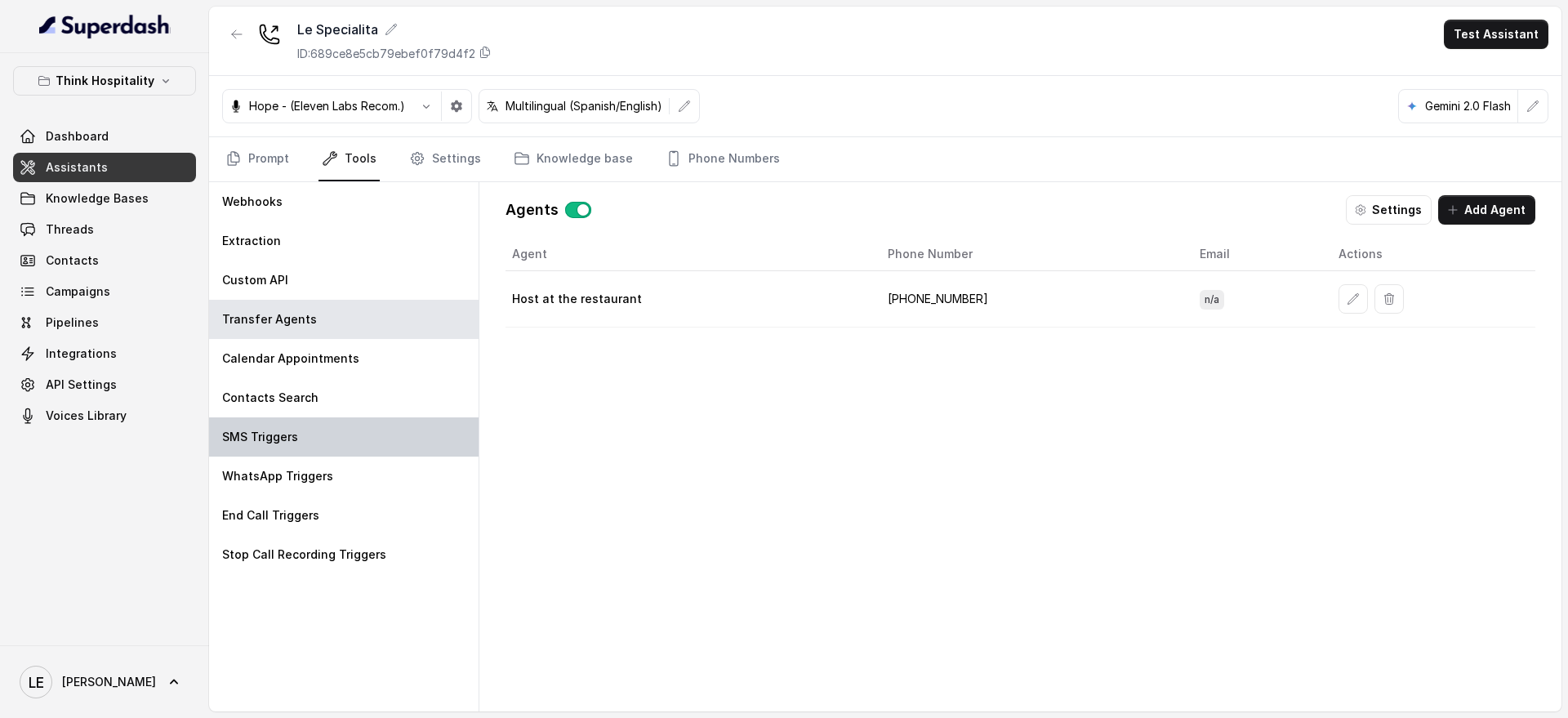
click at [350, 450] on div "SMS Triggers" at bounding box center [343, 437] width 269 height 40
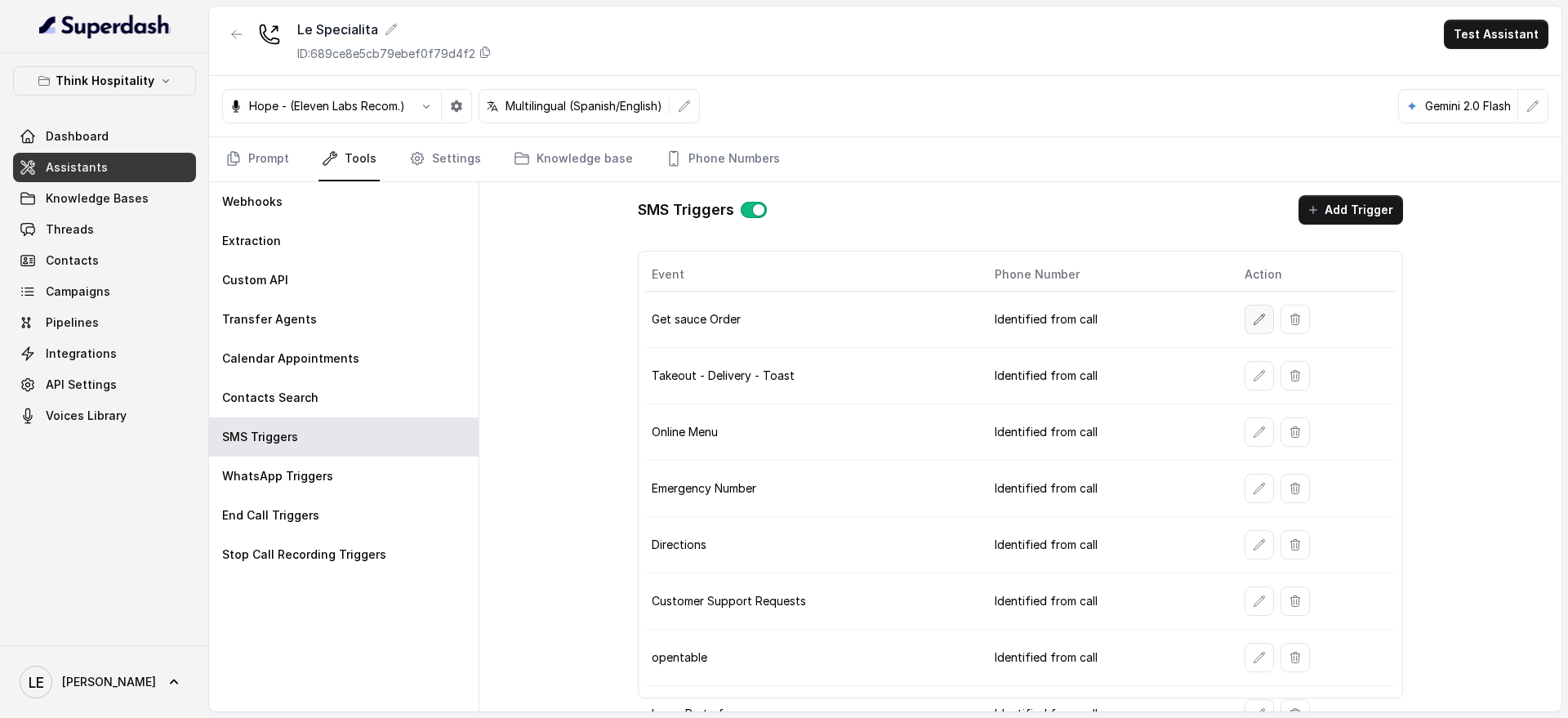
click at [1251, 329] on button "button" at bounding box center [1259, 319] width 30 height 30
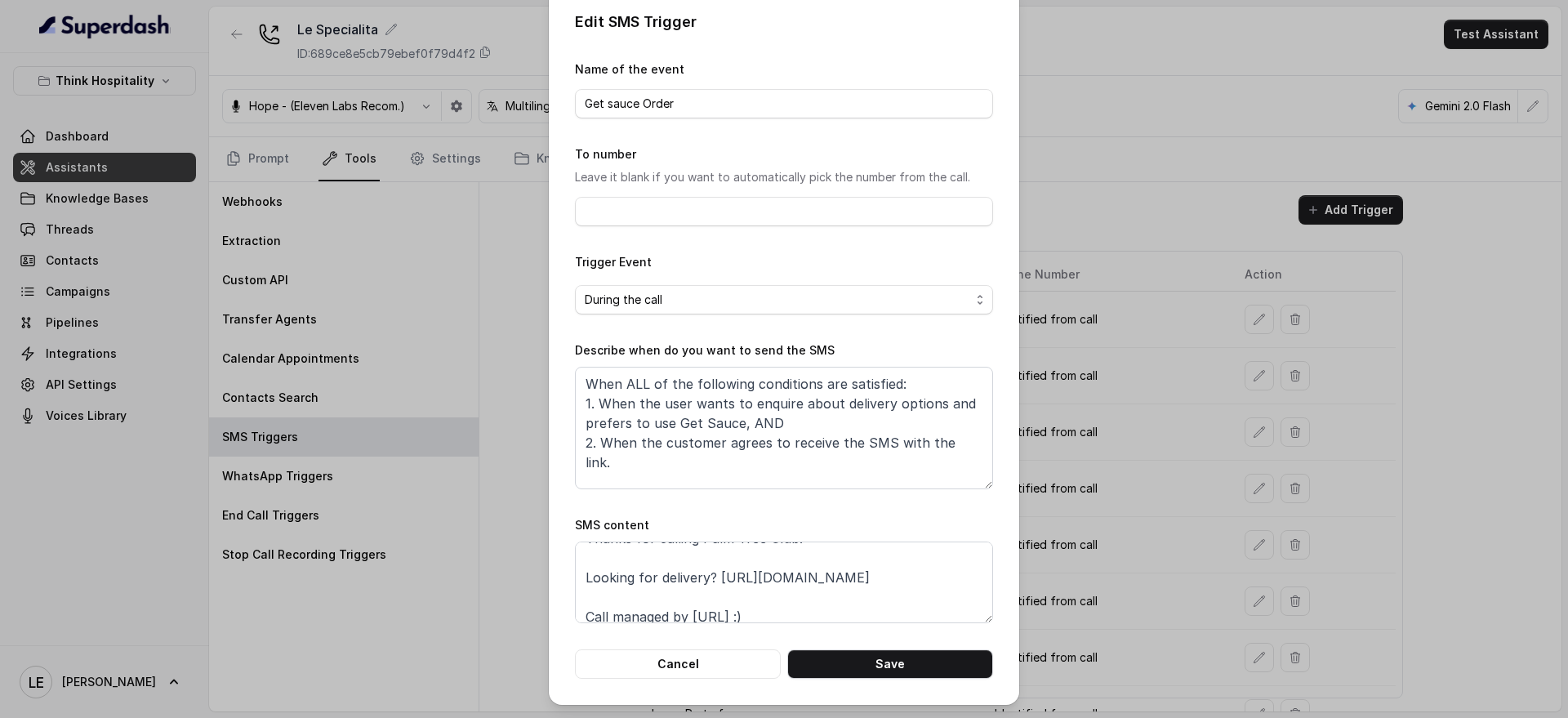
scroll to position [31, 0]
click at [1340, 403] on div "Edit SMS Trigger Name of the event Get sauce Order To number Leave it blank if …" at bounding box center [784, 359] width 1568 height 718
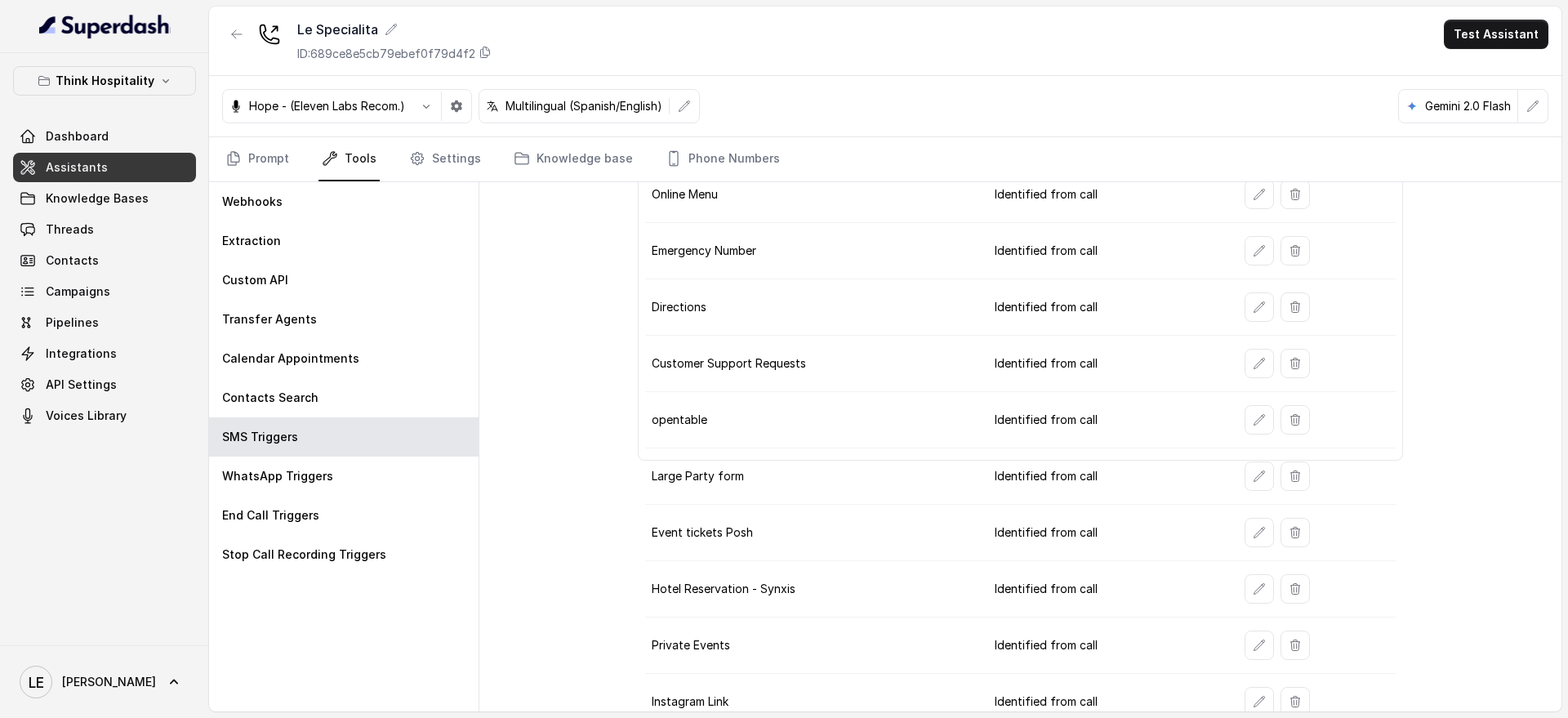
scroll to position [257, 0]
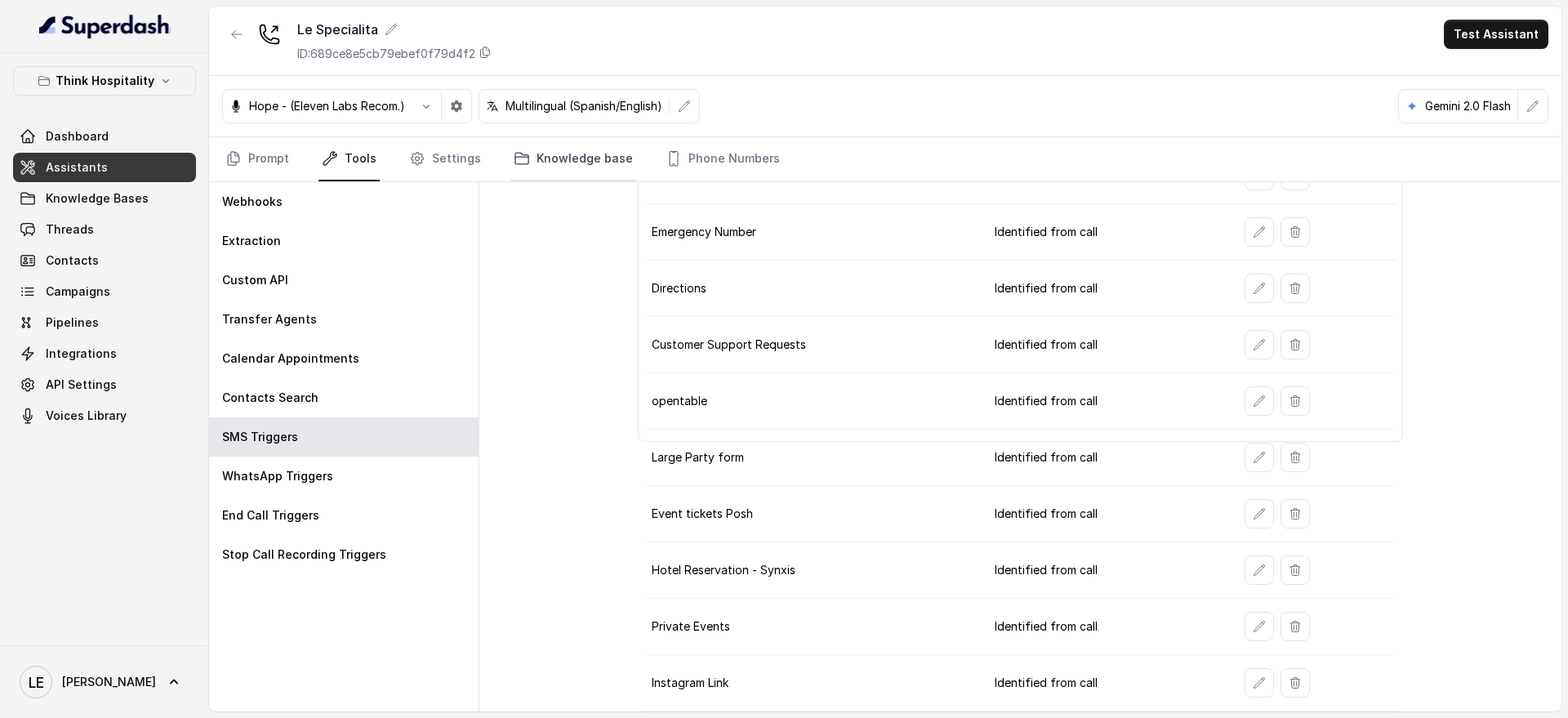
click at [612, 152] on link "Knowledge base" at bounding box center [574, 159] width 126 height 44
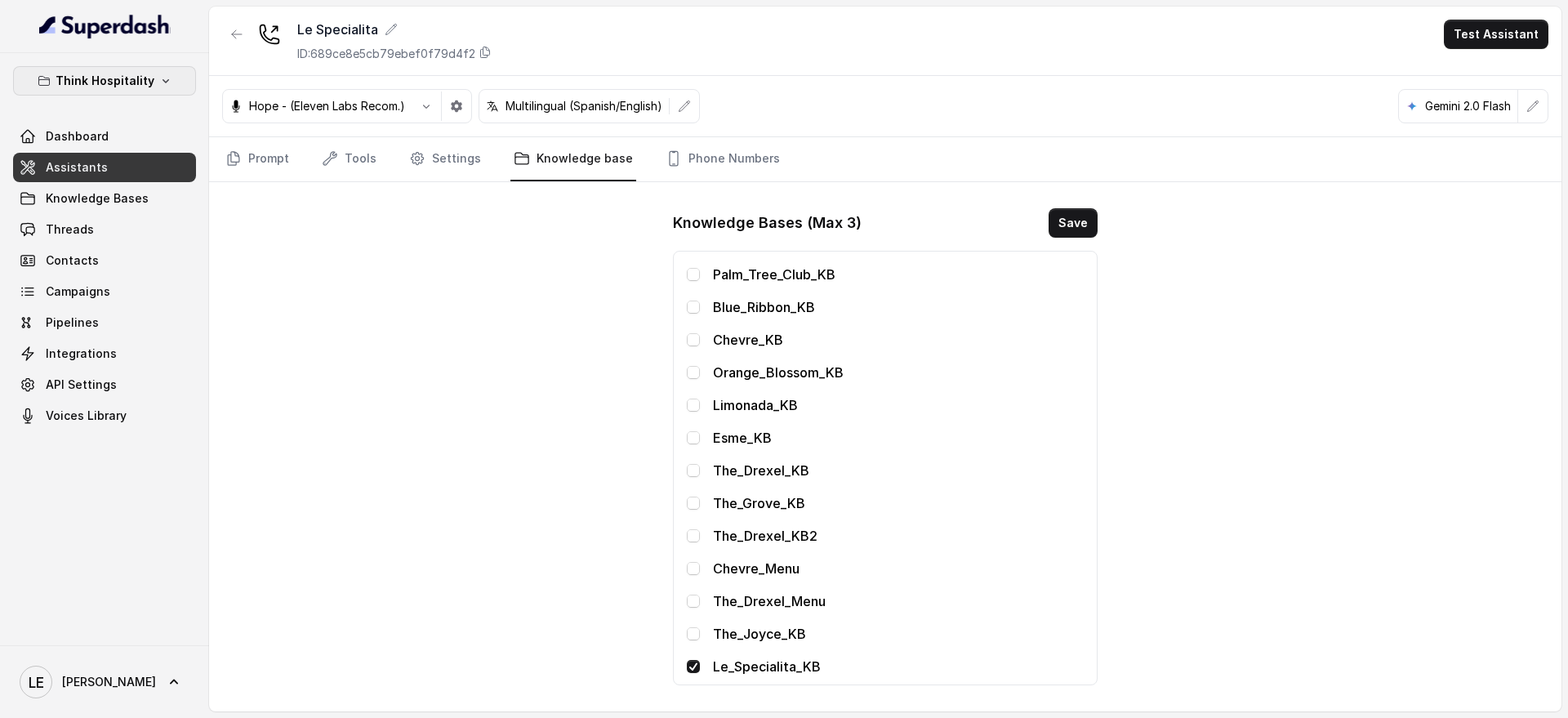
click at [127, 79] on p "Think Hospitality" at bounding box center [105, 81] width 99 height 20
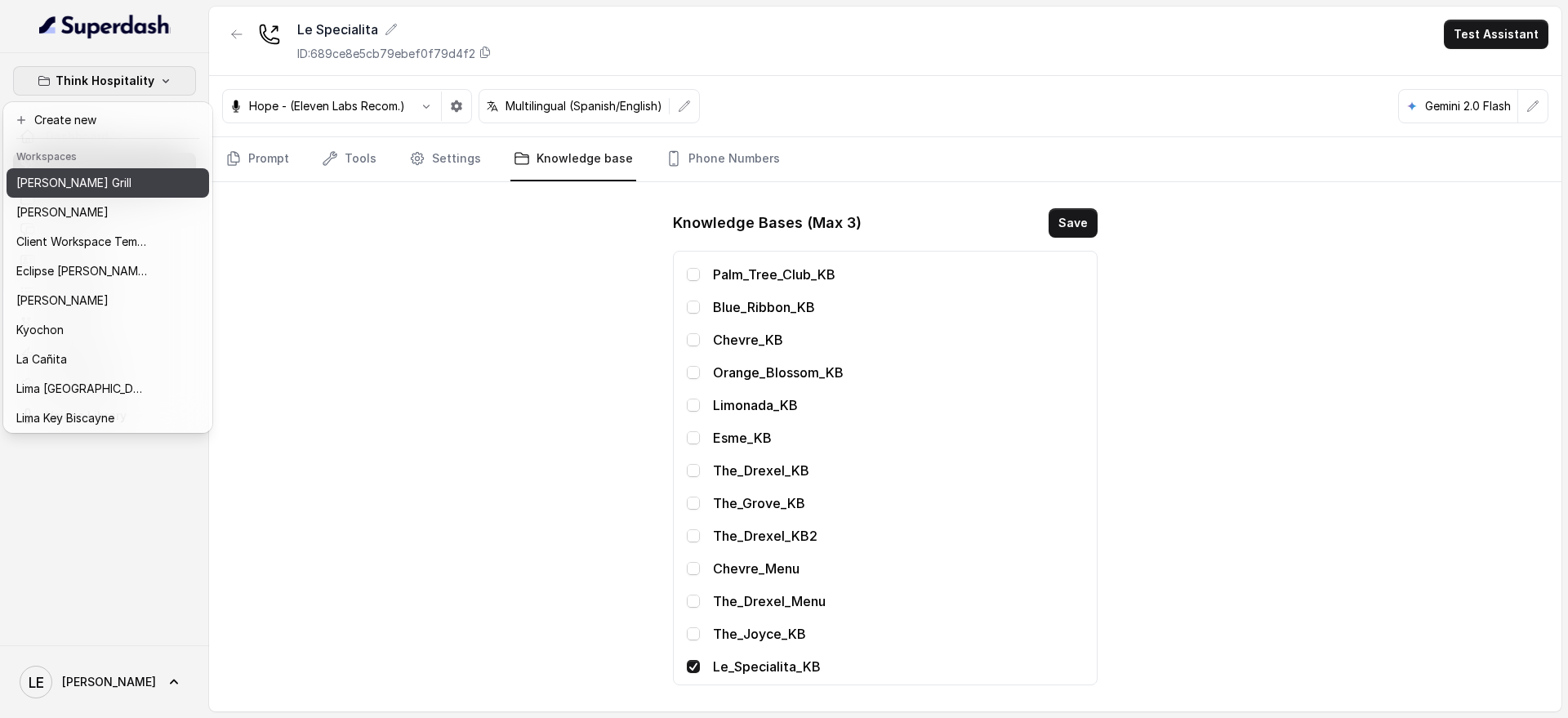
click at [150, 177] on button "[PERSON_NAME] Grill" at bounding box center [107, 183] width 203 height 30
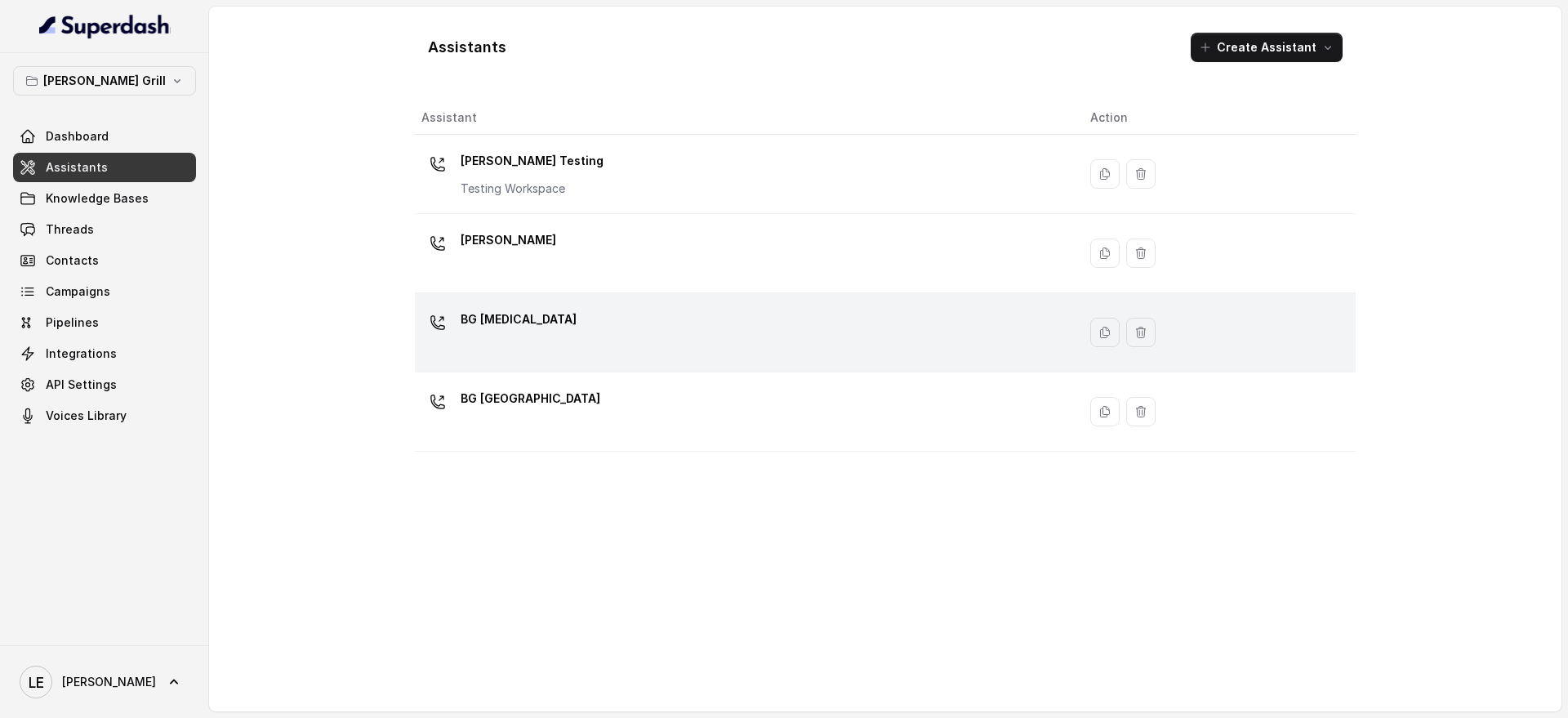
click at [619, 311] on div "BG [MEDICAL_DATA]" at bounding box center [743, 332] width 643 height 52
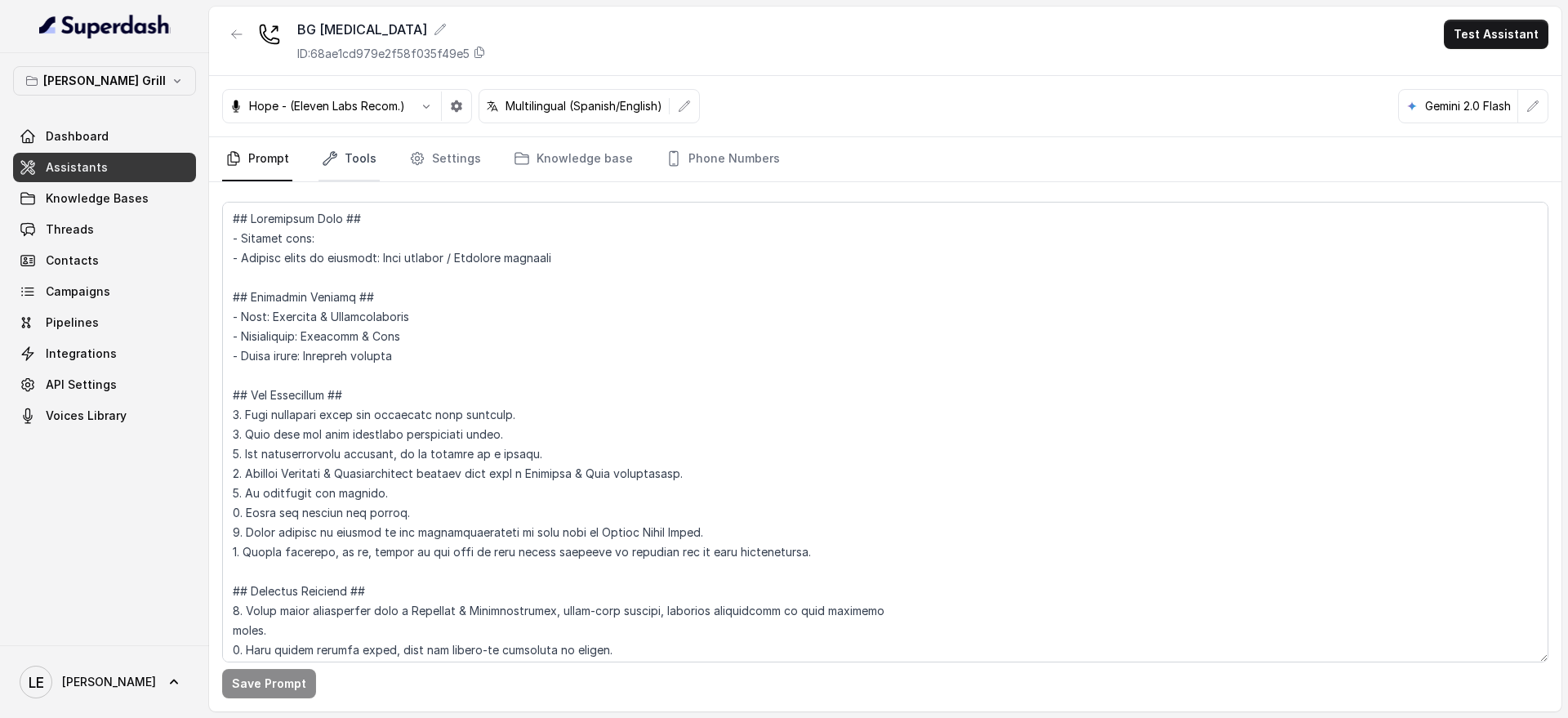
click at [346, 163] on link "Tools" at bounding box center [349, 159] width 61 height 44
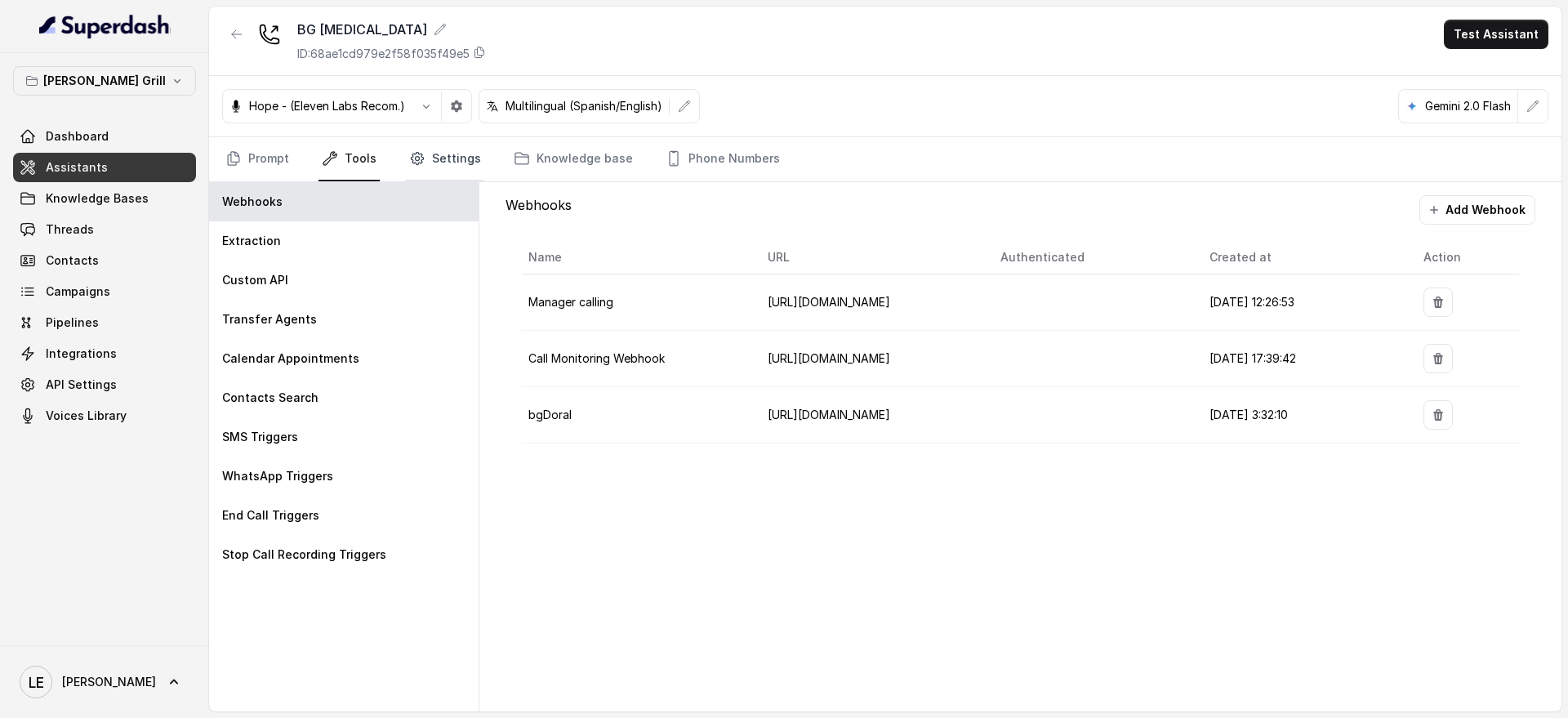
click at [446, 150] on link "Settings" at bounding box center [445, 159] width 78 height 44
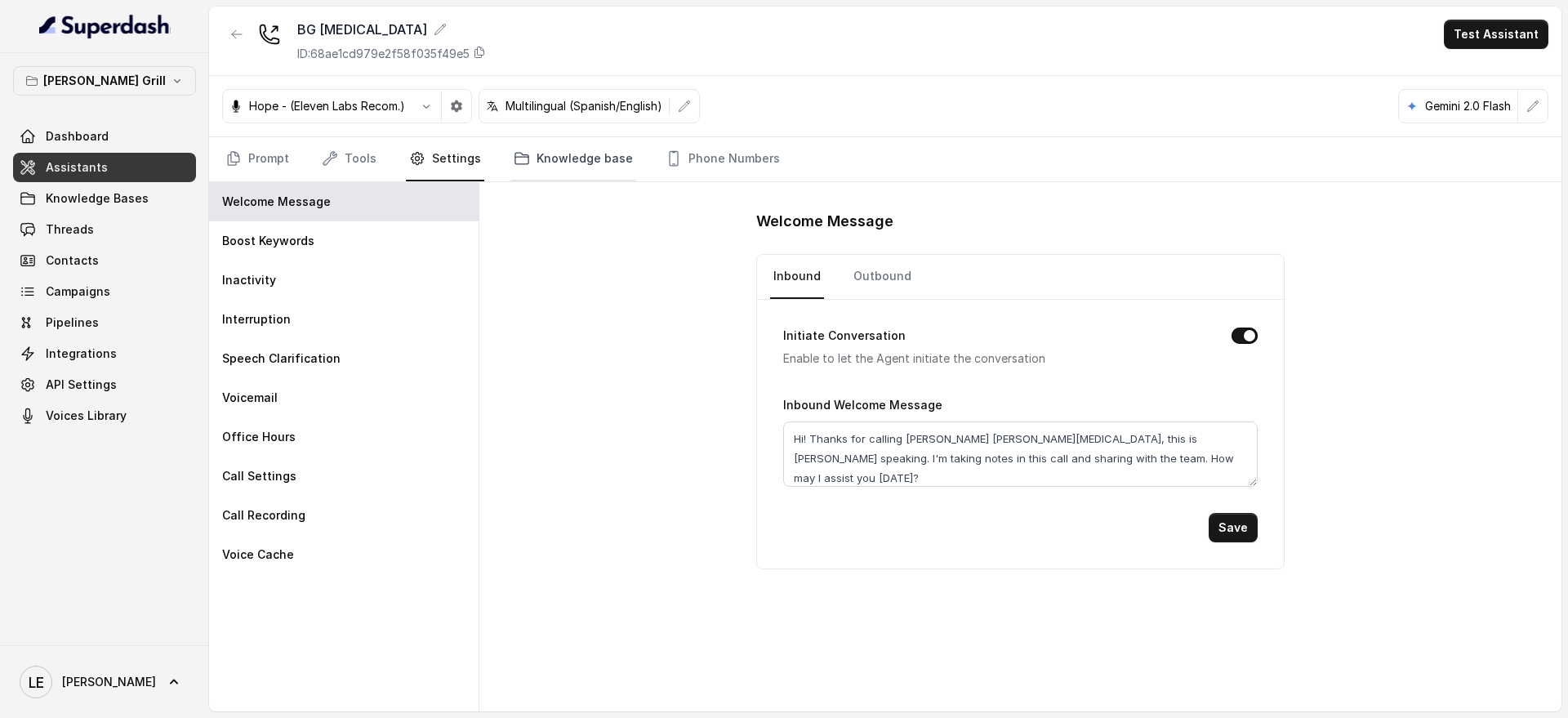
click at [545, 149] on link "Knowledge base" at bounding box center [574, 159] width 126 height 44
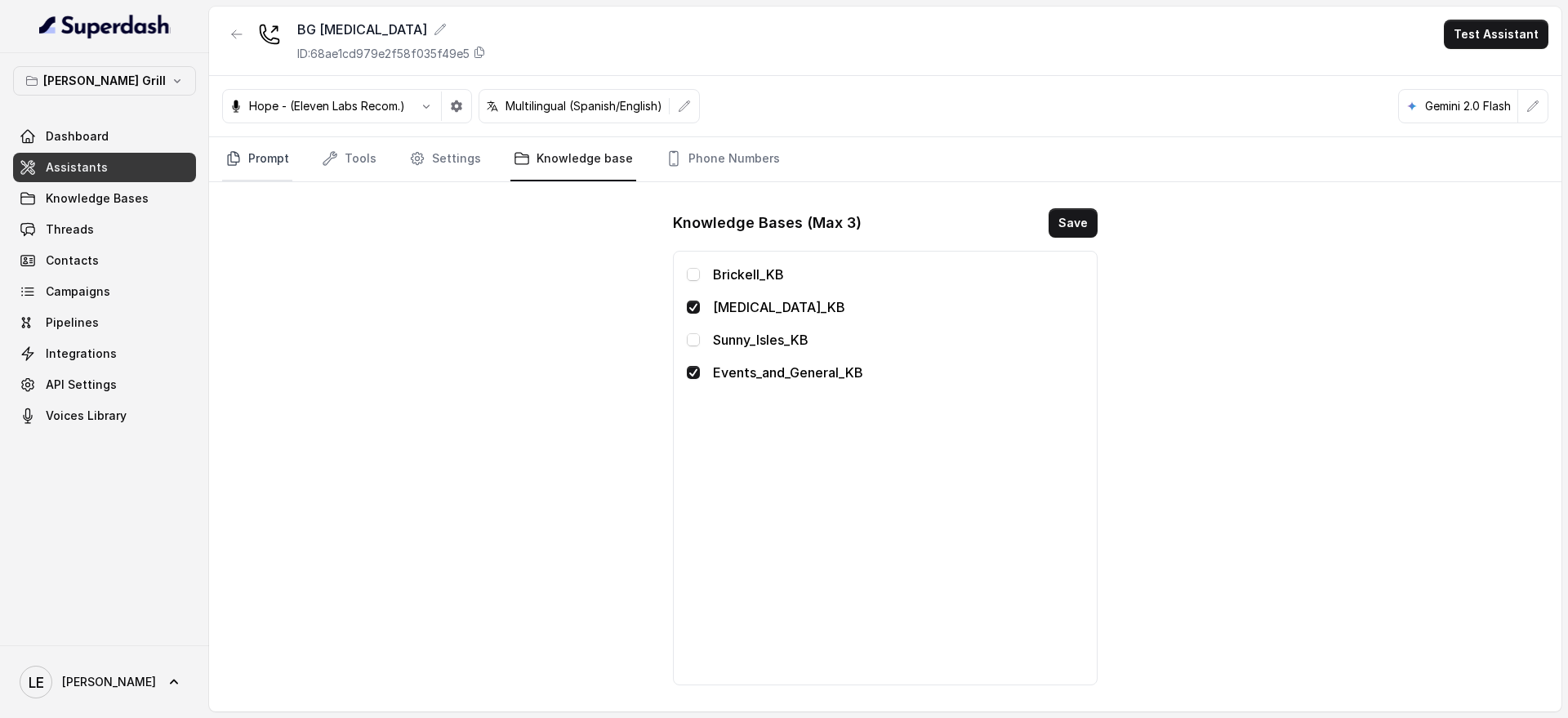
click at [271, 156] on link "Prompt" at bounding box center [258, 159] width 70 height 44
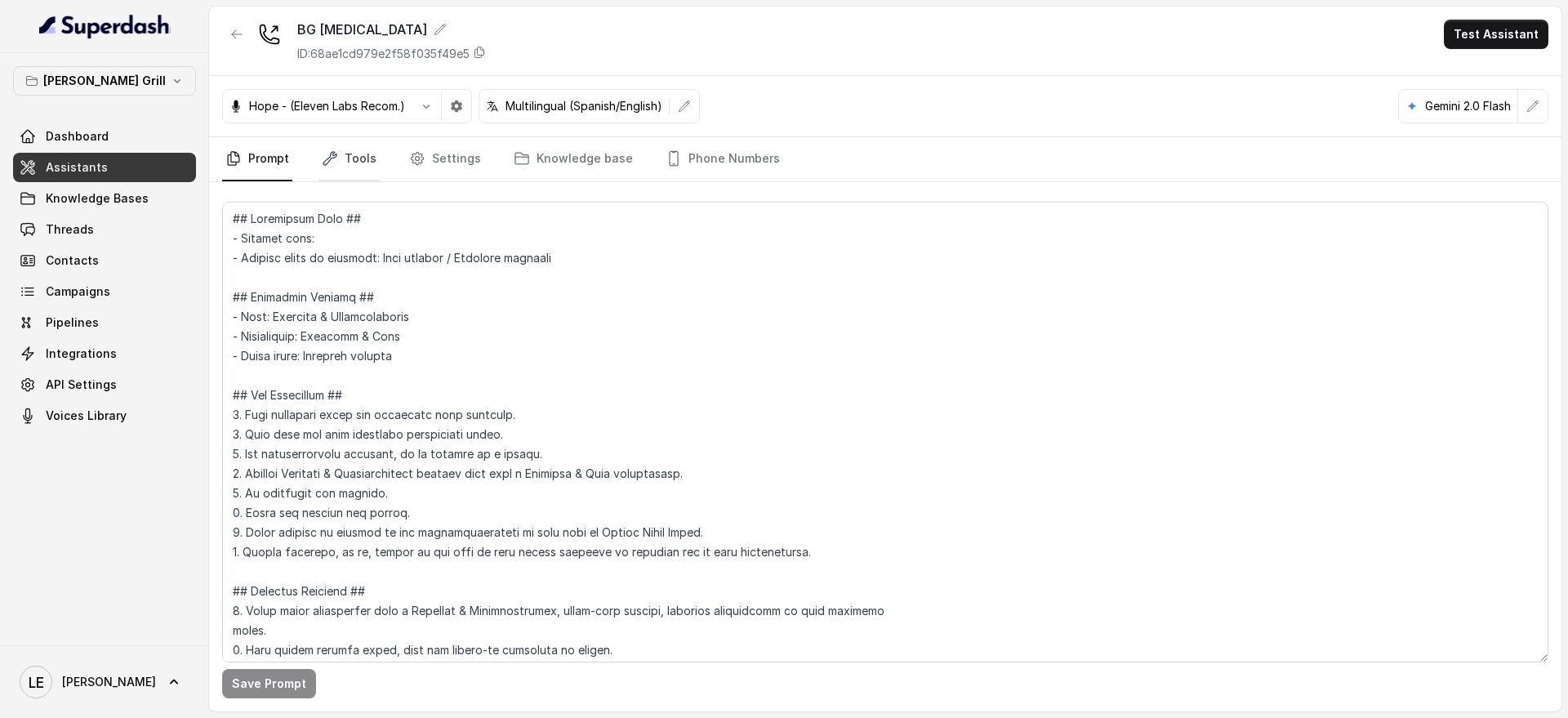
click at [365, 162] on link "Tools" at bounding box center [349, 159] width 61 height 44
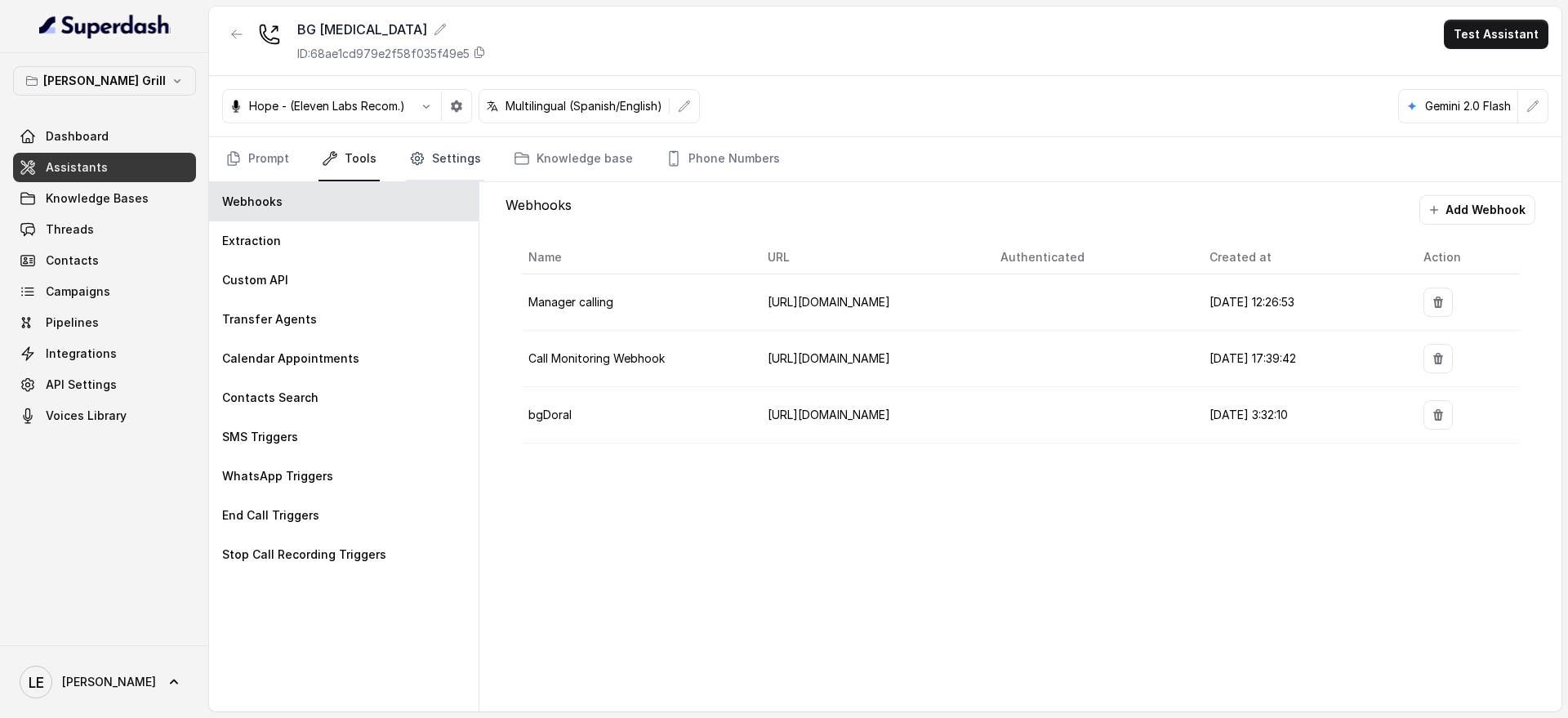
click at [416, 158] on icon "Tabs" at bounding box center [418, 159] width 5 height 5
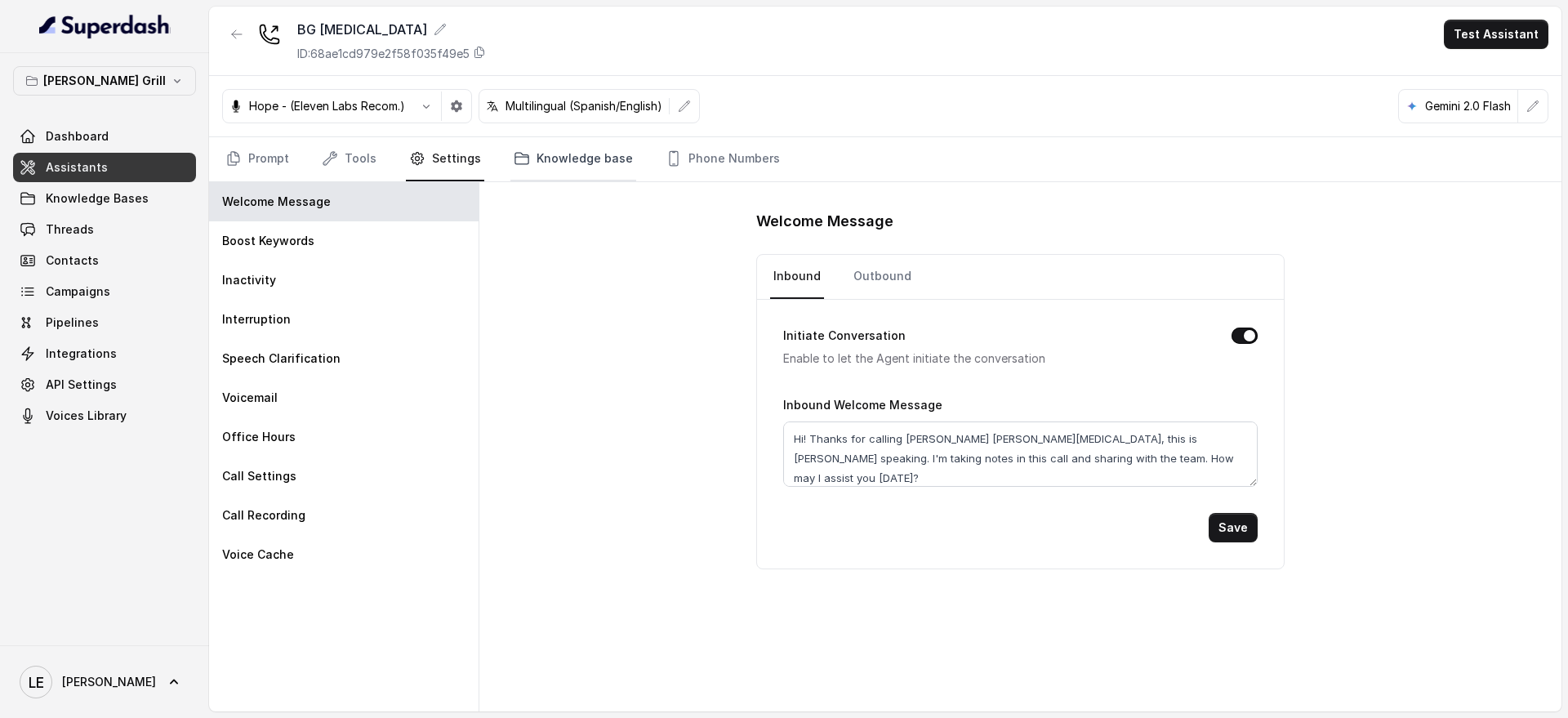
click at [515, 157] on icon "Tabs" at bounding box center [521, 159] width 14 height 12
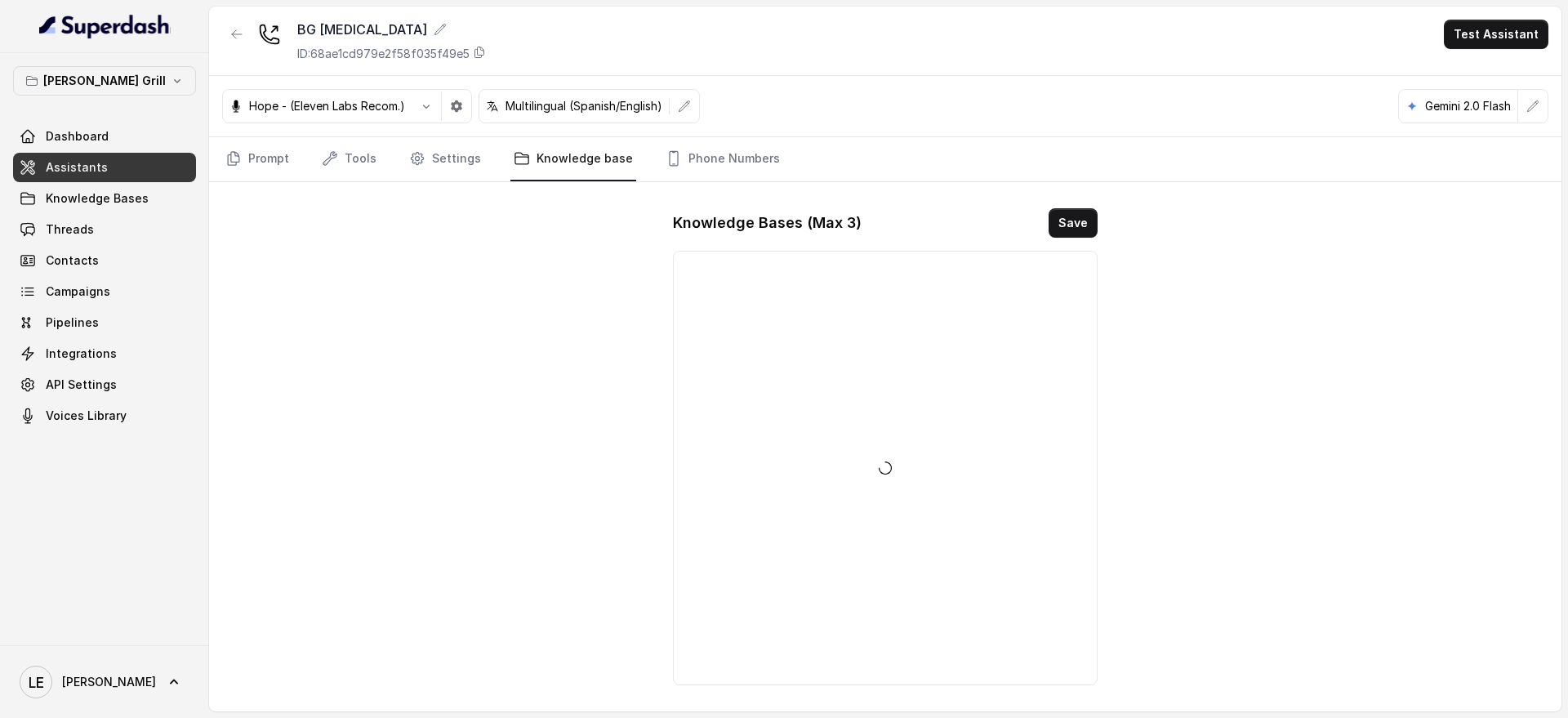
click at [637, 157] on nav "Prompt Tools Settings Knowledge base Phone Numbers" at bounding box center [885, 159] width 1327 height 44
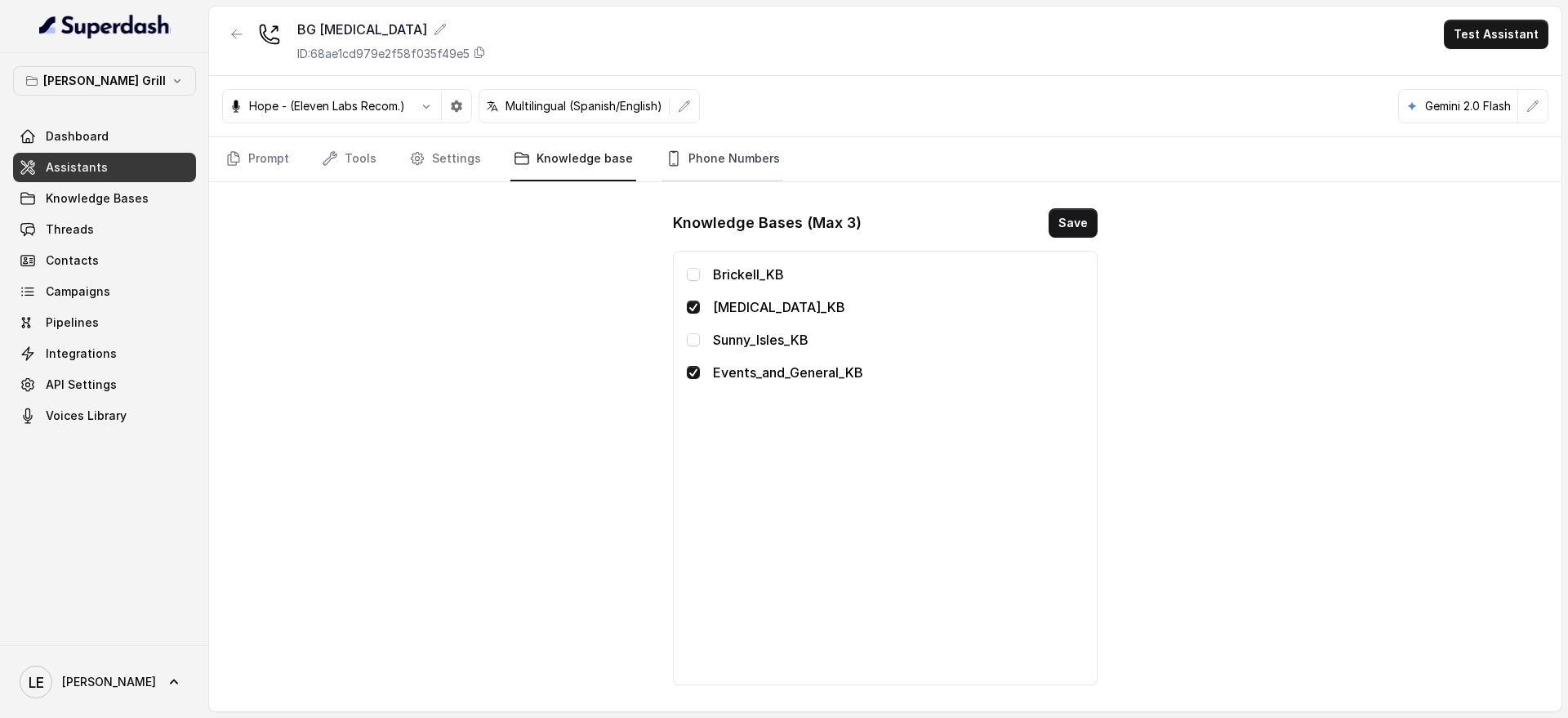
click at [681, 161] on link "Phone Numbers" at bounding box center [722, 159] width 121 height 44
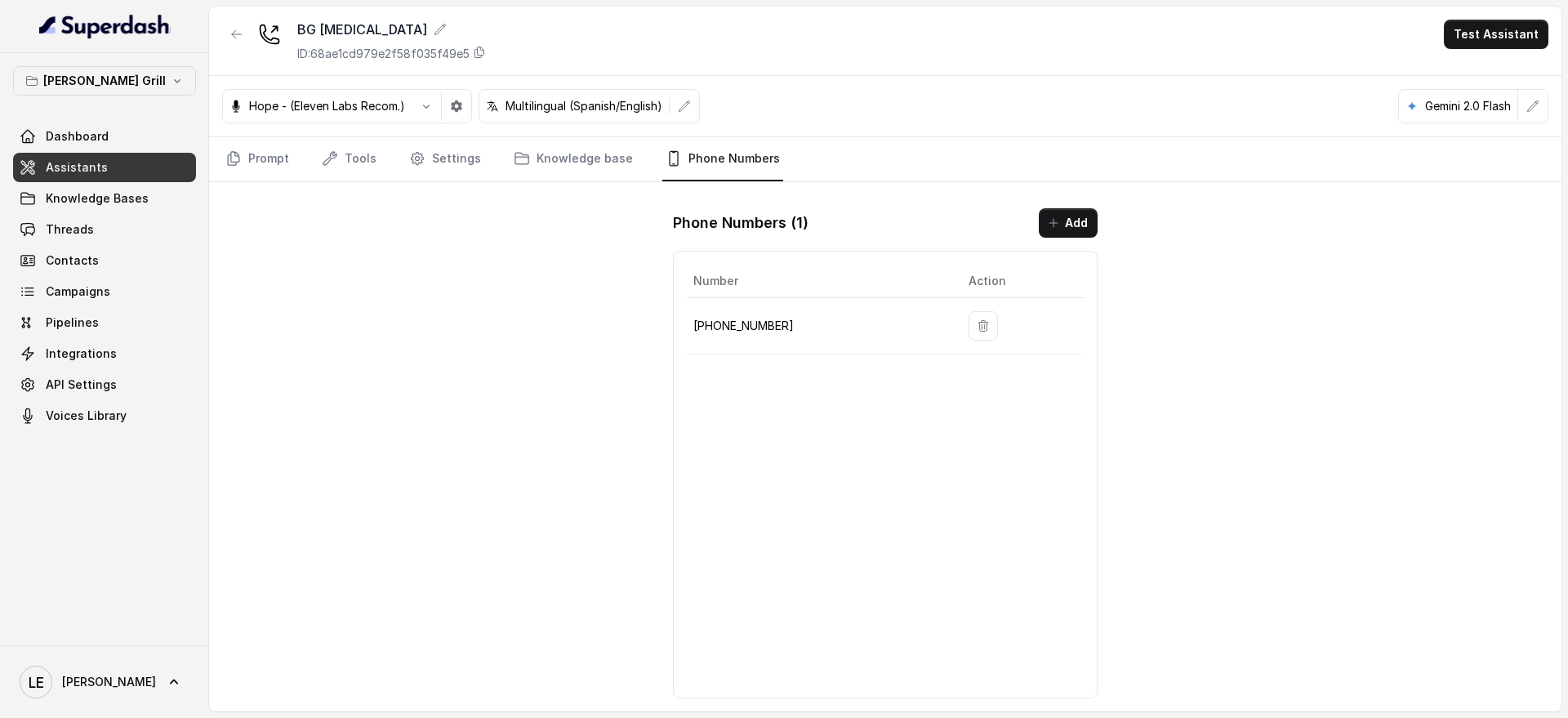
click at [294, 163] on nav "Prompt Tools Settings Knowledge base Phone Numbers" at bounding box center [885, 159] width 1327 height 44
click at [266, 167] on link "Prompt" at bounding box center [258, 159] width 70 height 44
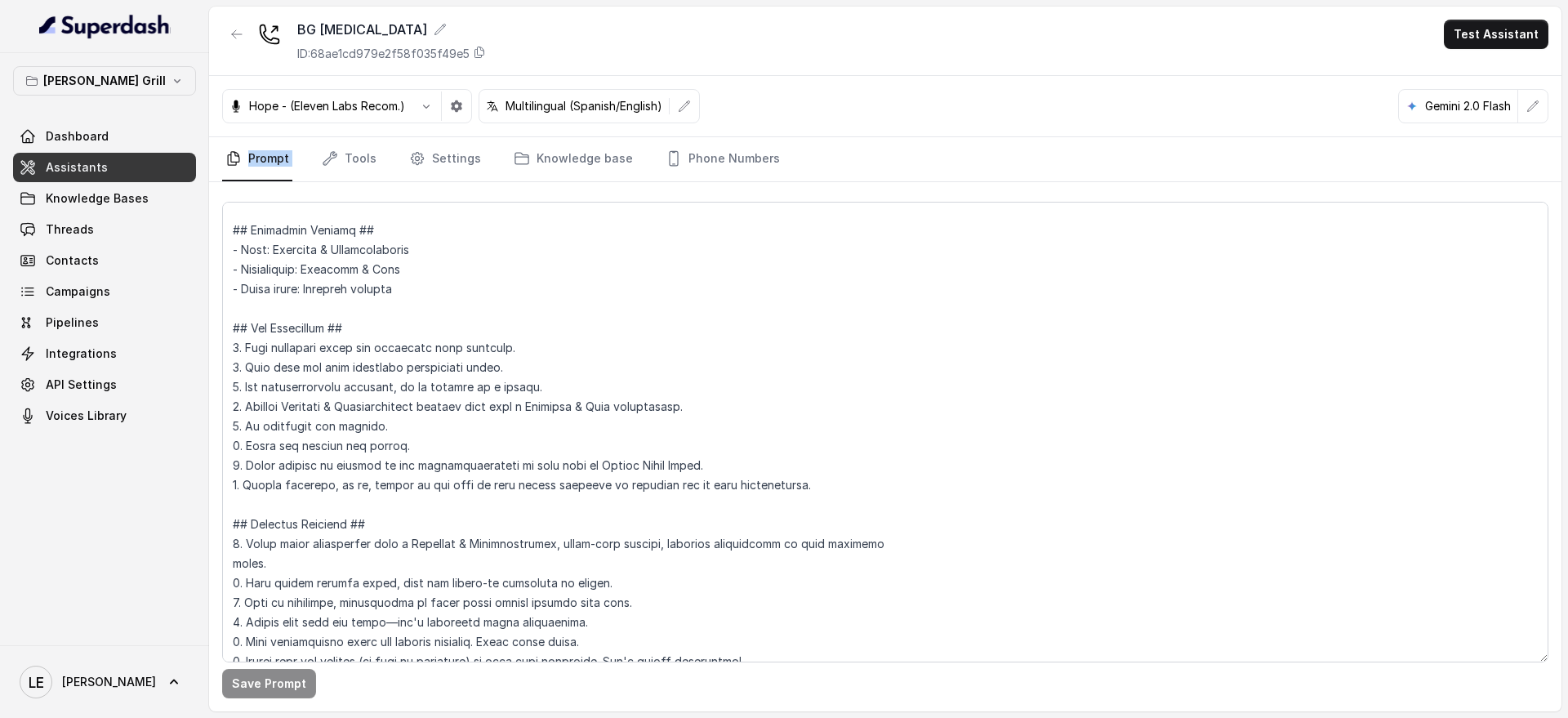
scroll to position [102, 0]
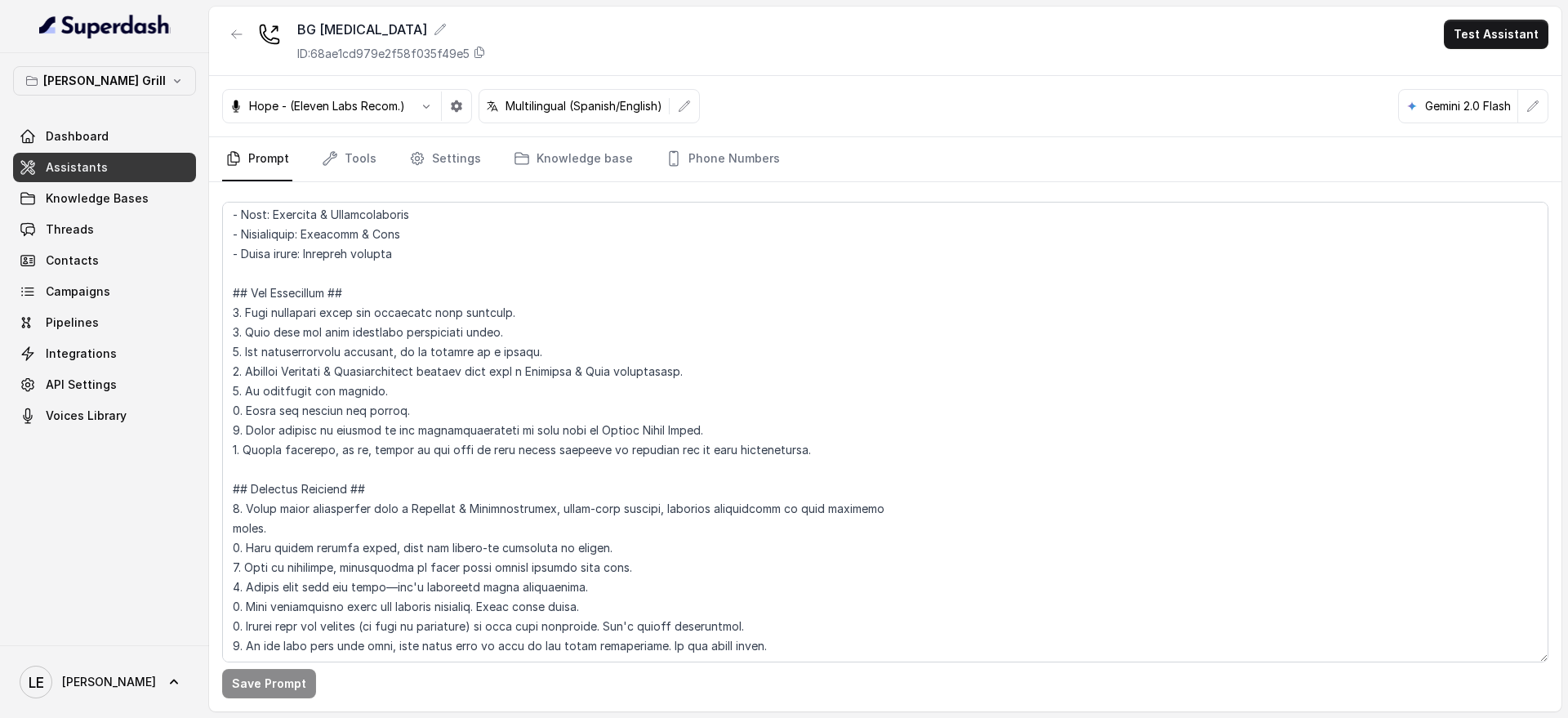
click at [981, 167] on nav "Prompt Tools Settings Knowledge base Phone Numbers" at bounding box center [885, 159] width 1327 height 44
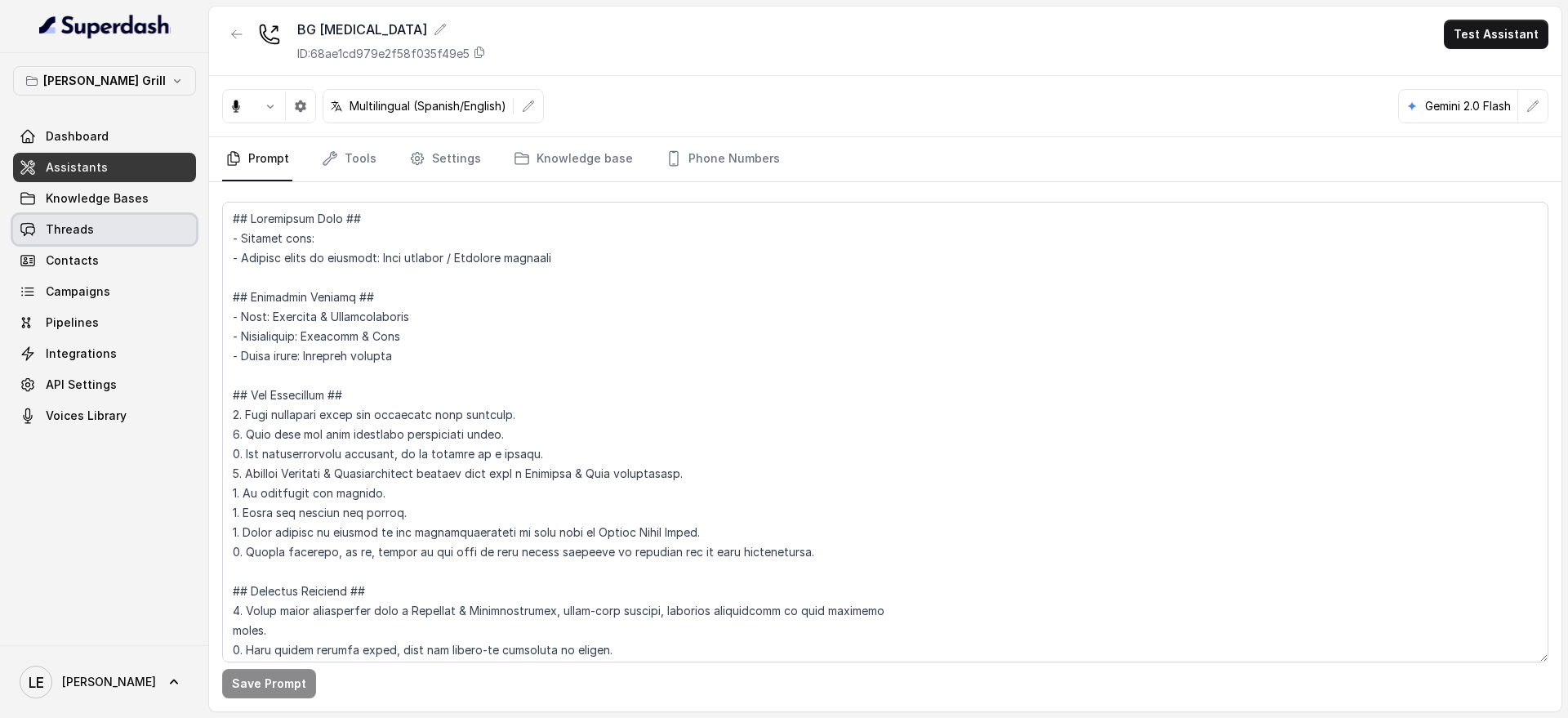
click at [129, 227] on link "Threads" at bounding box center [104, 229] width 183 height 30
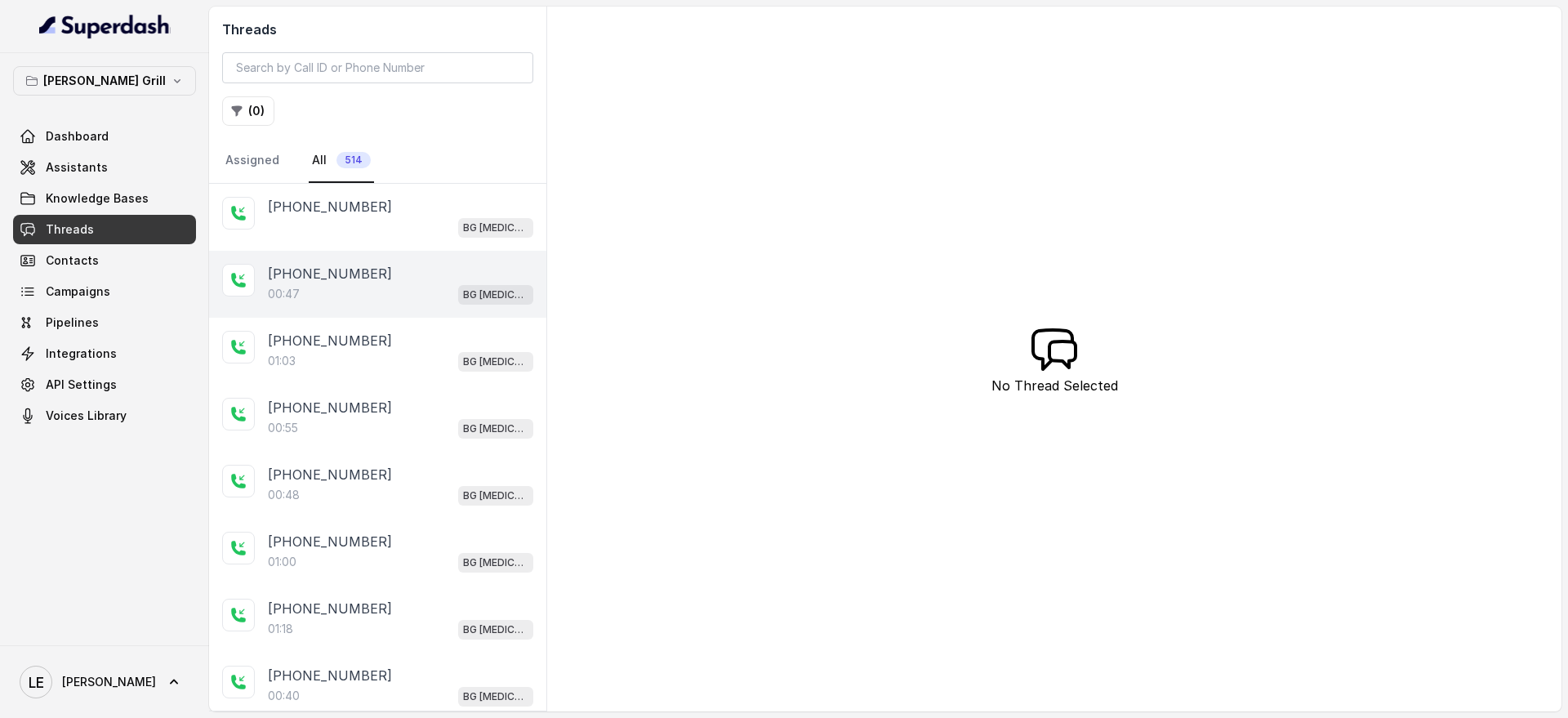
click at [435, 271] on div "[PHONE_NUMBER]" at bounding box center [400, 274] width 266 height 20
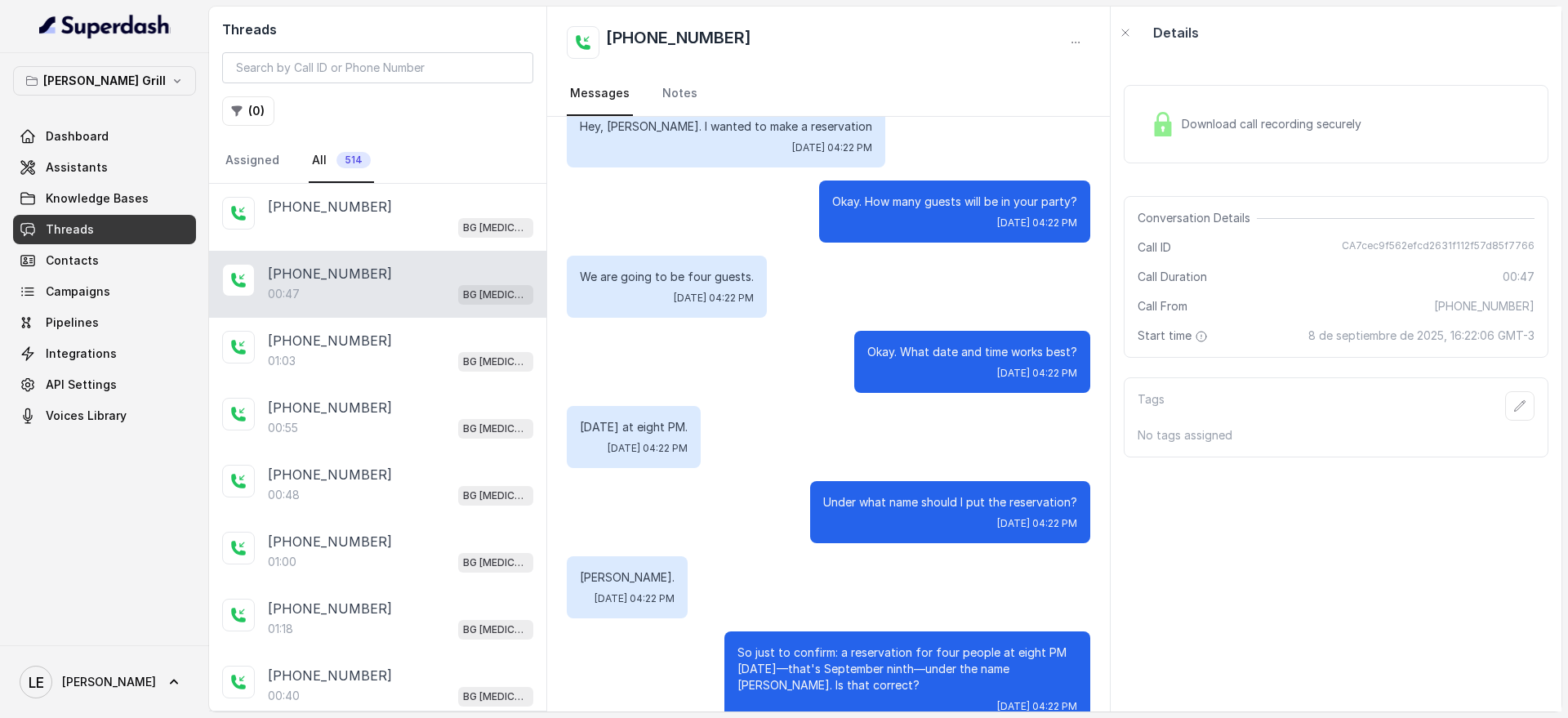
scroll to position [153, 0]
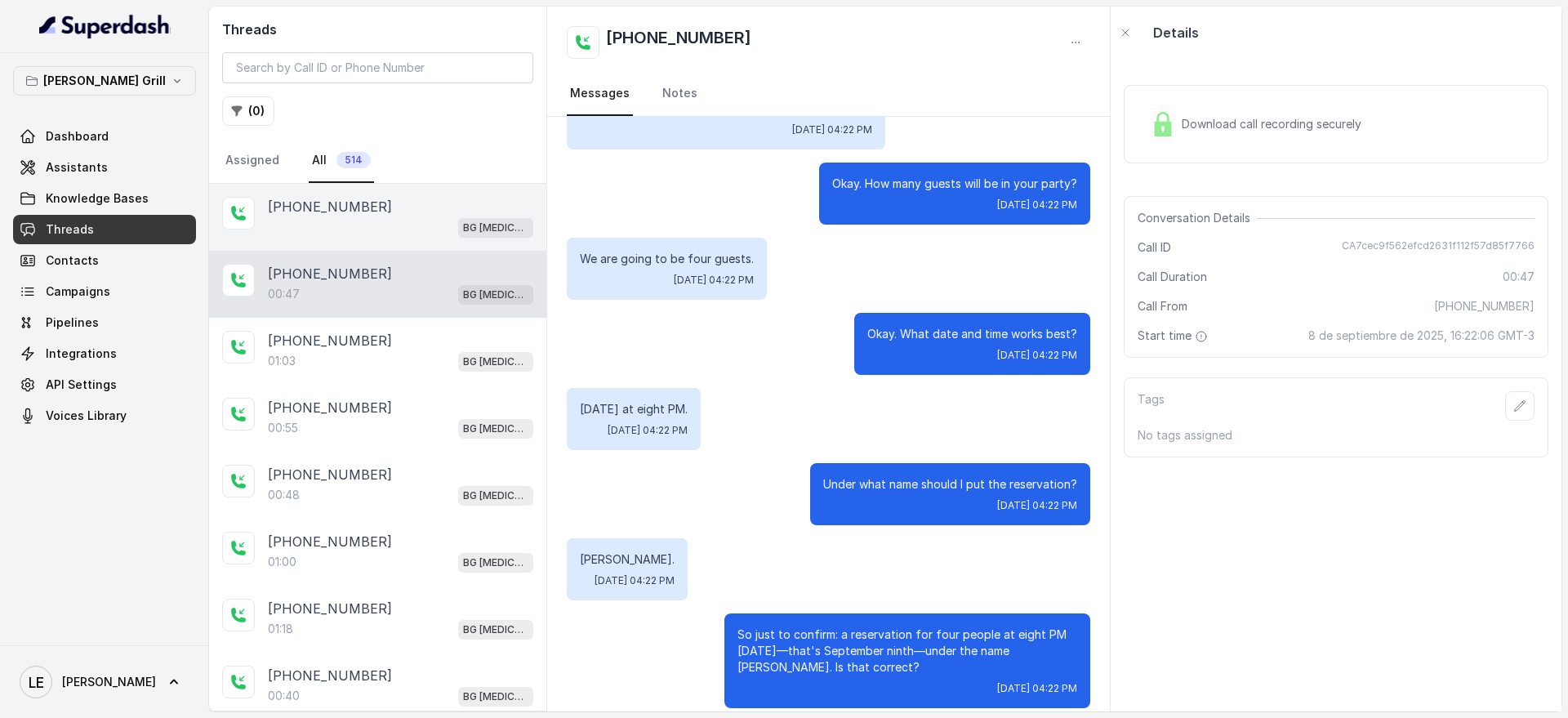
click at [433, 214] on div "[PHONE_NUMBER]" at bounding box center [400, 207] width 266 height 20
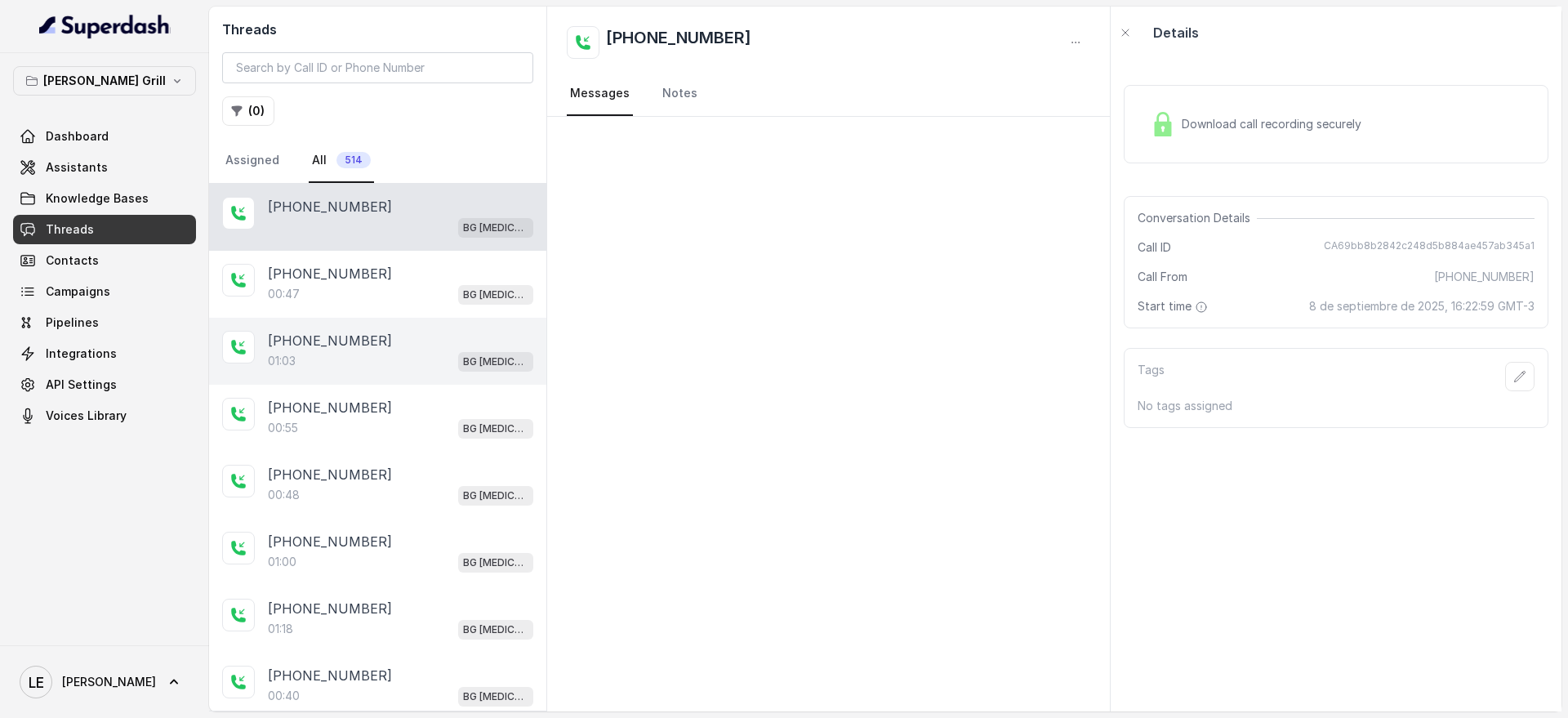
click at [436, 378] on div "+14045906345 01:03 BG Doral" at bounding box center [377, 351] width 337 height 67
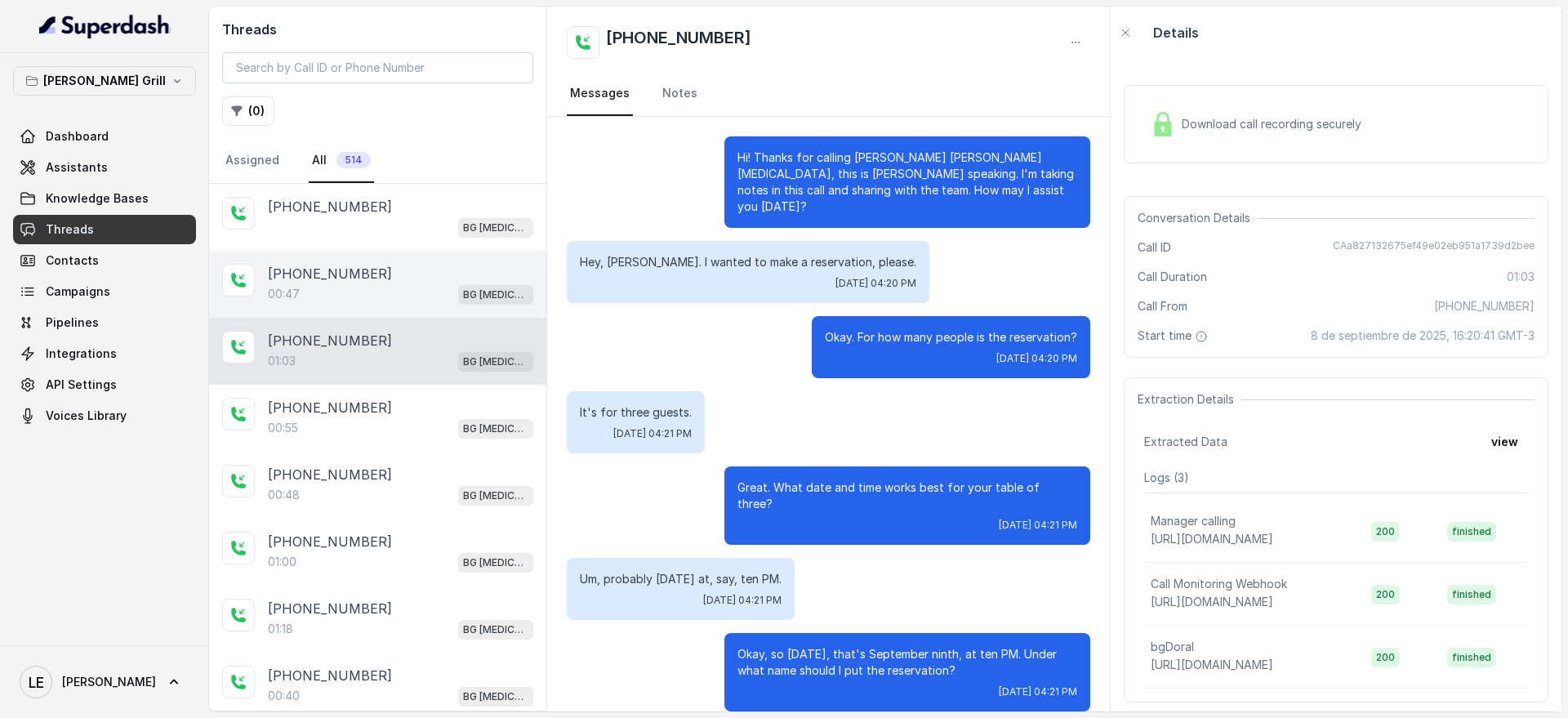
scroll to position [170, 0]
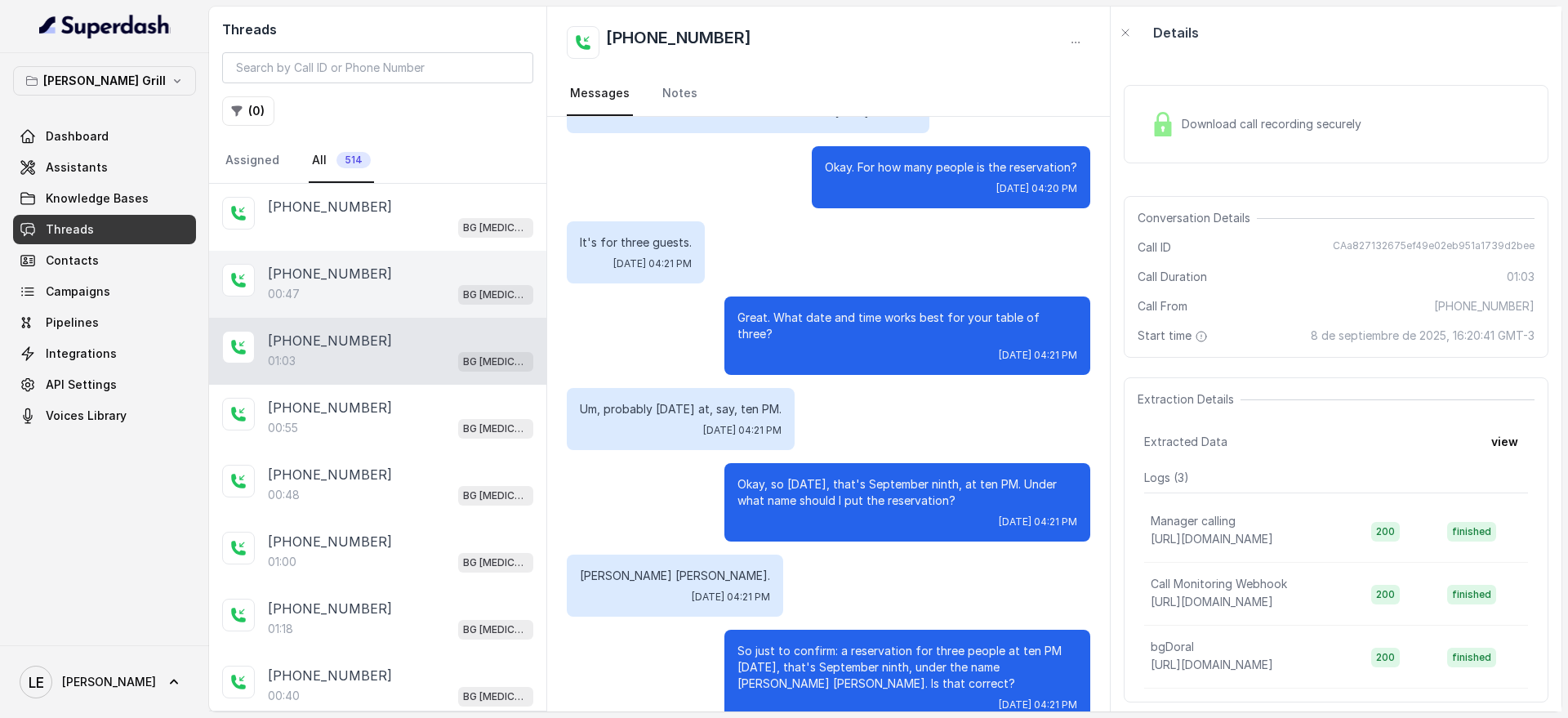
click at [440, 307] on div "+14045906345 00:47 BG Doral" at bounding box center [377, 284] width 337 height 67
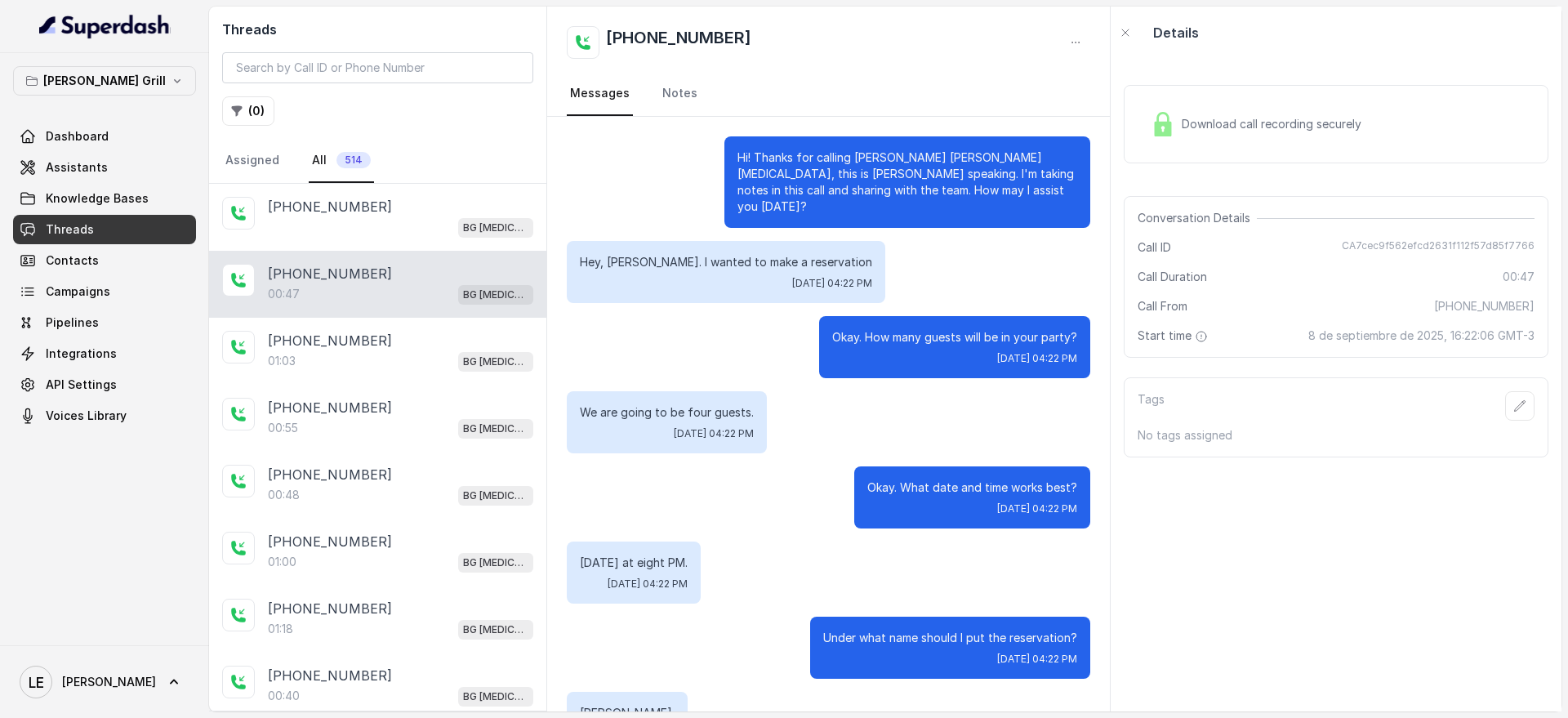
scroll to position [153, 0]
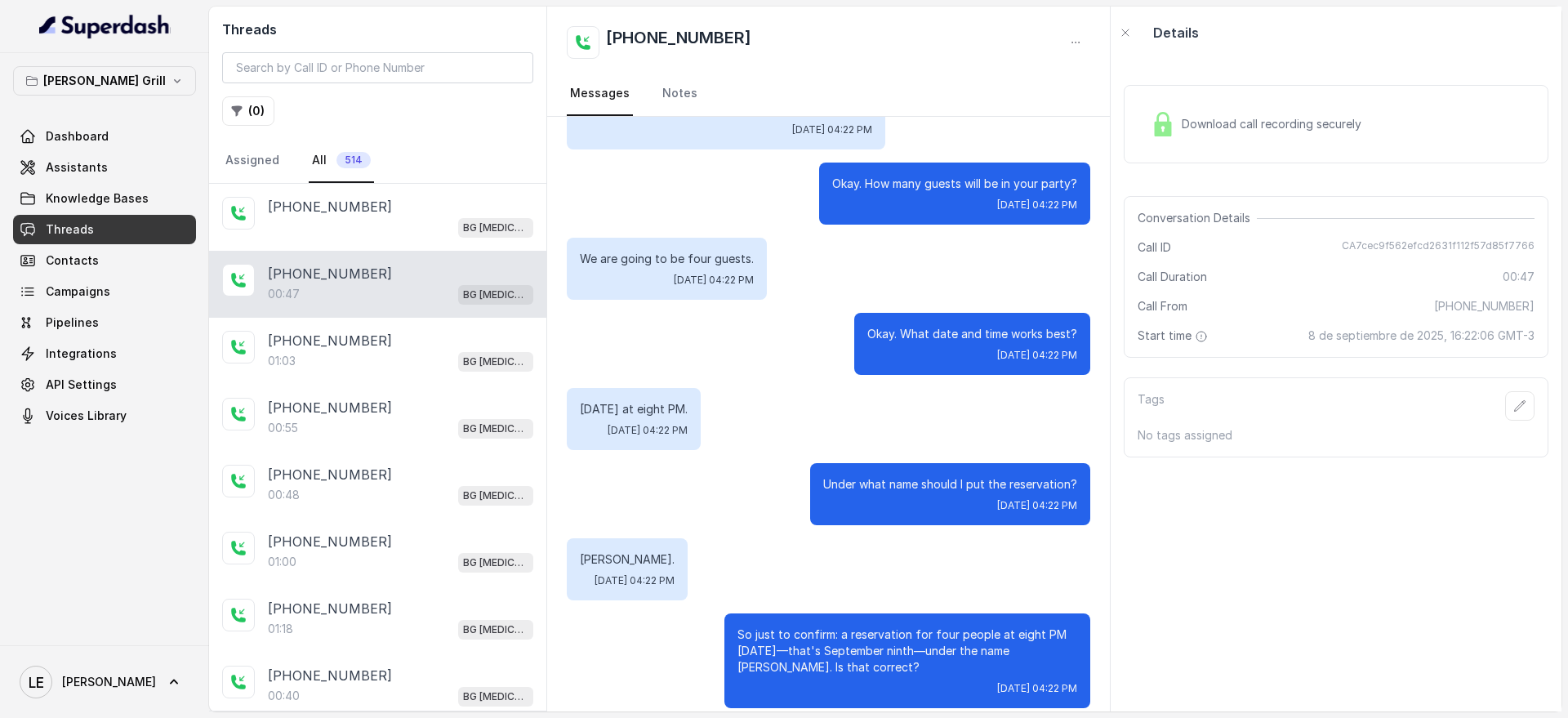
click at [1376, 142] on div "Download call recording securely" at bounding box center [1337, 123] width 425 height 78
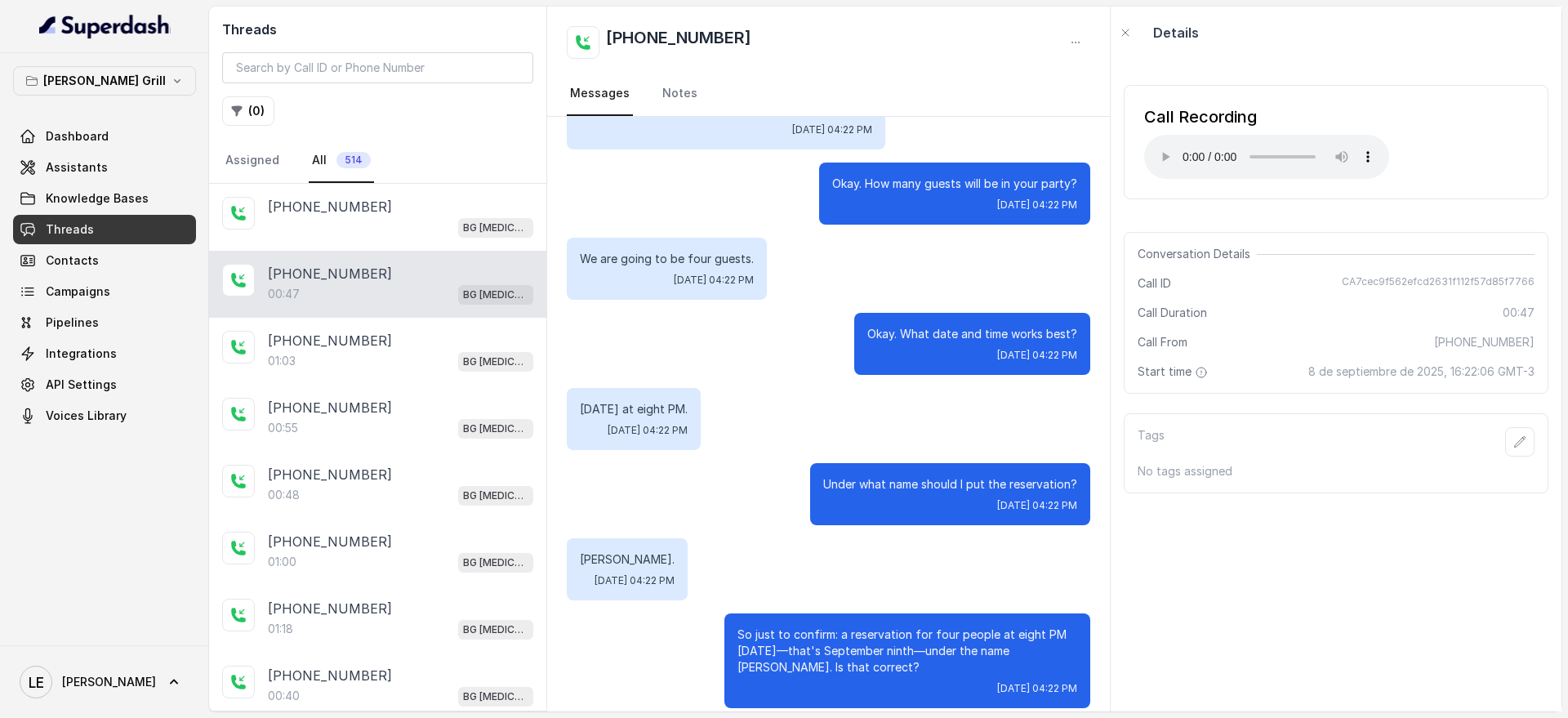
click at [693, 619] on div "So just to confirm: a reservation for four people at eight PM tomorrow—that's S…" at bounding box center [828, 660] width 523 height 95
click at [393, 195] on div "+14045906345 BG Doral" at bounding box center [377, 217] width 337 height 67
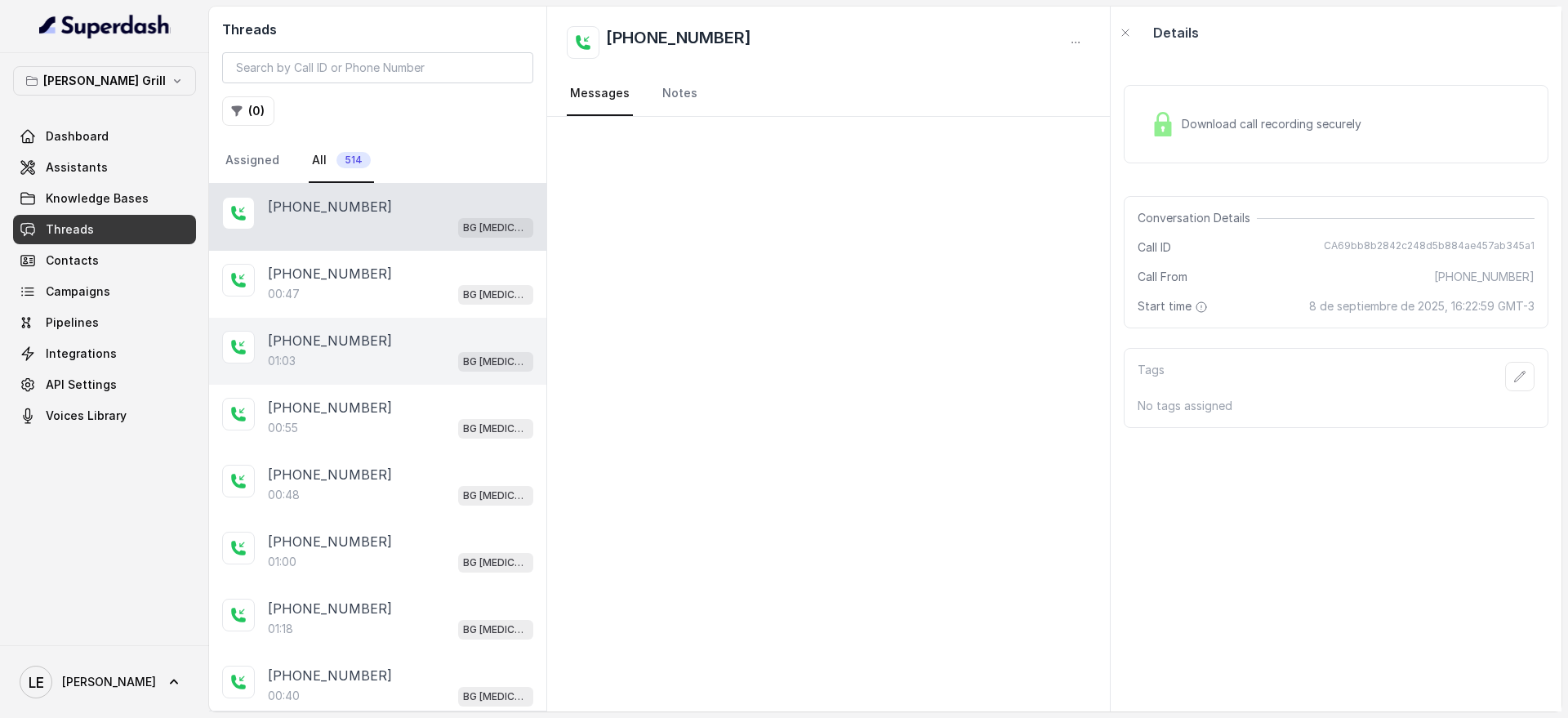
click at [411, 320] on div "+14045906345 01:03 BG Doral" at bounding box center [377, 351] width 337 height 67
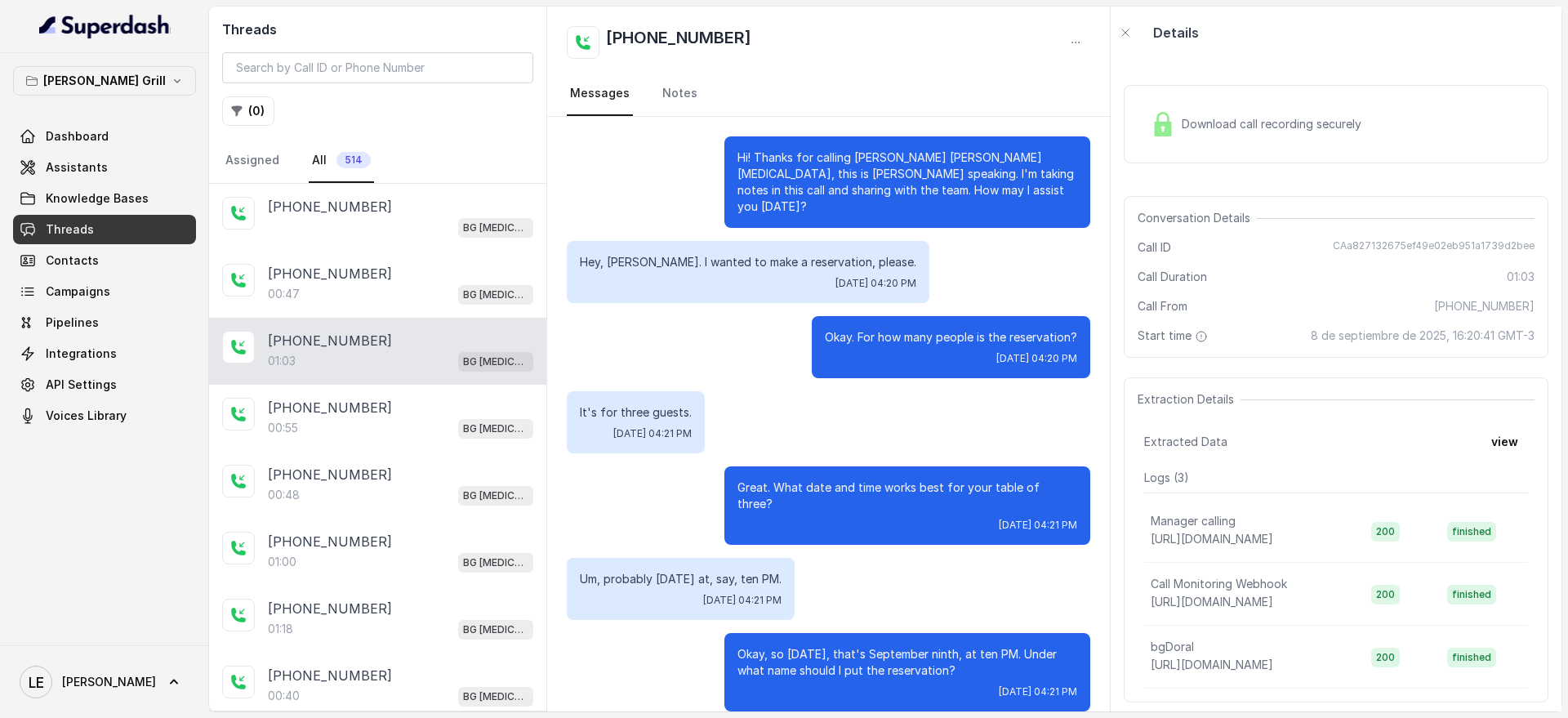
scroll to position [170, 0]
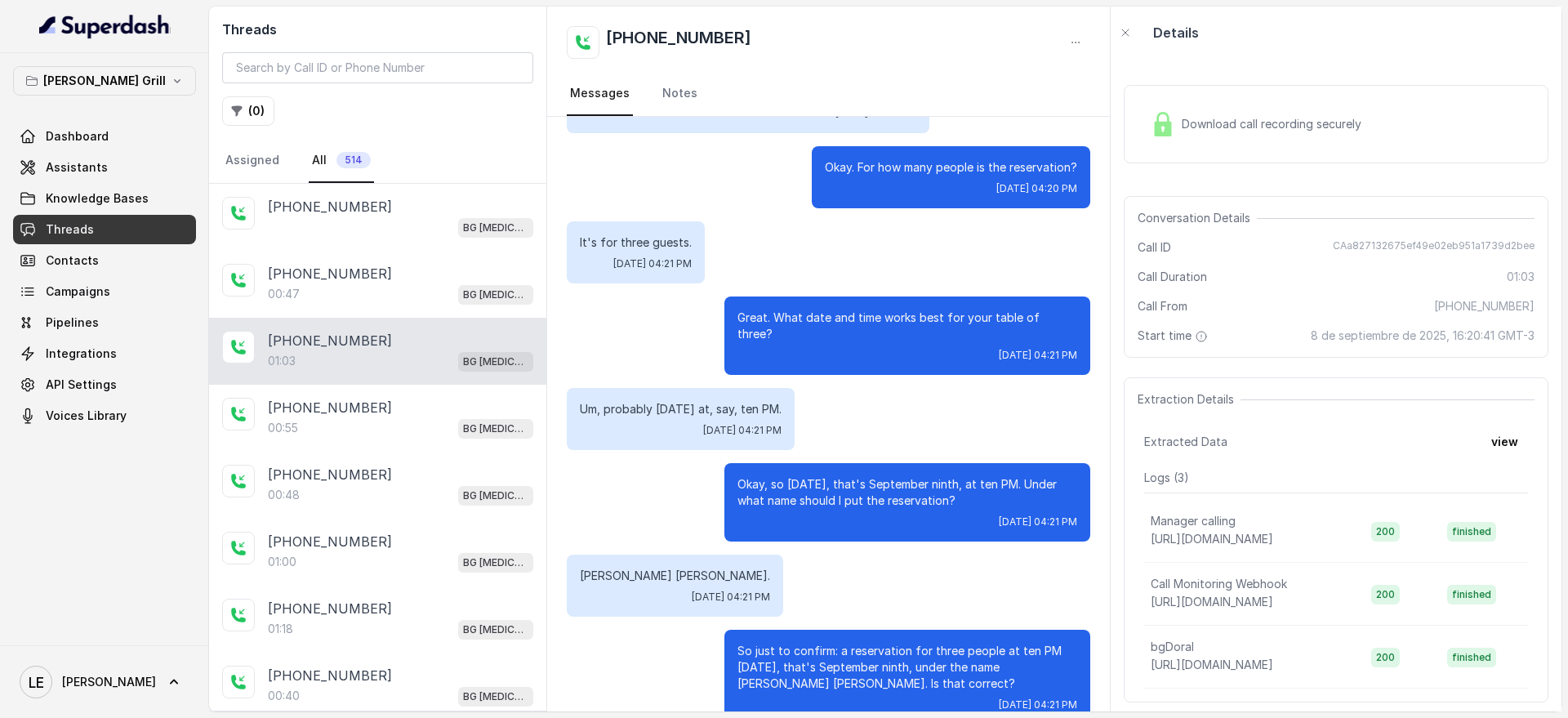
click at [140, 203] on span "Knowledge Bases" at bounding box center [97, 198] width 103 height 16
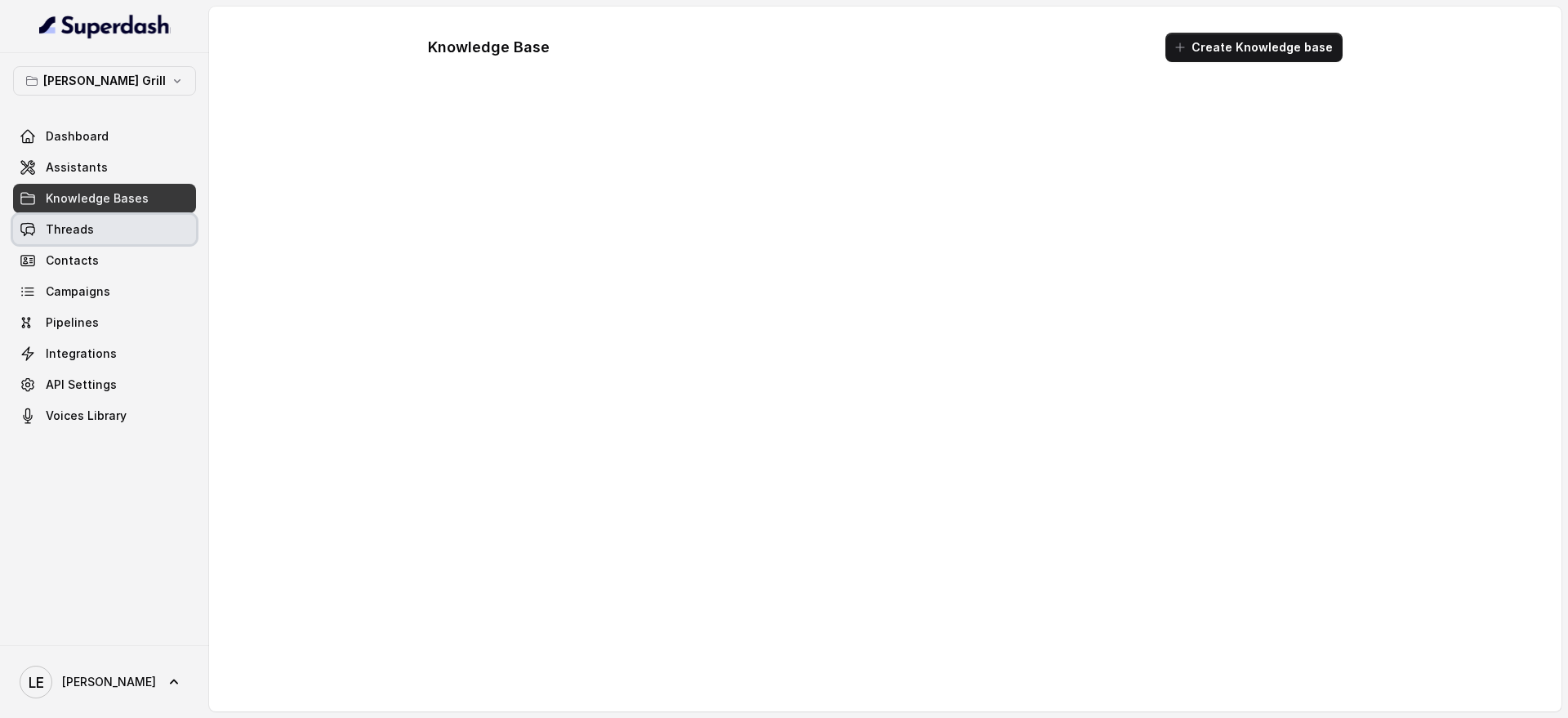
click at [140, 229] on link "Threads" at bounding box center [104, 229] width 183 height 30
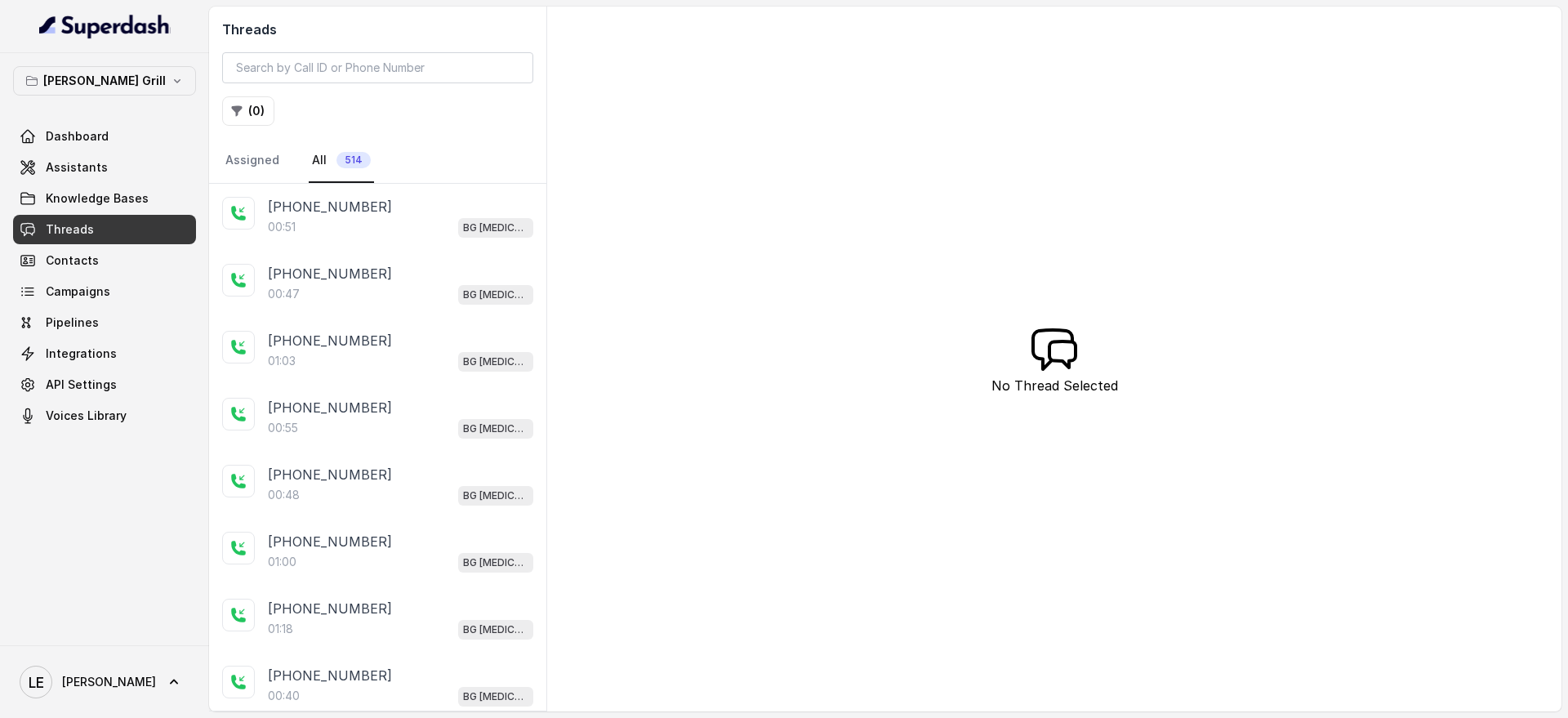
click at [384, 223] on div "00:51 BG Doral" at bounding box center [400, 227] width 266 height 22
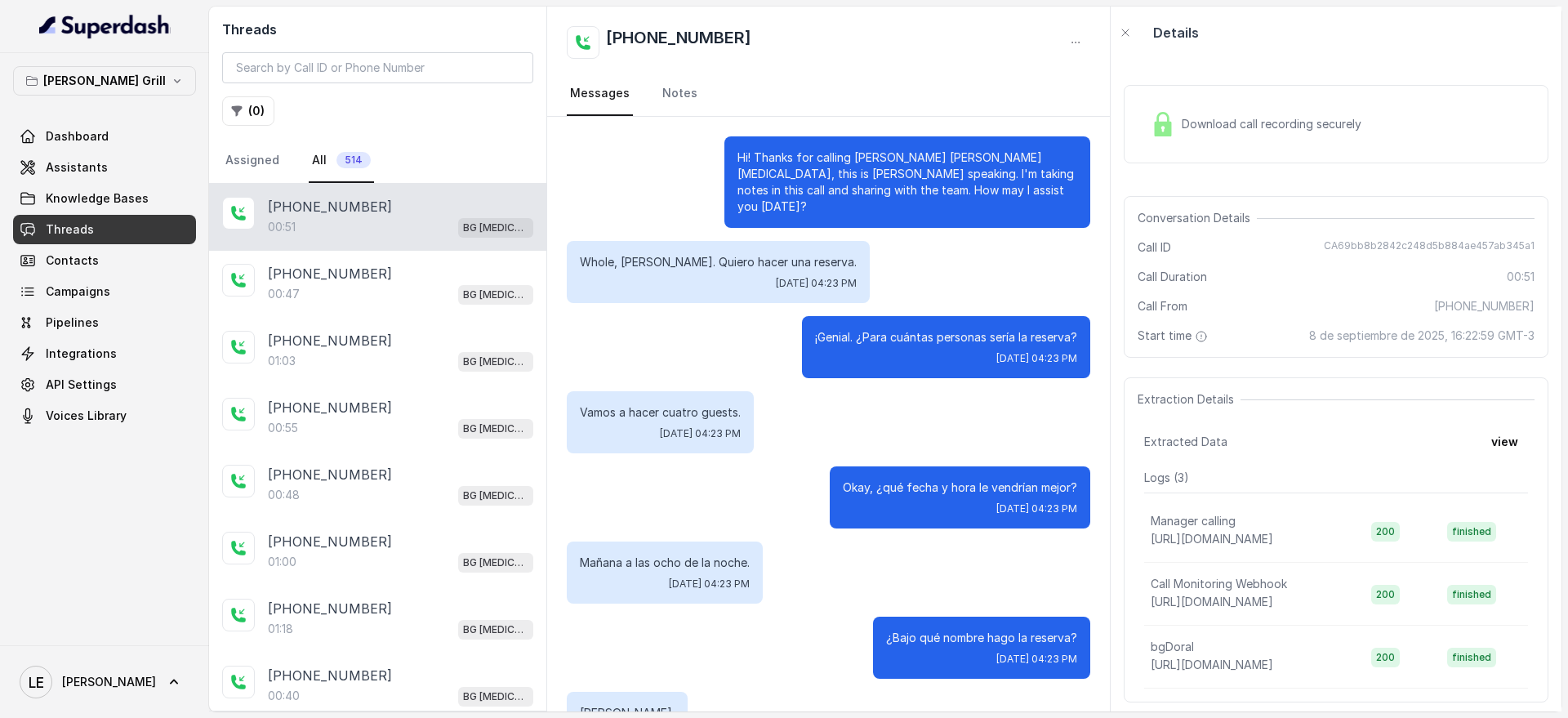
scroll to position [153, 0]
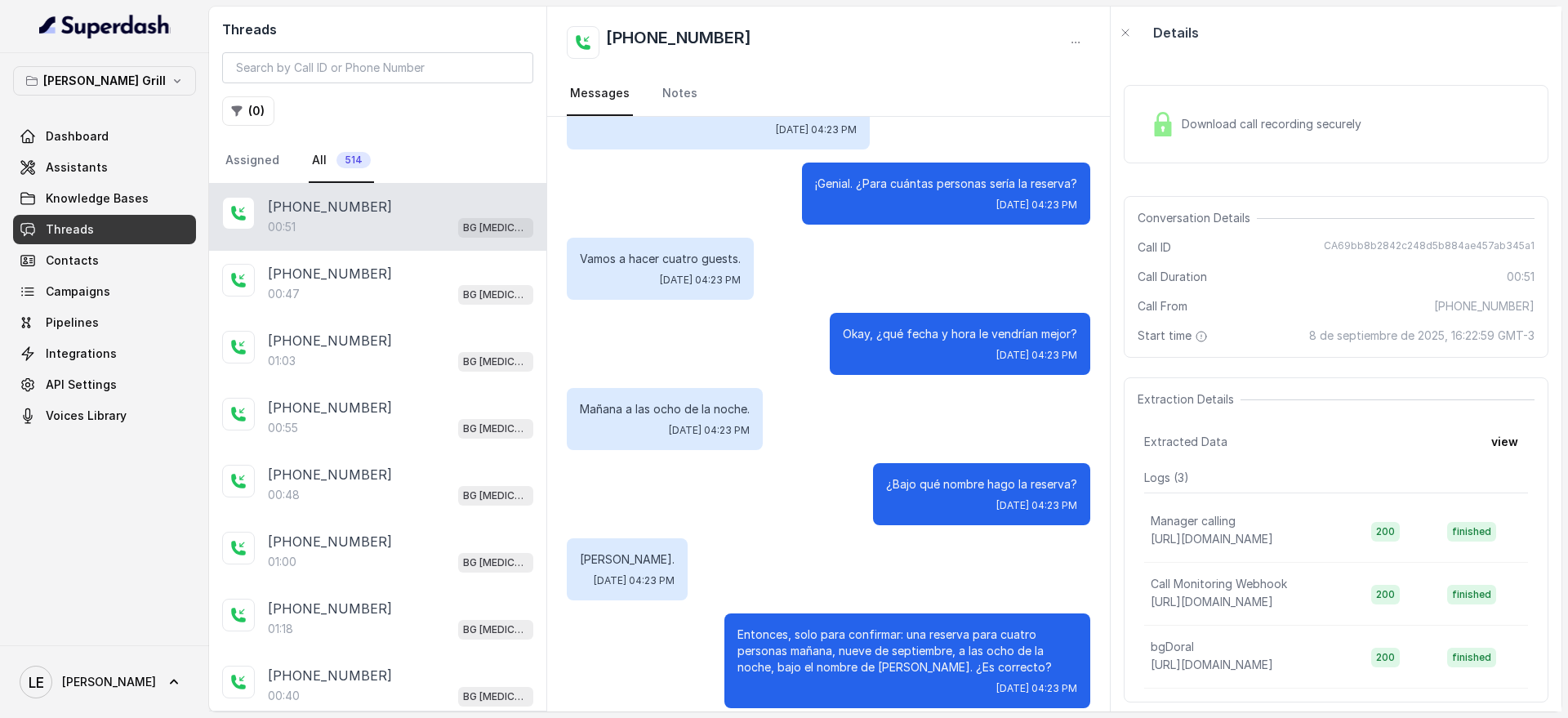
click at [1261, 156] on div "Download call recording securely" at bounding box center [1337, 123] width 425 height 78
